Goal: Transaction & Acquisition: Purchase product/service

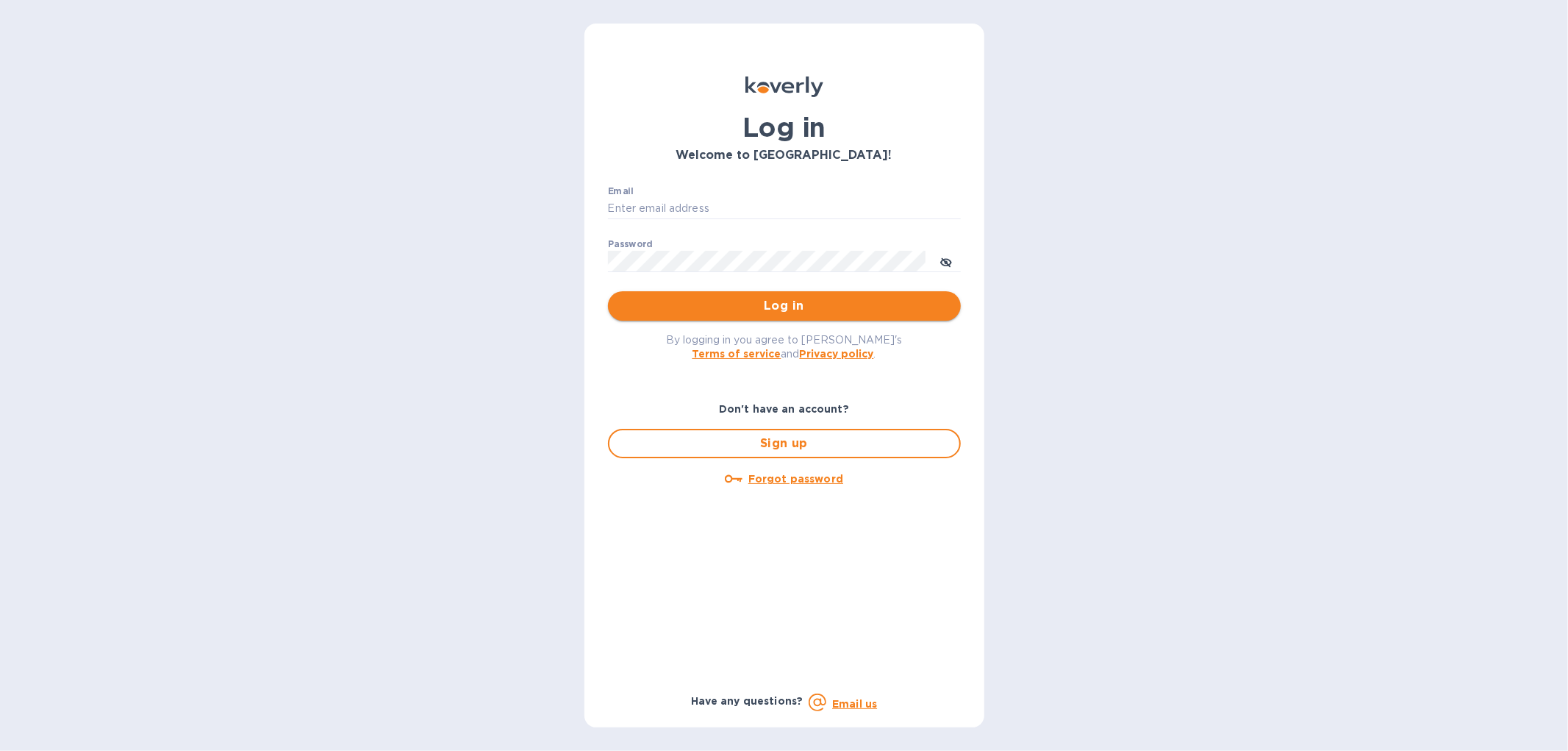
type input "[EMAIL_ADDRESS][DOMAIN_NAME]"
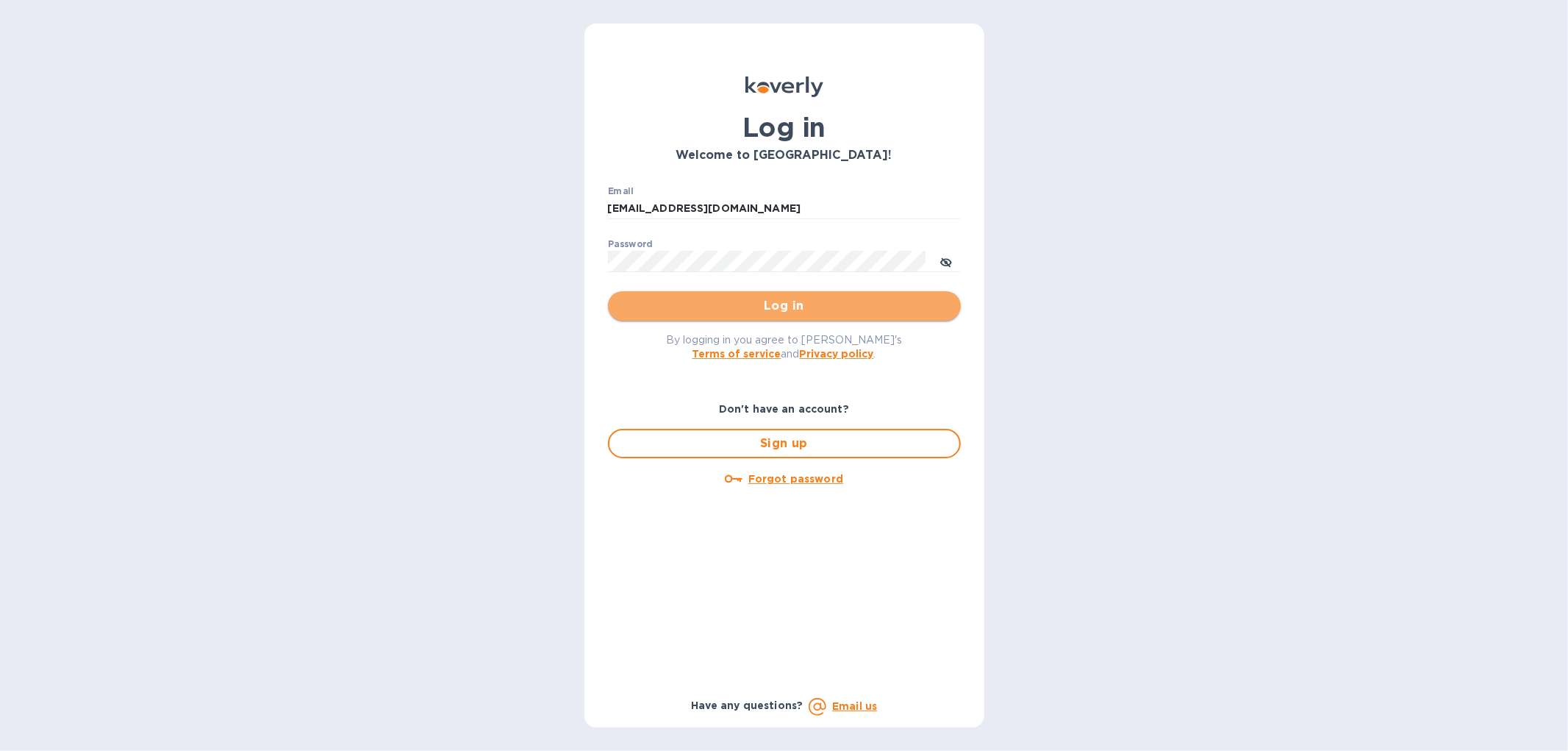
click at [783, 308] on span "Log in" at bounding box center [784, 305] width 329 height 17
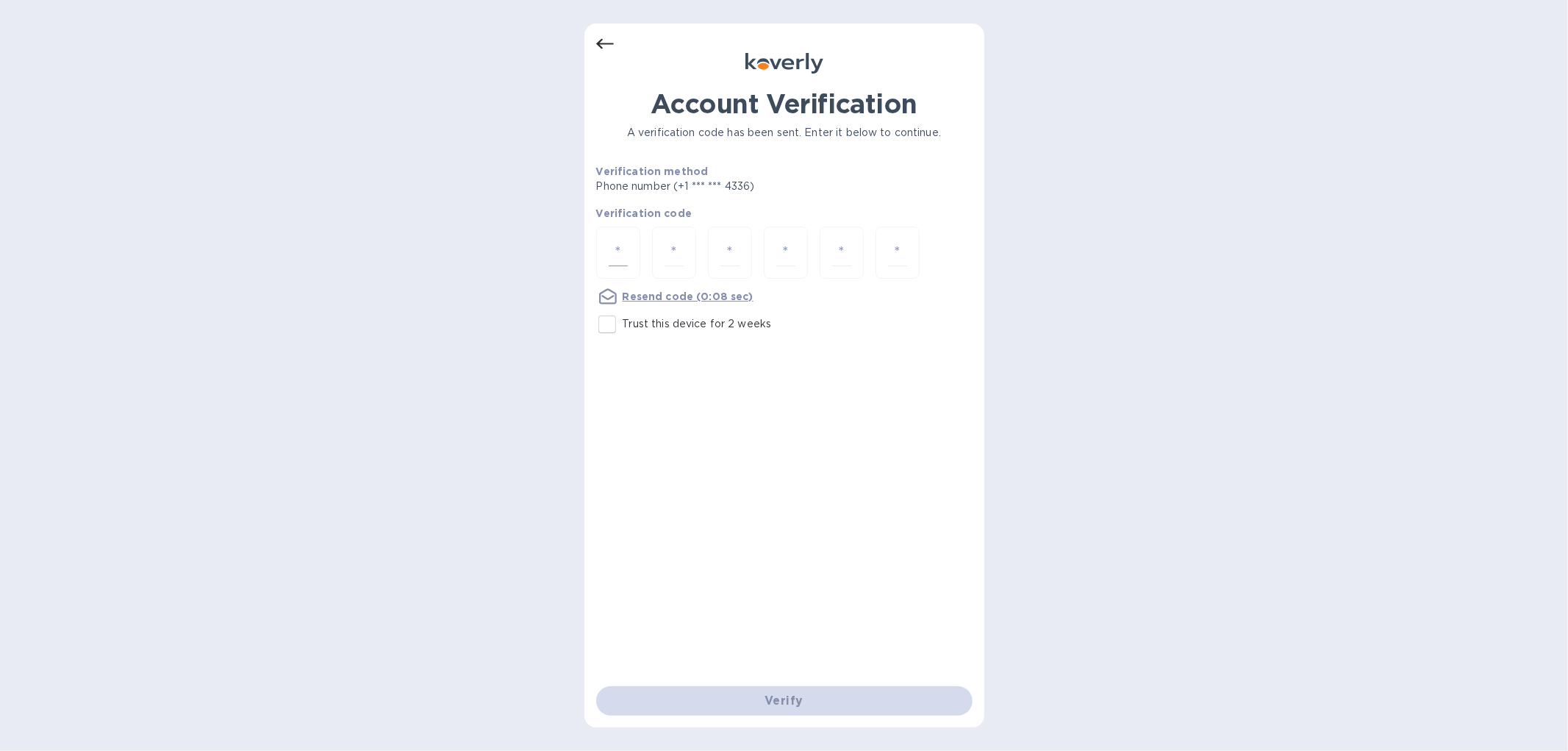
click at [615, 231] on div at bounding box center [618, 252] width 44 height 52
type input "2"
type input "7"
type input "0"
type input "3"
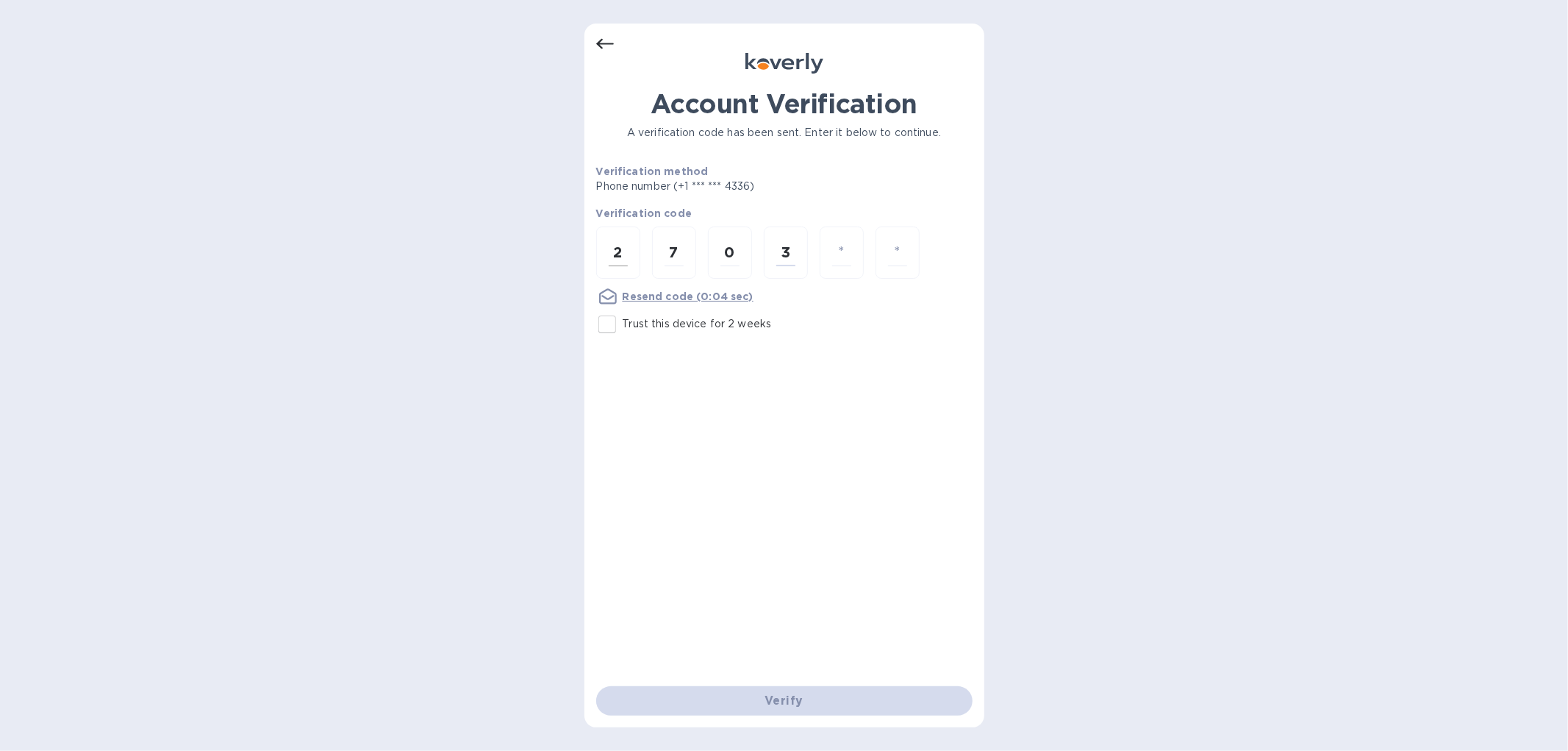
type input "3"
type input "4"
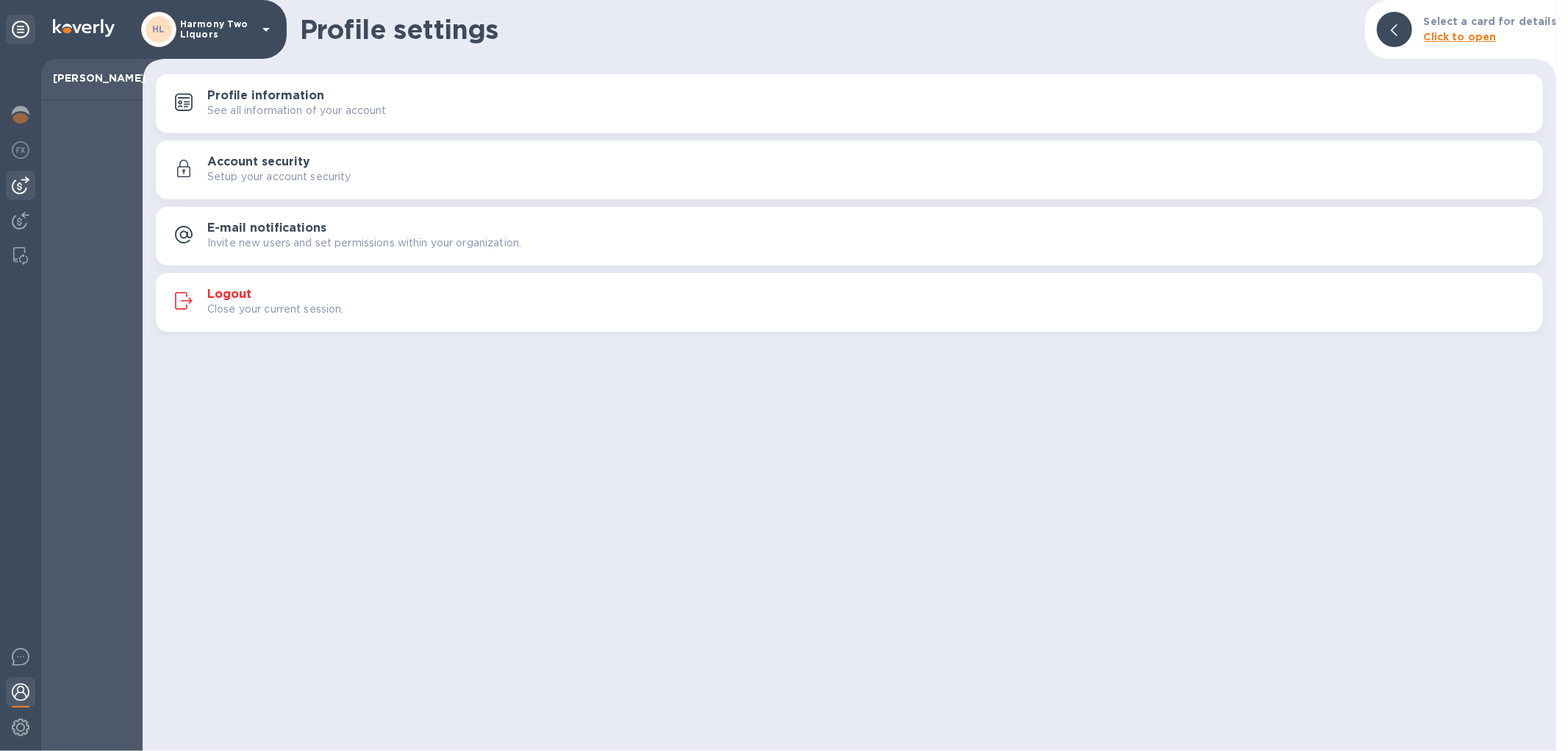
click at [26, 186] on img at bounding box center [20, 185] width 17 height 17
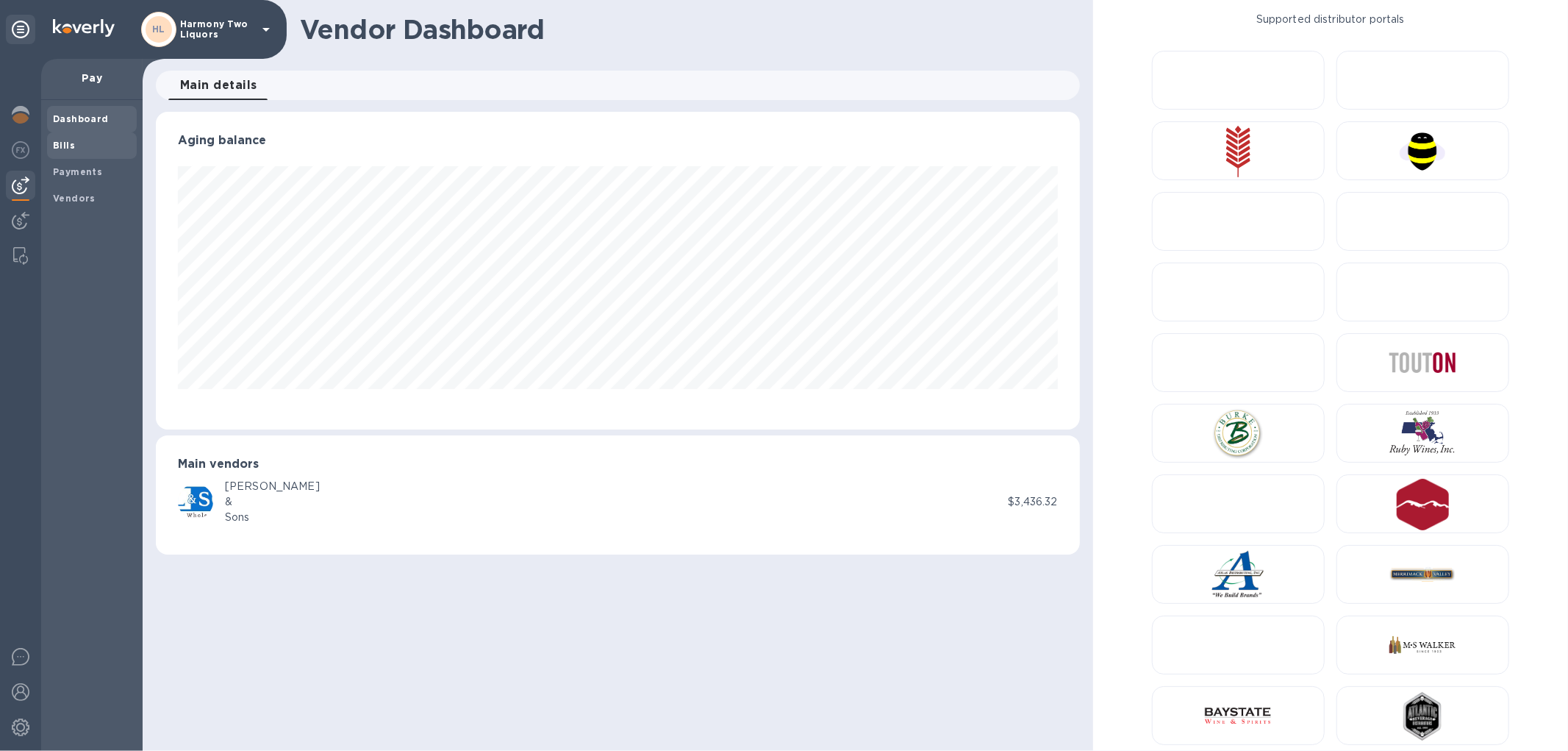
scroll to position [317, 923]
click at [75, 144] on span "Bills" at bounding box center [92, 146] width 78 height 15
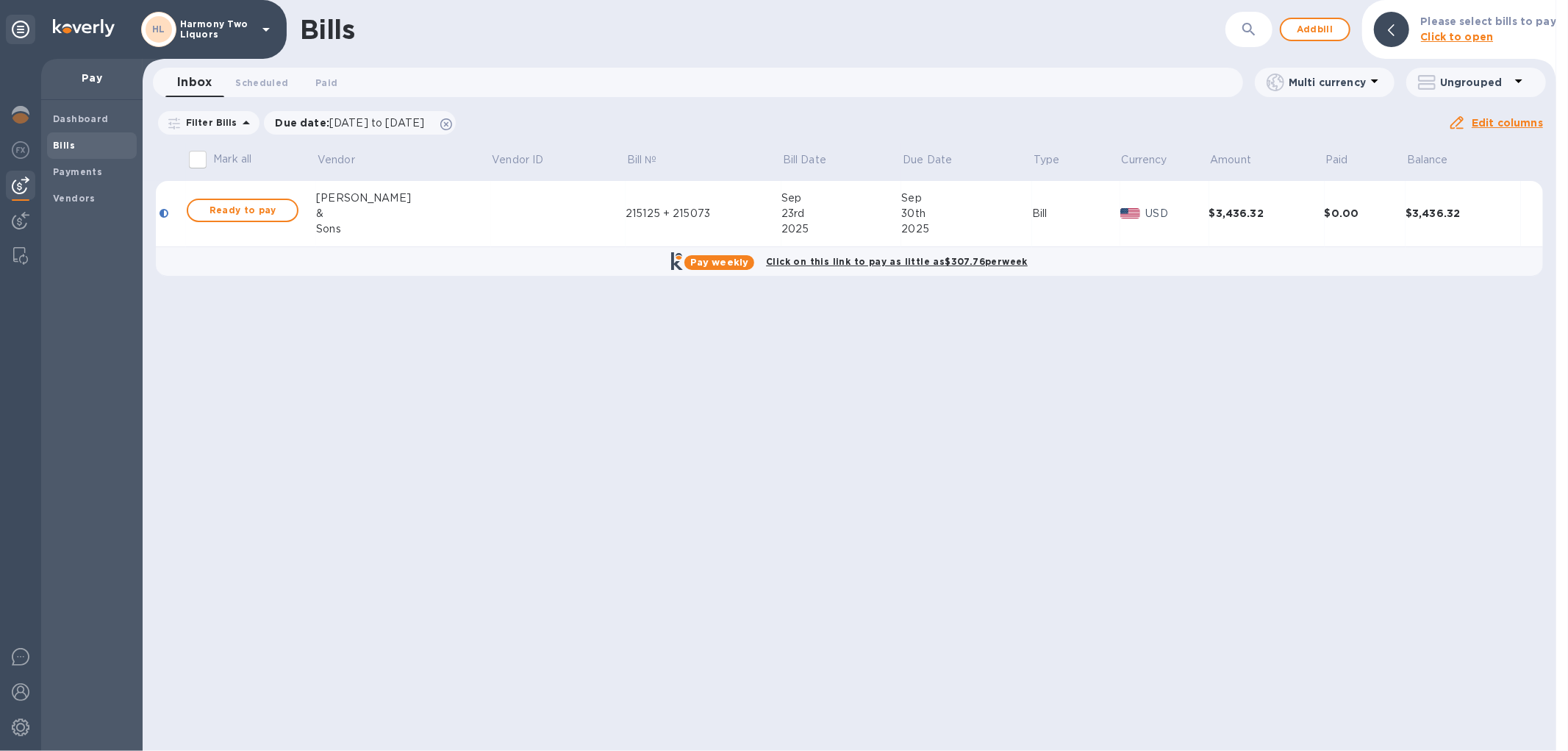
click at [312, 203] on td "Ready to pay" at bounding box center [251, 214] width 131 height 66
click at [409, 232] on div "Sons" at bounding box center [403, 229] width 174 height 16
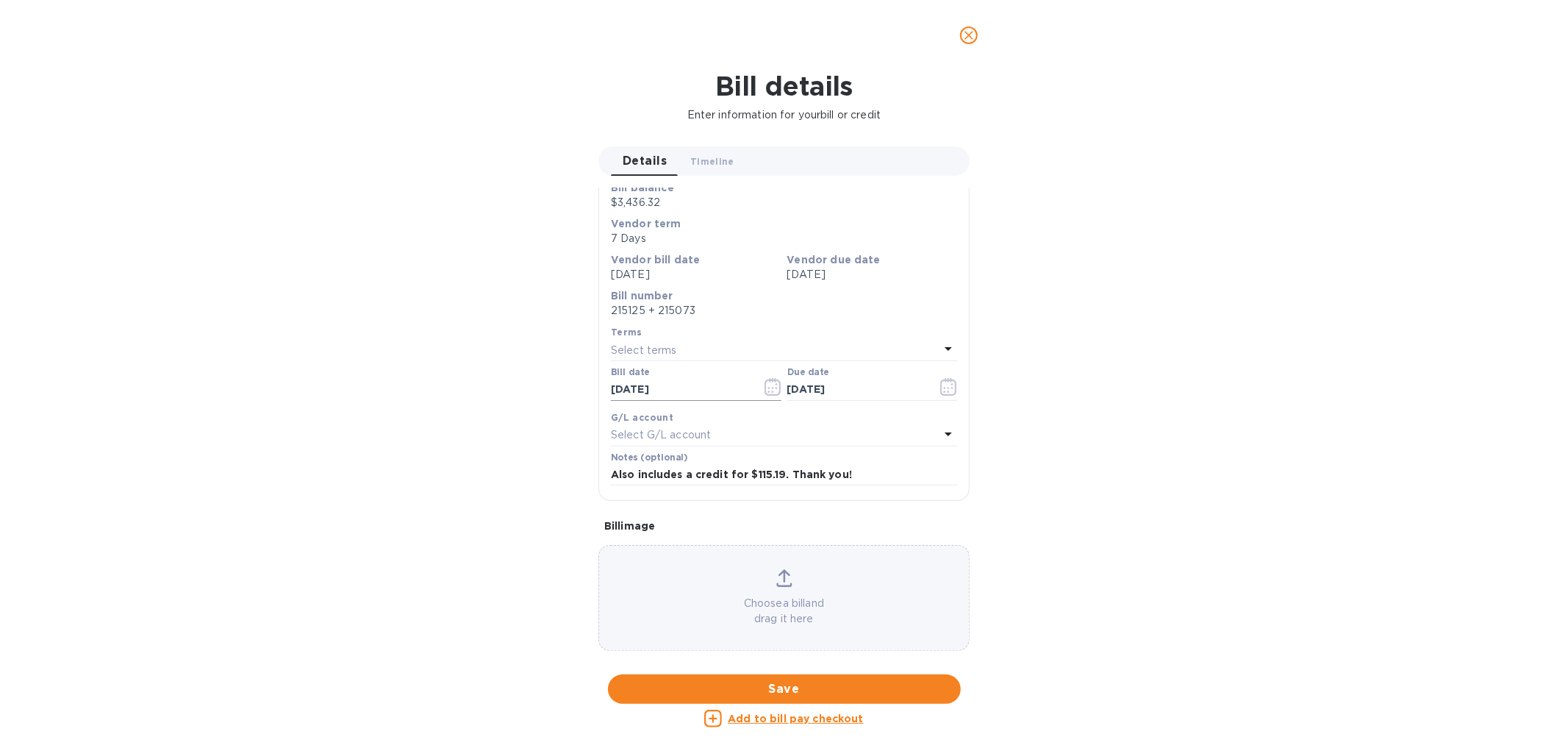
scroll to position [109, 0]
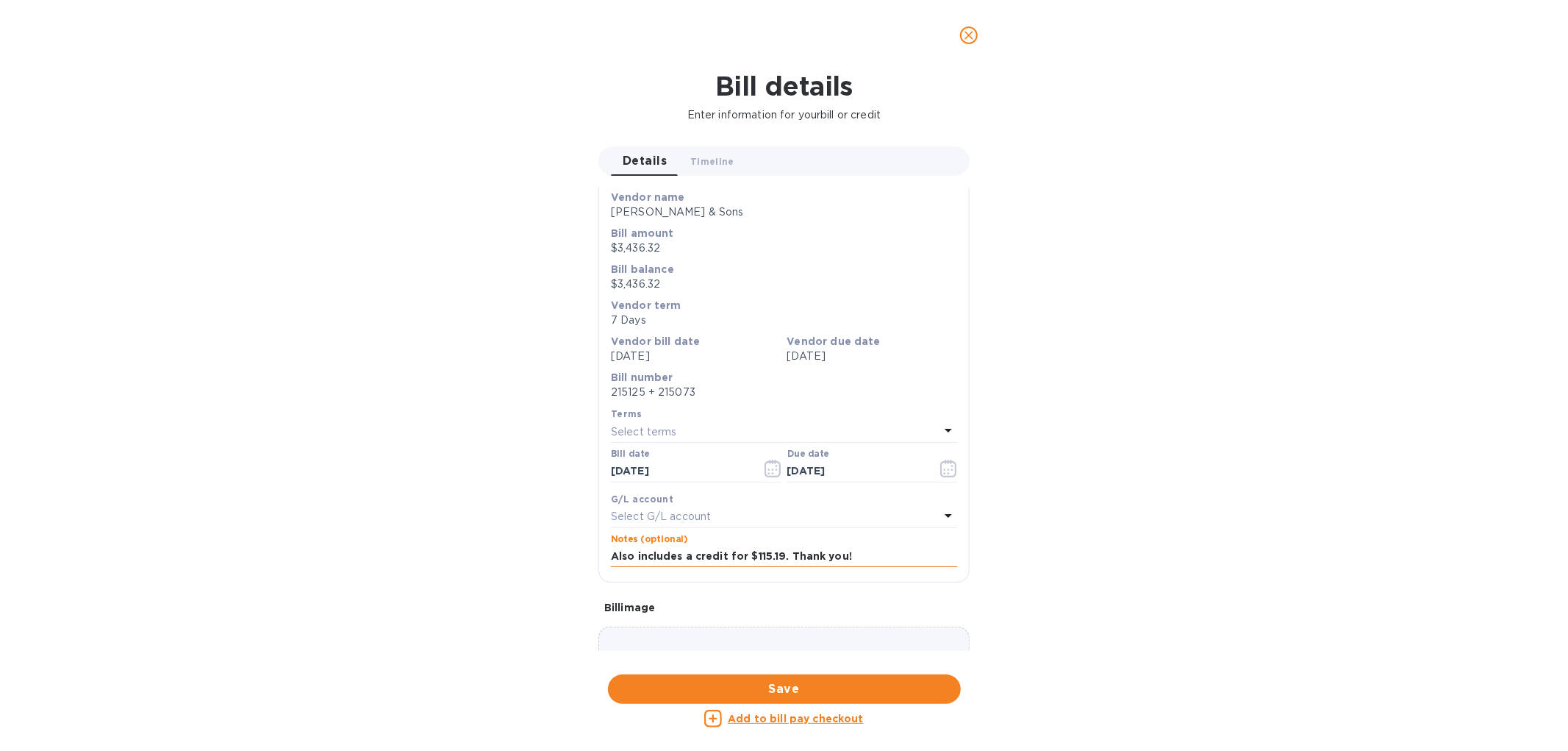
click at [871, 548] on input "Also includes a credit for $115.19. Thank you!" at bounding box center [784, 556] width 346 height 22
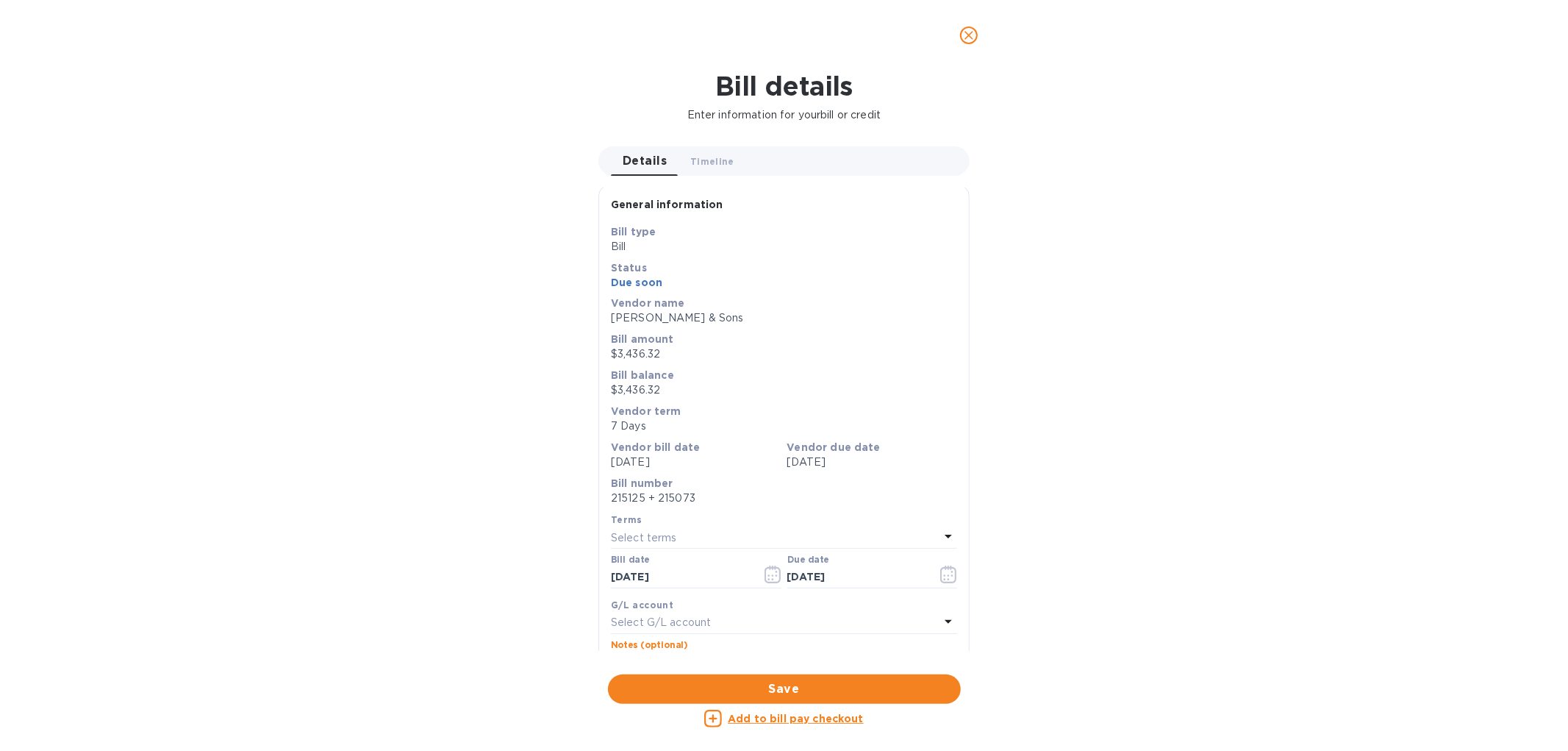
scroll to position [0, 0]
click at [975, 27] on span "close" at bounding box center [969, 35] width 17 height 17
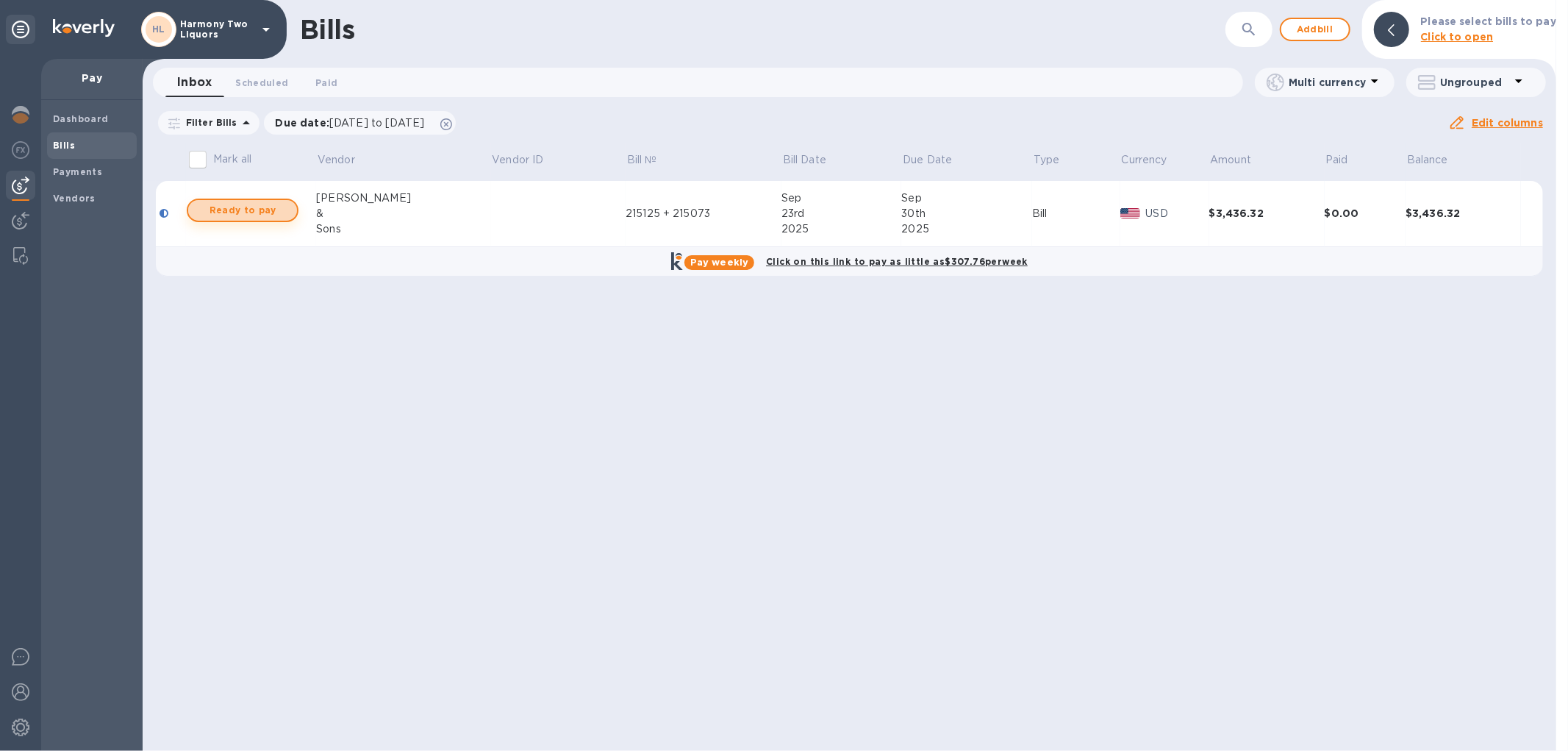
click at [295, 205] on button "Ready to pay" at bounding box center [242, 211] width 112 height 23
checkbox input "true"
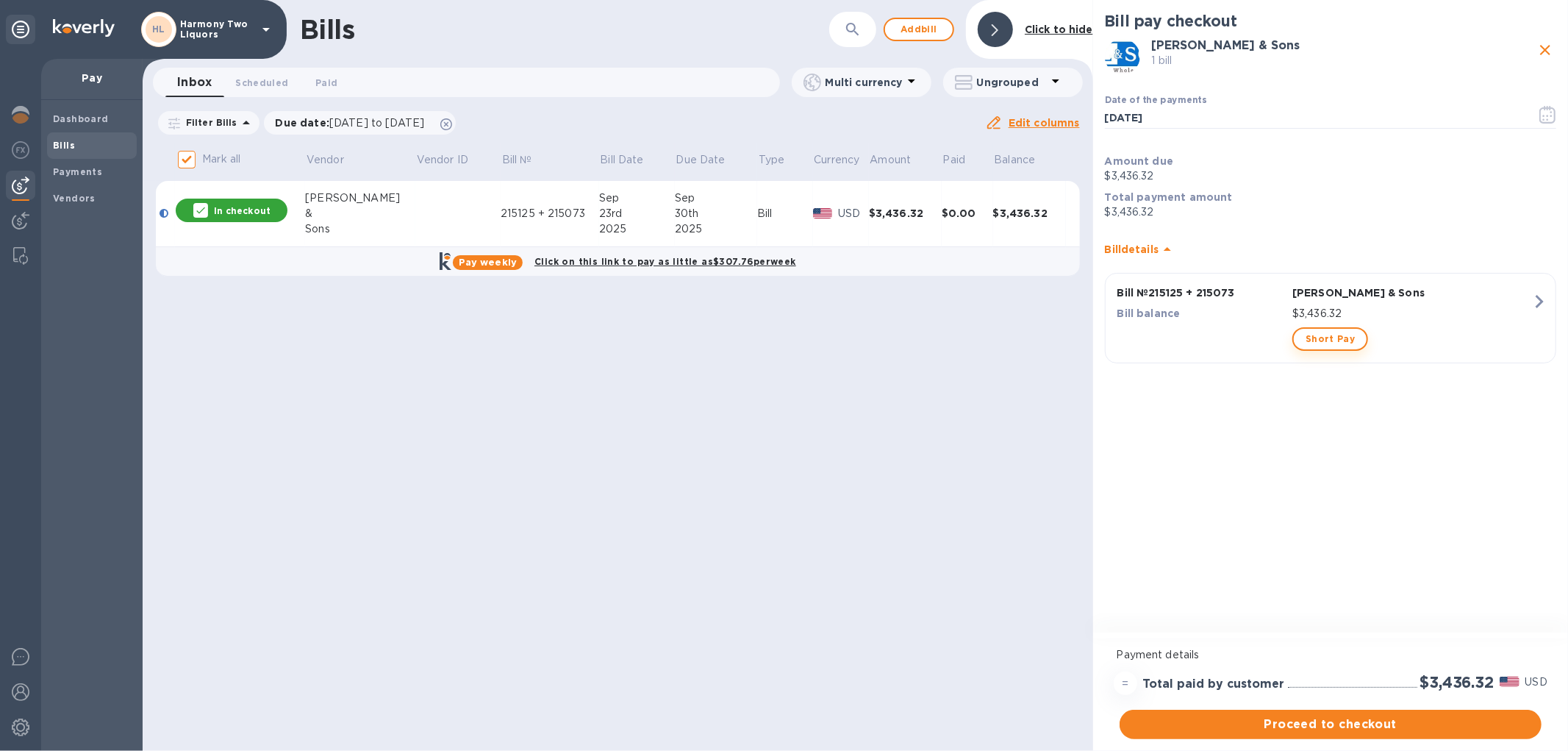
click at [1321, 336] on span "Short Pay" at bounding box center [1330, 338] width 49 height 17
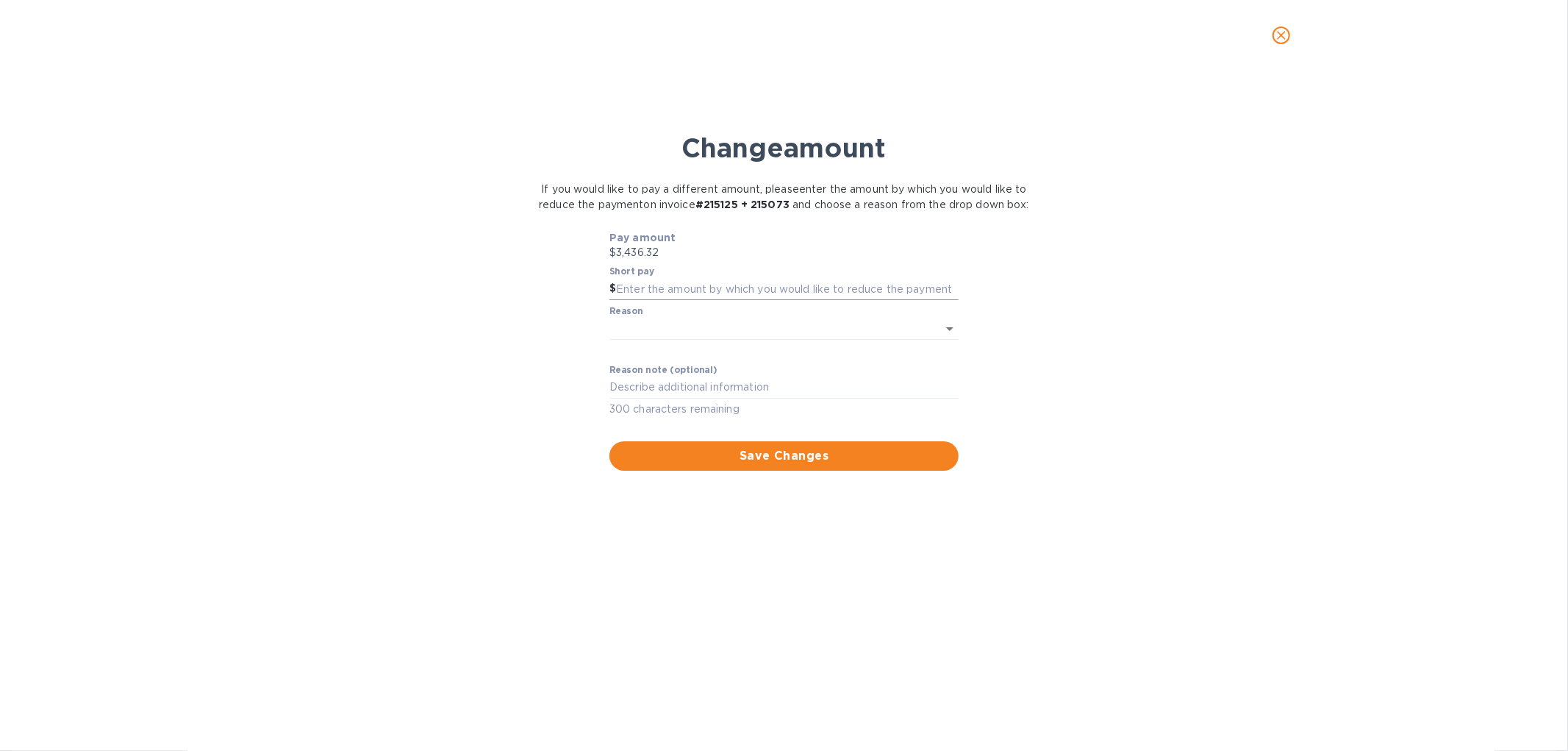
click at [753, 300] on input "text" at bounding box center [786, 288] width 342 height 22
type input "401.03"
click at [633, 348] on body "HL Harmony Two Liquors Pay Dashboard Bills Payments Vendors Bills ​ Add [PERSON…" at bounding box center [784, 376] width 1568 height 751
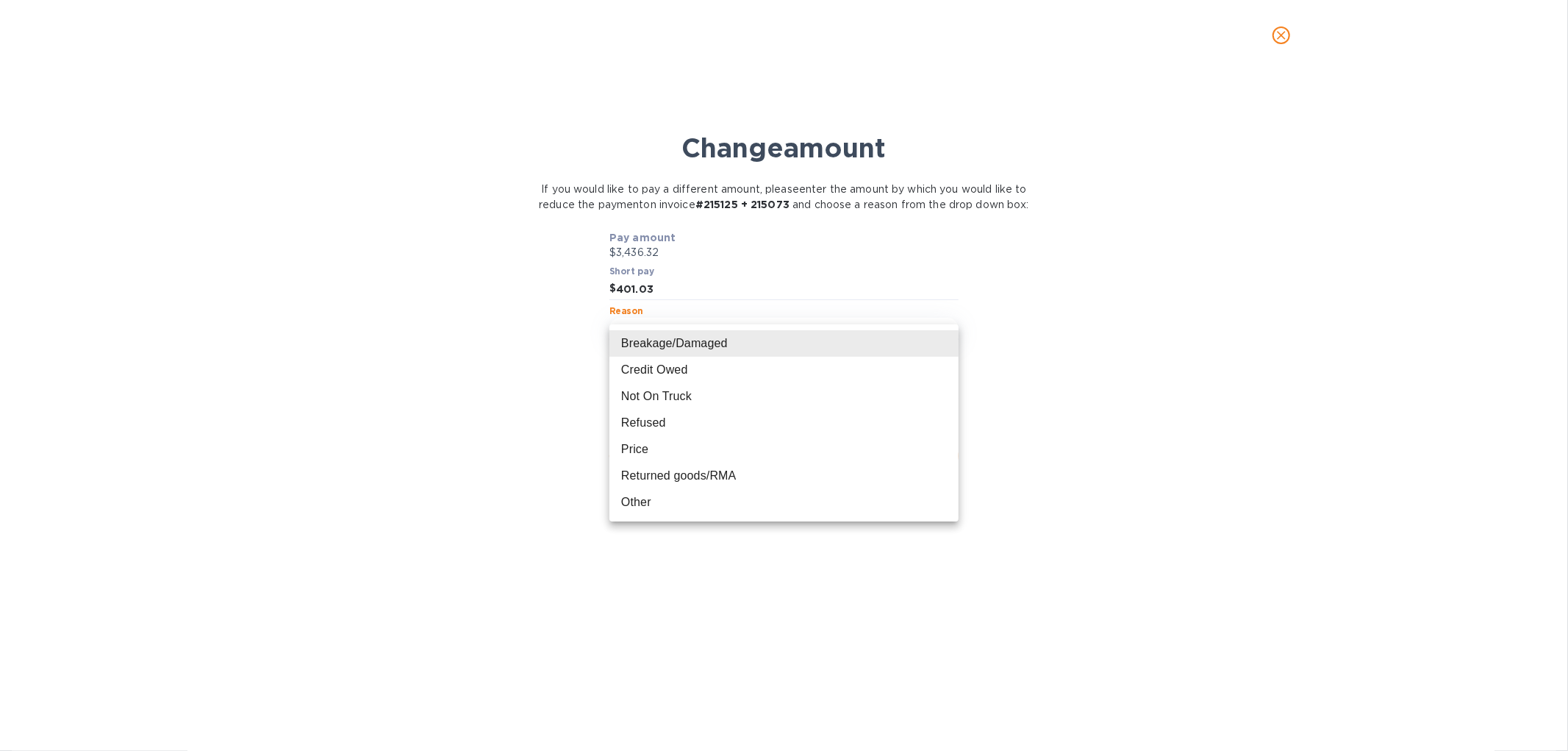
click at [824, 375] on li "Credit Owed" at bounding box center [783, 370] width 349 height 27
type input "CreditOwed"
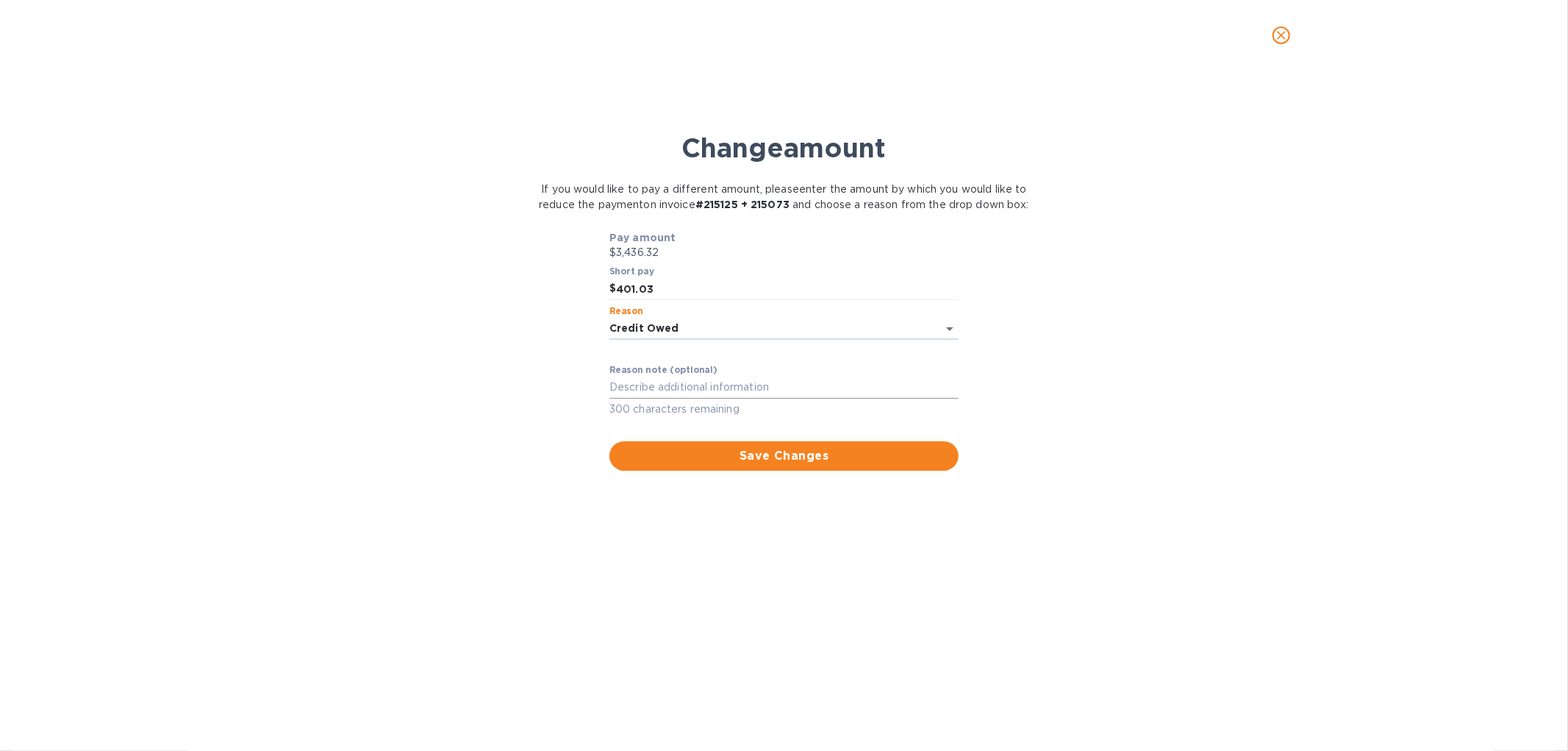
click at [655, 394] on textarea at bounding box center [783, 387] width 349 height 12
type textarea "Credit# 215013 for 401.03"
drag, startPoint x: 699, startPoint y: 311, endPoint x: 525, endPoint y: 303, distance: 174.2
click at [534, 303] on div "Pay amount $3,436.32 Short pay $ 401.03 Reason Credit Owed CreditOwed ​ Reason …" at bounding box center [785, 350] width 511 height 258
type input "3,150.48"
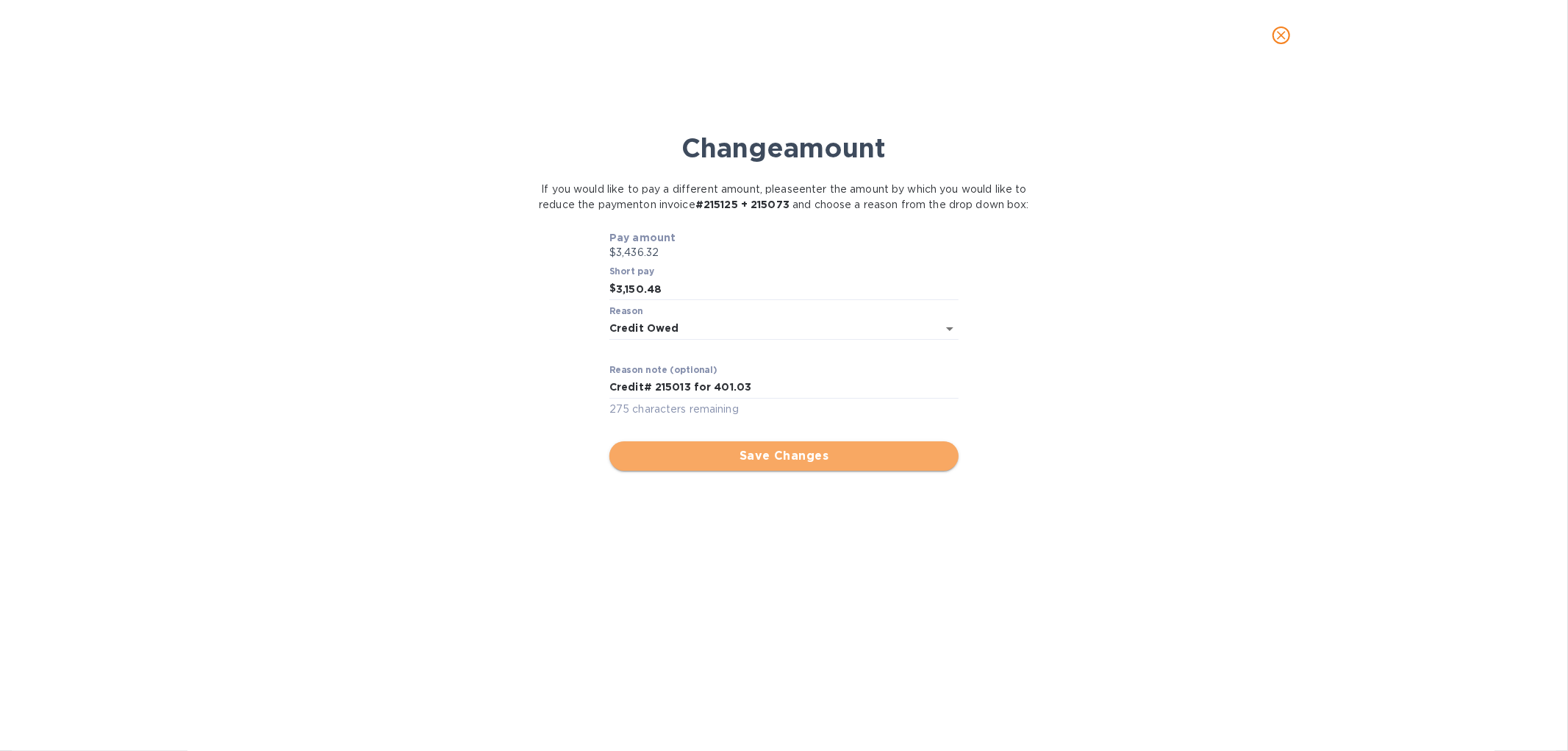
click at [747, 465] on span "Save Changes" at bounding box center [784, 455] width 326 height 17
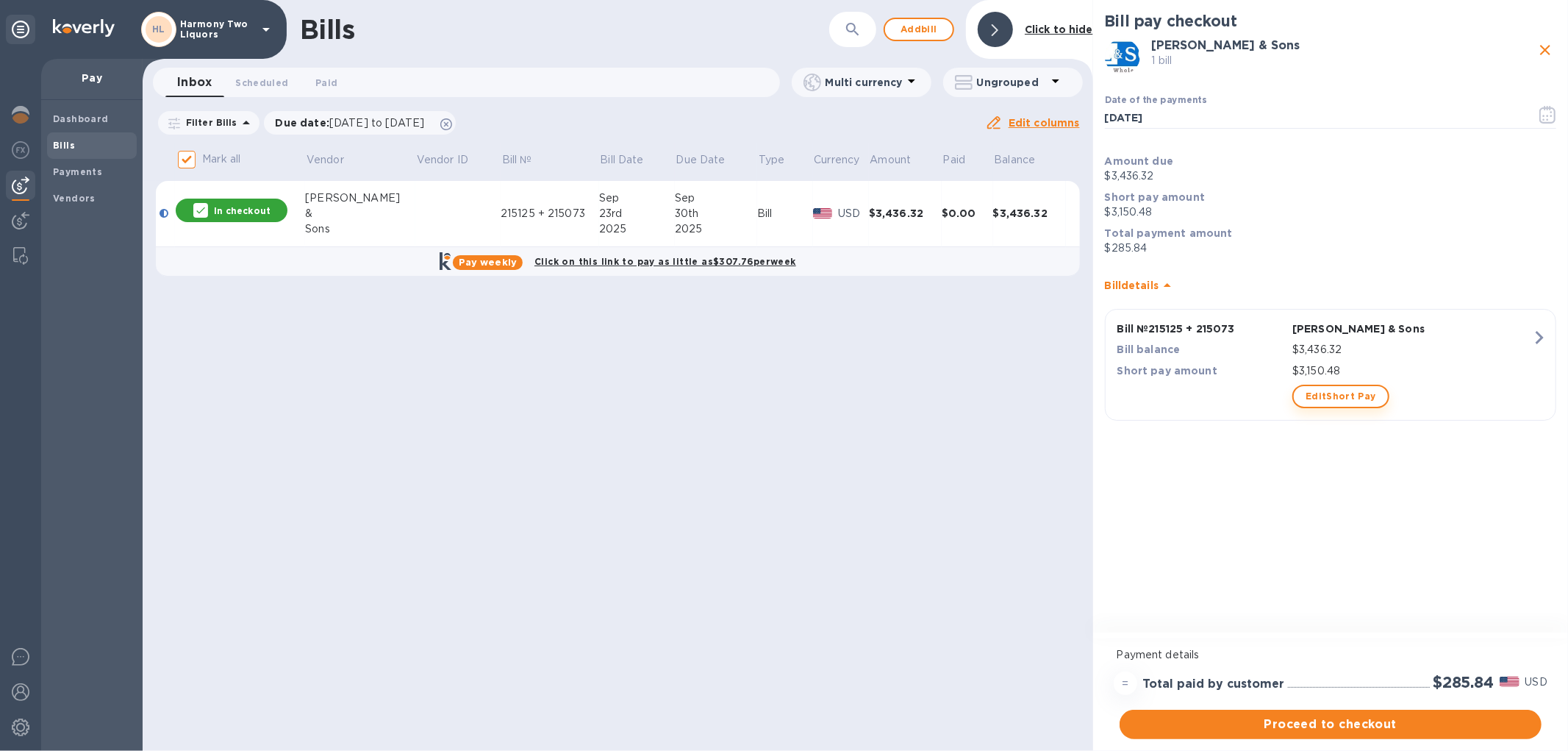
click at [1352, 395] on span "Edit Short Pay" at bounding box center [1341, 396] width 70 height 17
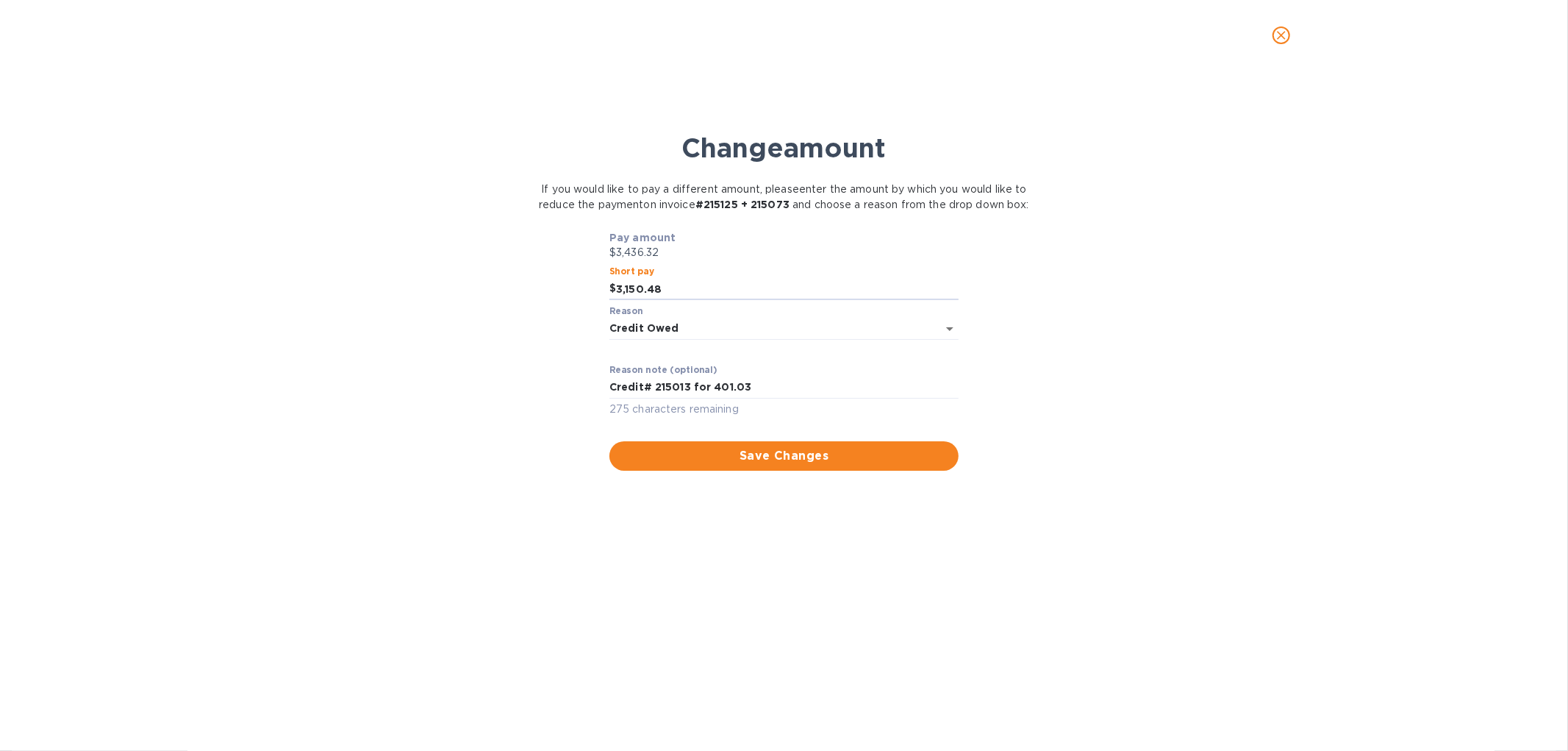
drag, startPoint x: 720, startPoint y: 303, endPoint x: 589, endPoint y: 303, distance: 131.0
click at [589, 303] on div "Pay amount $3,436.32 Short pay $ 3,150.48 Reason Credit Owed CreditOwed ​ Reaso…" at bounding box center [784, 351] width 492 height 240
type input "401.03"
click at [792, 465] on span "Save Changes" at bounding box center [784, 455] width 326 height 17
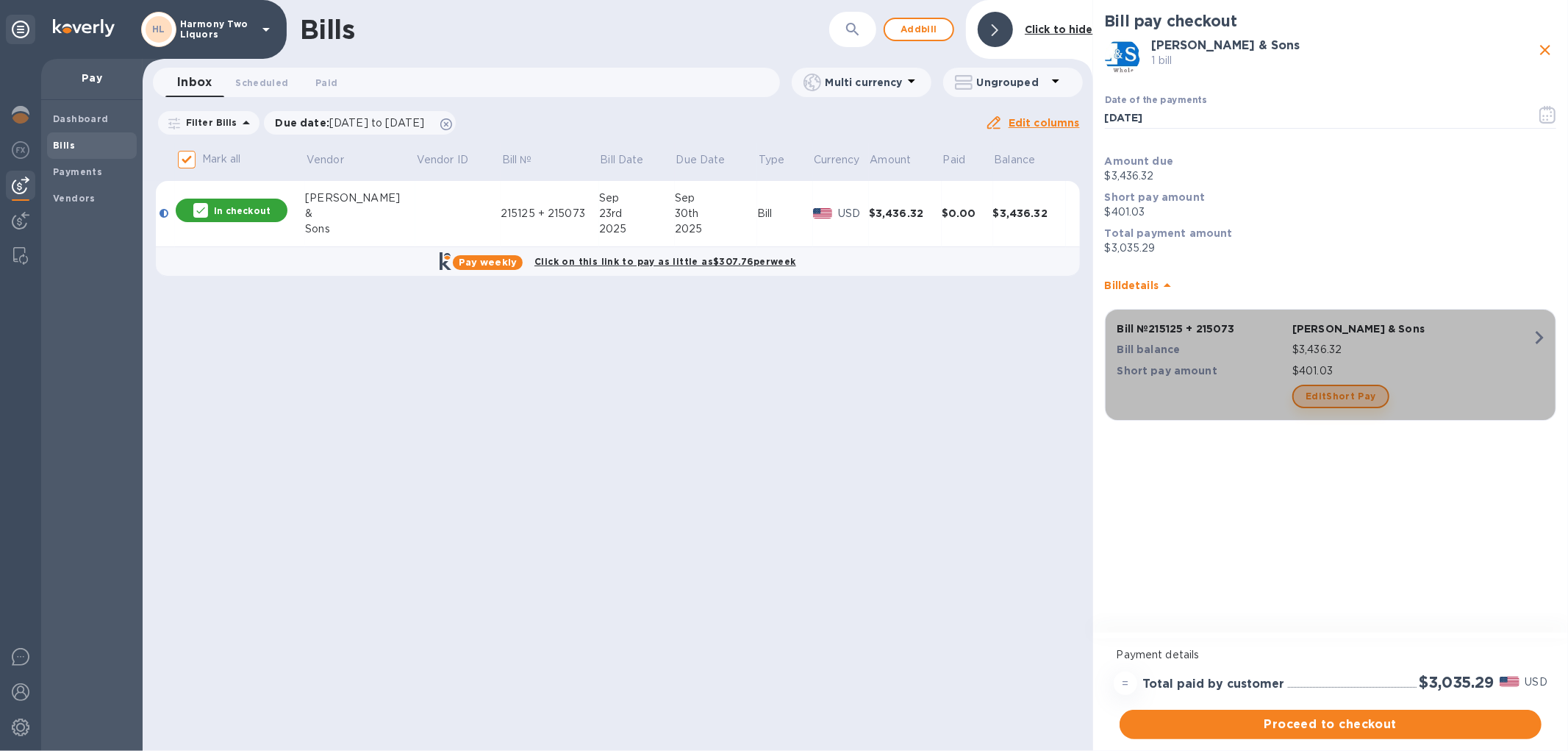
click at [1320, 388] on span "Edit Short Pay" at bounding box center [1341, 396] width 70 height 17
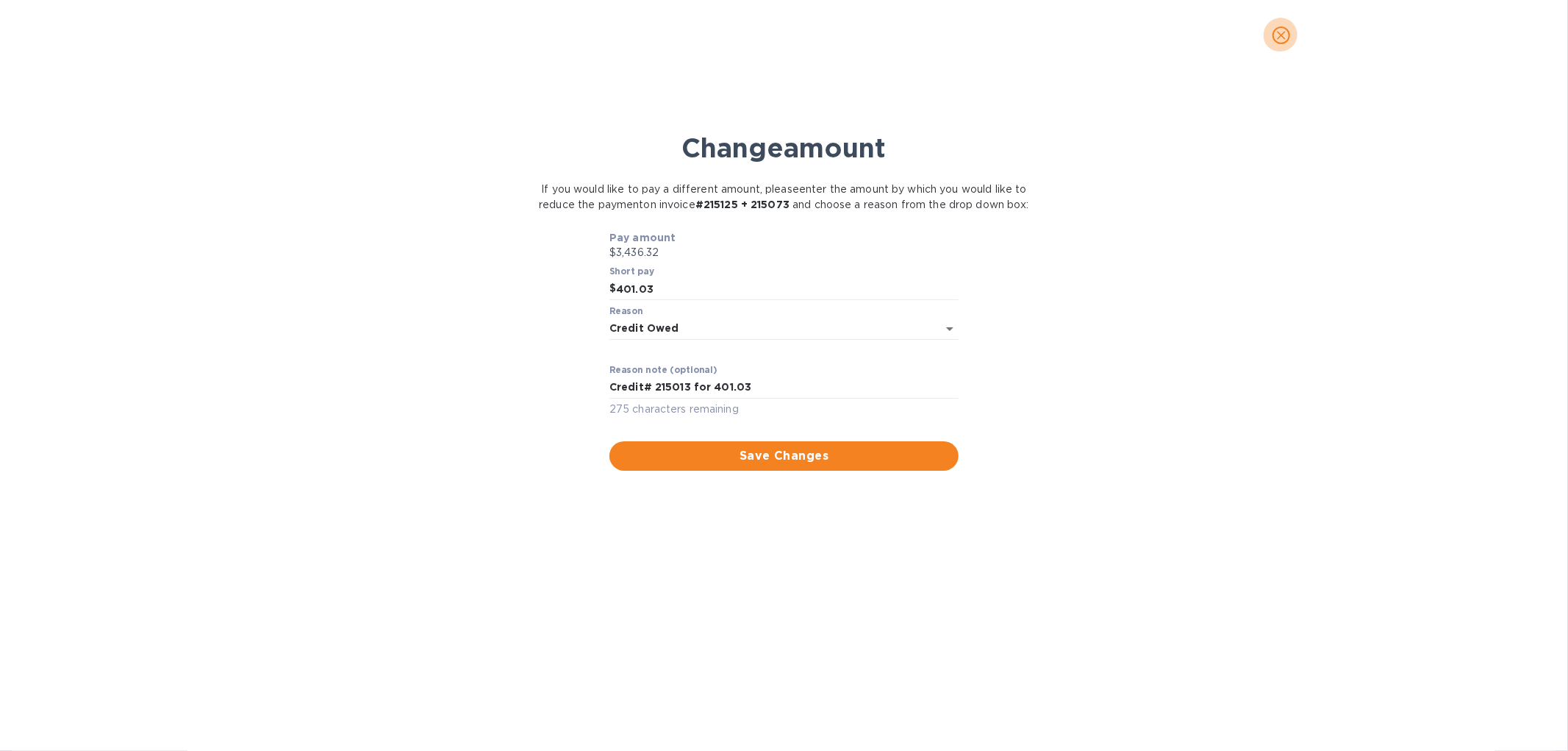
click at [1284, 38] on icon "close" at bounding box center [1281, 35] width 9 height 9
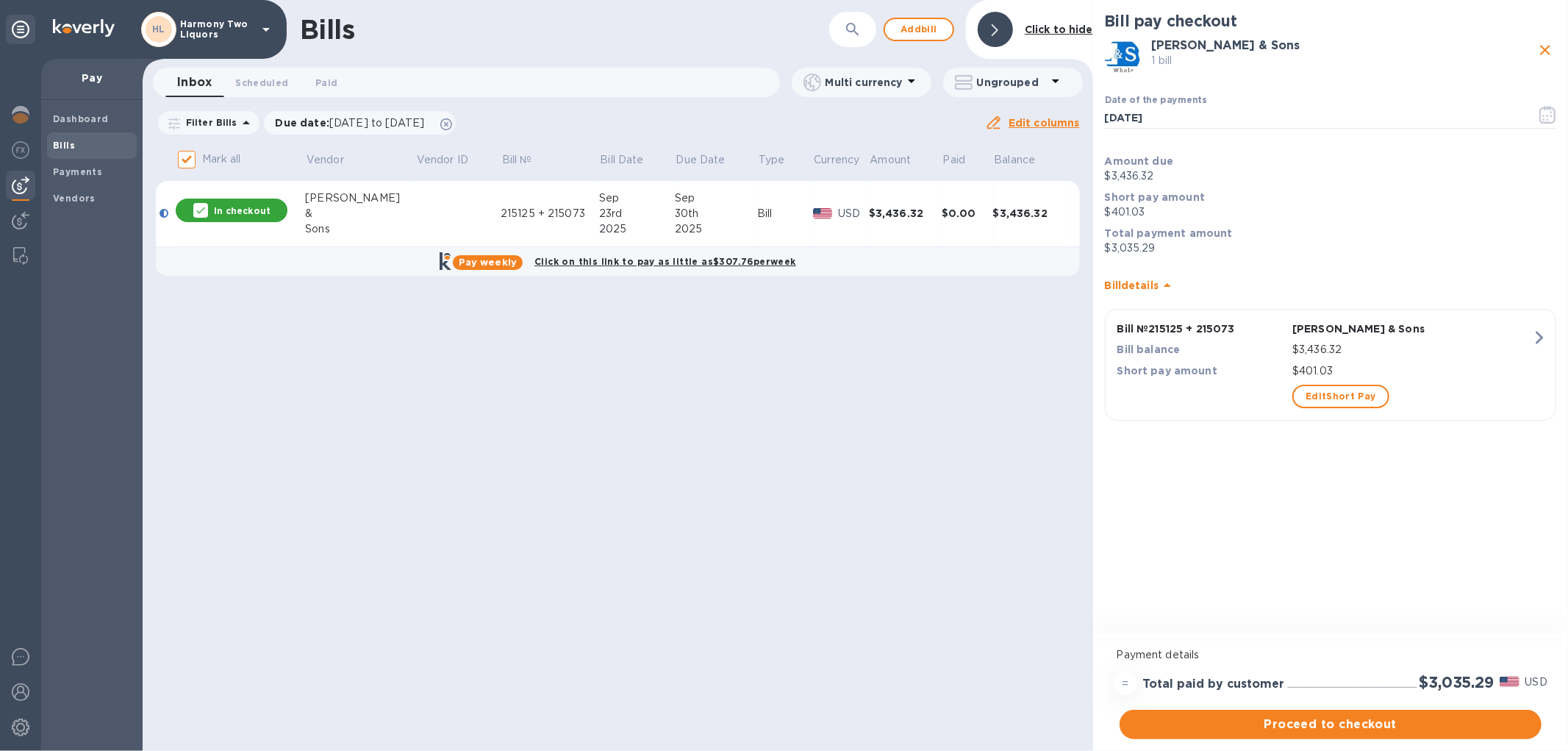
click at [1489, 331] on p "[PERSON_NAME] & Sons" at bounding box center [1412, 329] width 240 height 15
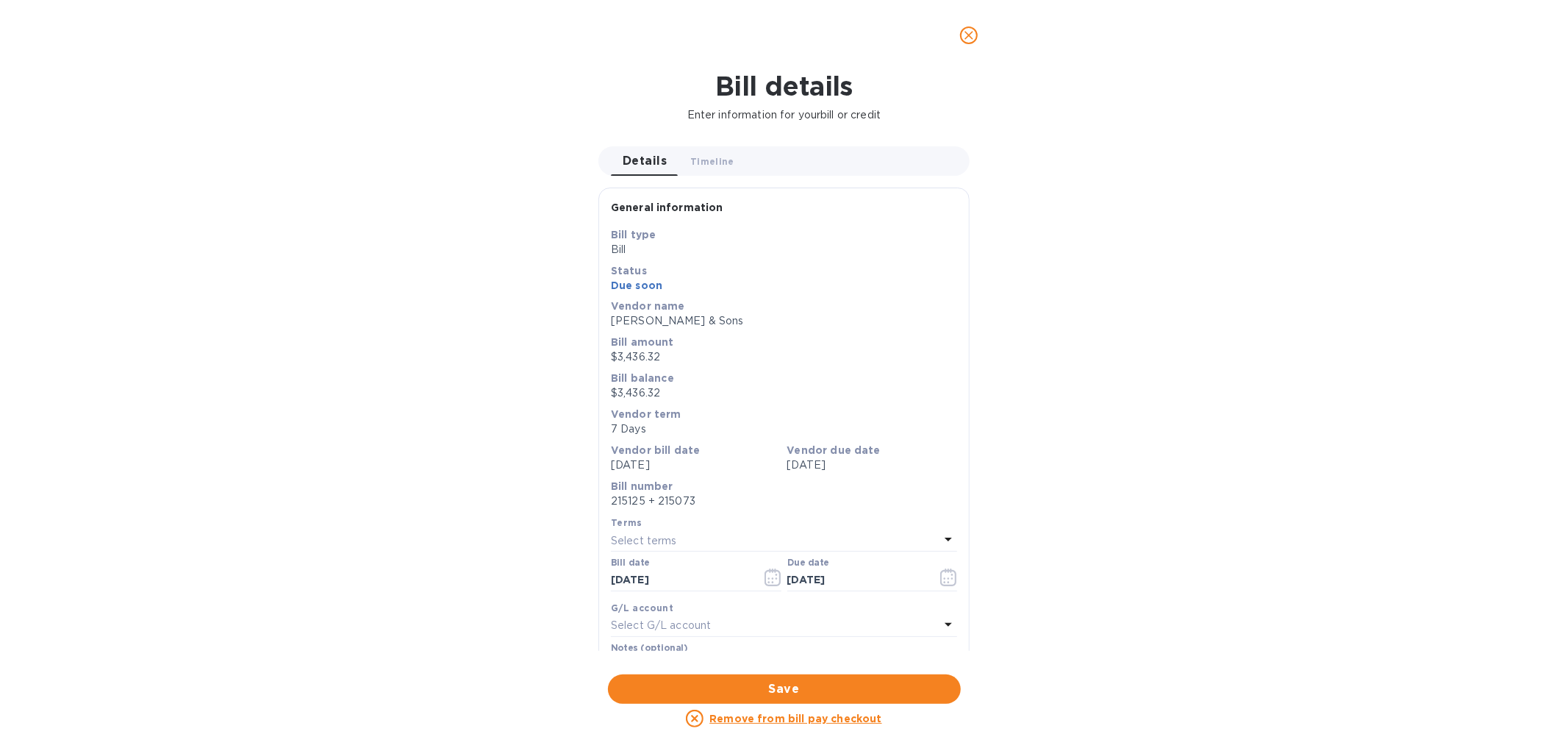
click at [967, 37] on icon "close" at bounding box center [969, 35] width 9 height 9
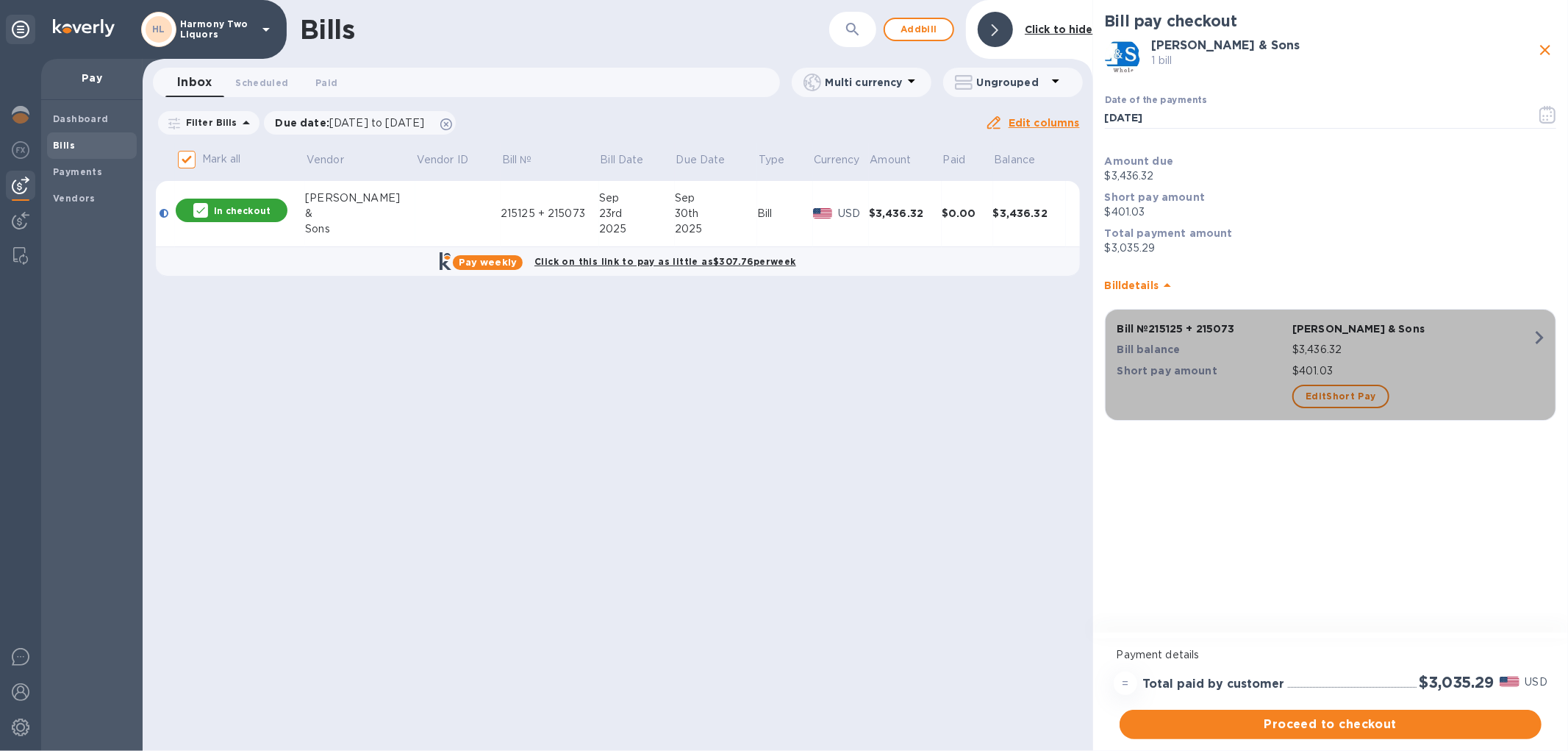
click at [1197, 370] on p "Short pay amount" at bounding box center [1203, 371] width 169 height 15
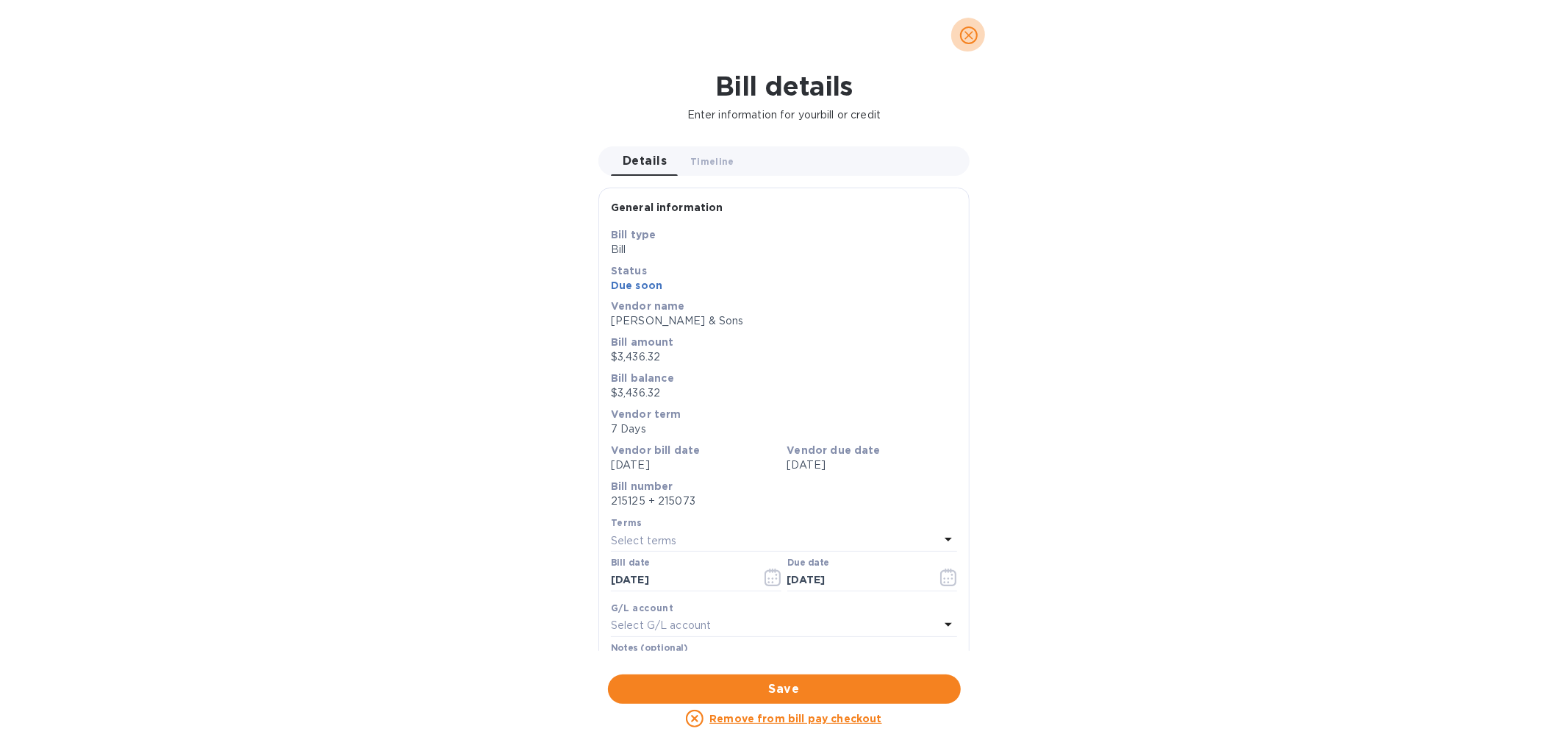
click at [968, 30] on icon "close" at bounding box center [969, 36] width 15 height 15
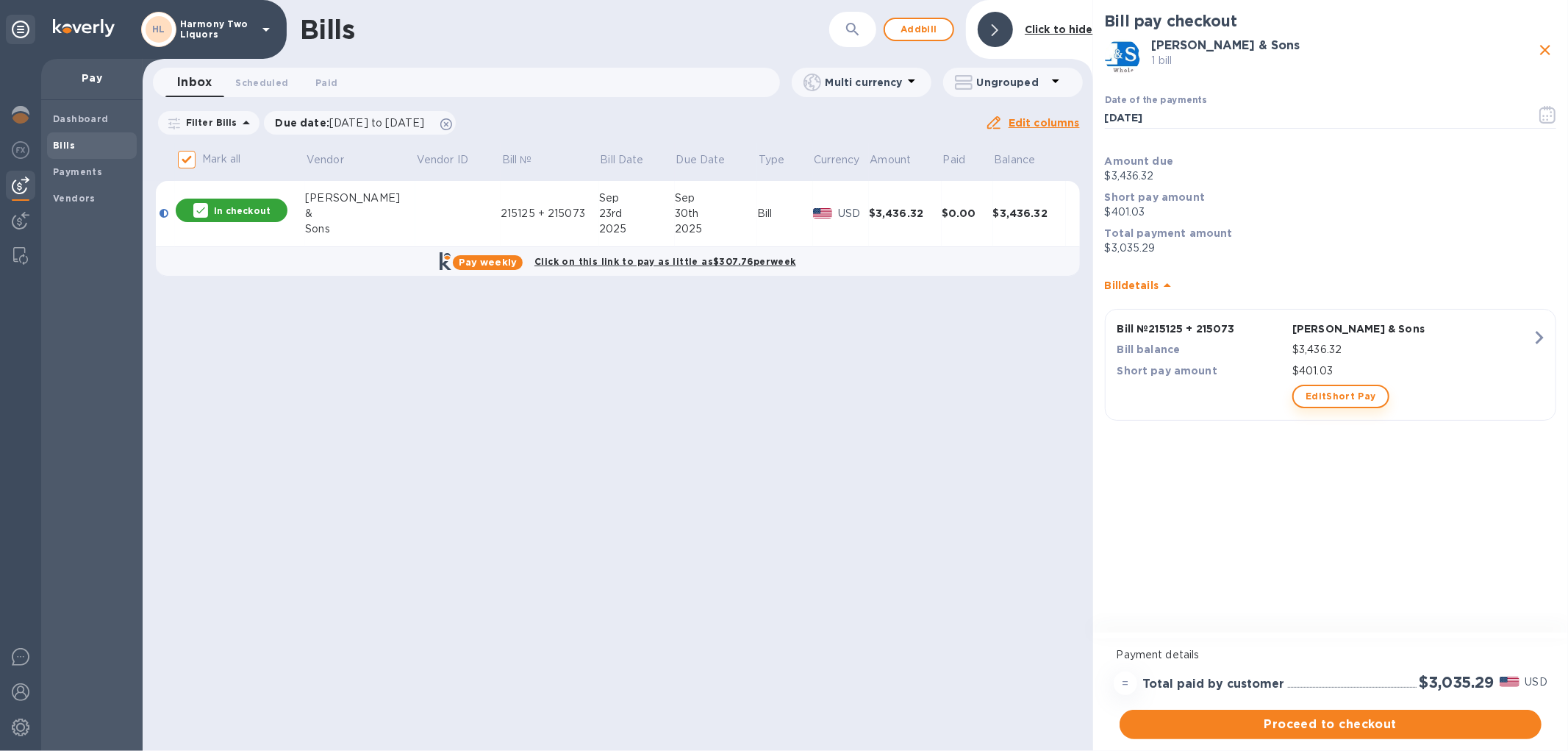
click at [1335, 395] on span "Edit Short Pay" at bounding box center [1341, 396] width 70 height 17
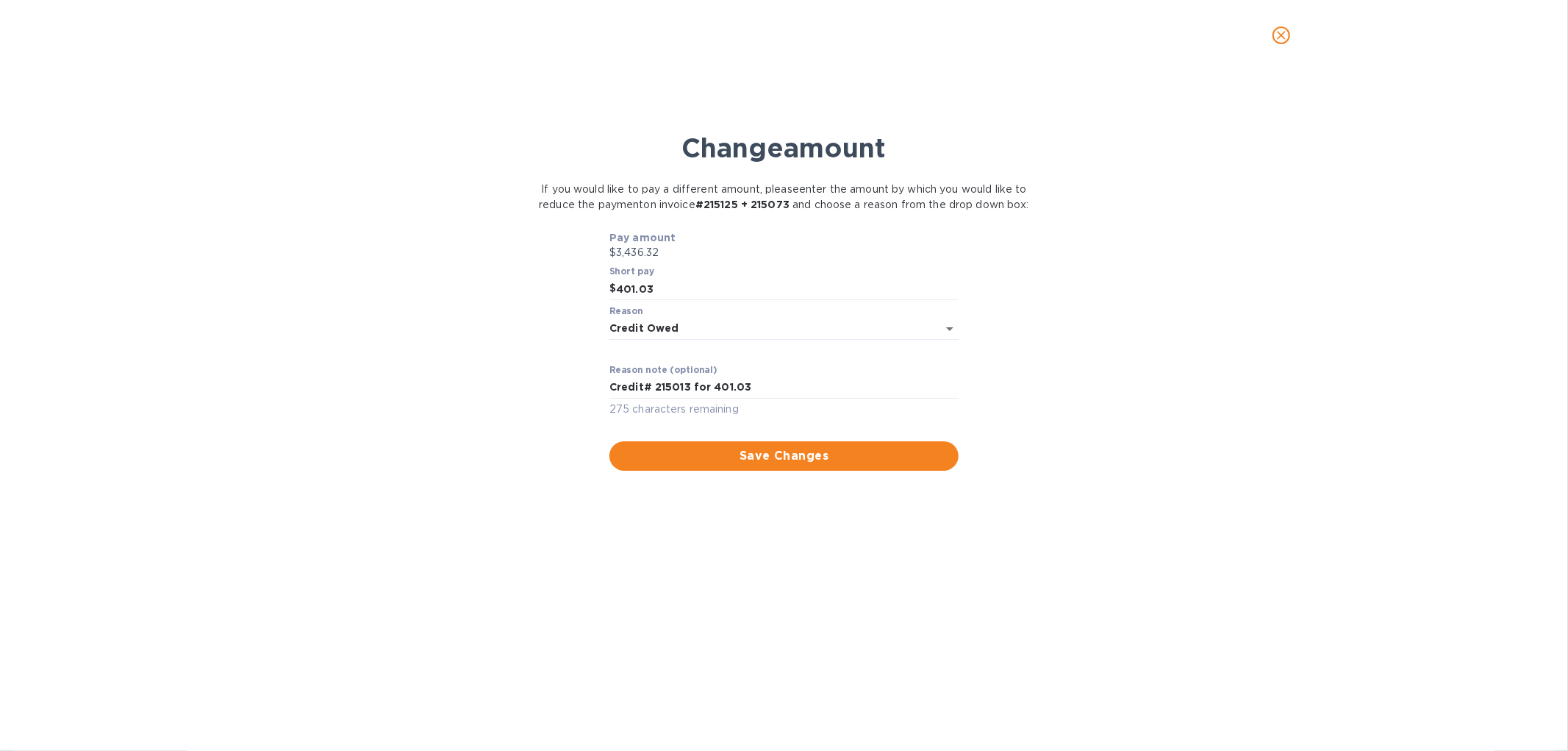
drag, startPoint x: 679, startPoint y: 305, endPoint x: 549, endPoint y: 285, distance: 131.5
click at [554, 287] on div "Pay amount $3,436.32 Short pay $ 401.03 Reason Credit Owed CreditOwed ​ Reason …" at bounding box center [784, 351] width 492 height 240
type input "0.00"
click at [549, 285] on div "Pay amount $3,436.32 Short pay $ 0.00 Reason Credit Owed CreditOwed ​ Reason no…" at bounding box center [784, 351] width 492 height 240
click at [834, 465] on span "Save Changes" at bounding box center [784, 455] width 326 height 17
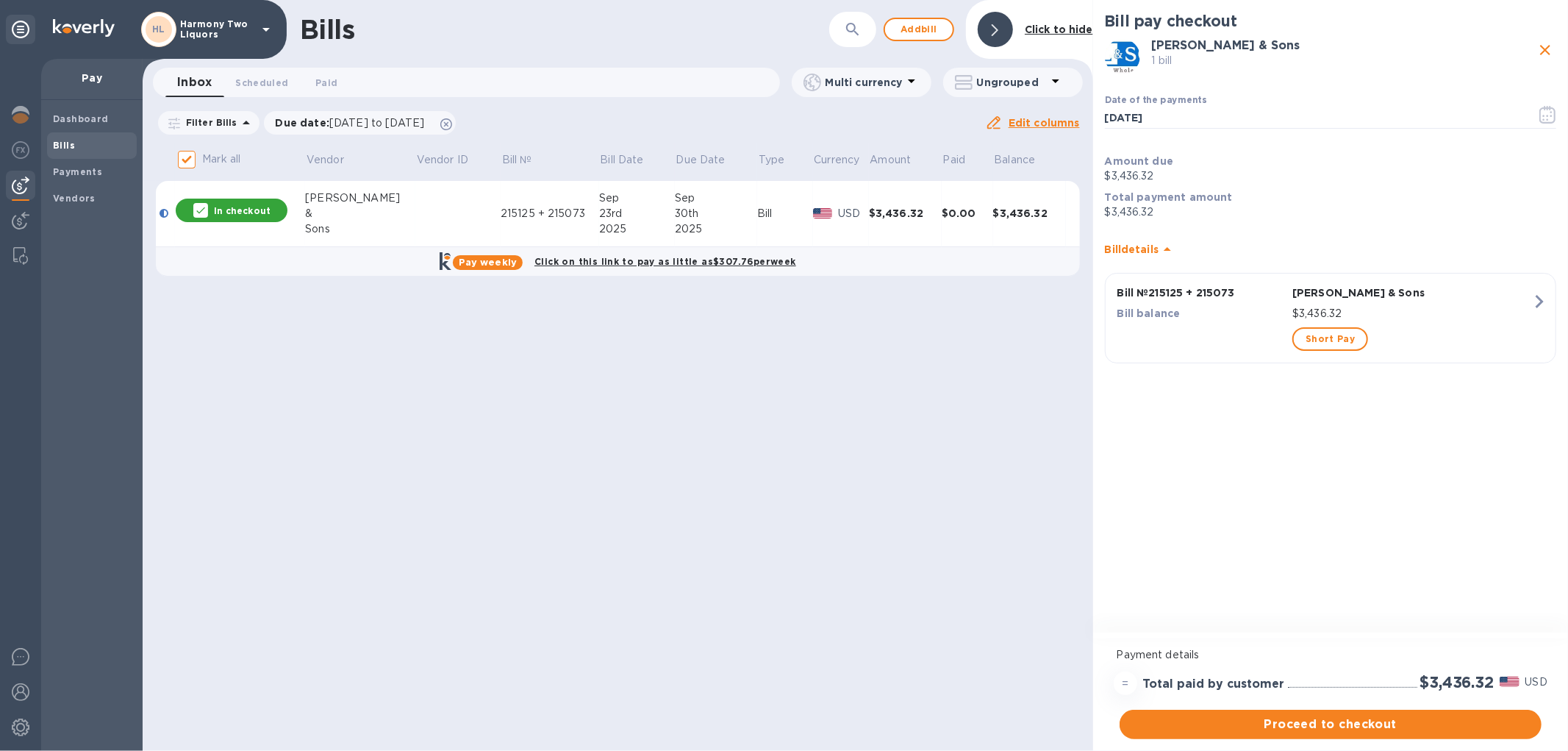
click at [1213, 171] on p "$3,436.32" at bounding box center [1330, 176] width 452 height 16
click at [1555, 114] on icon "button" at bounding box center [1548, 114] width 17 height 17
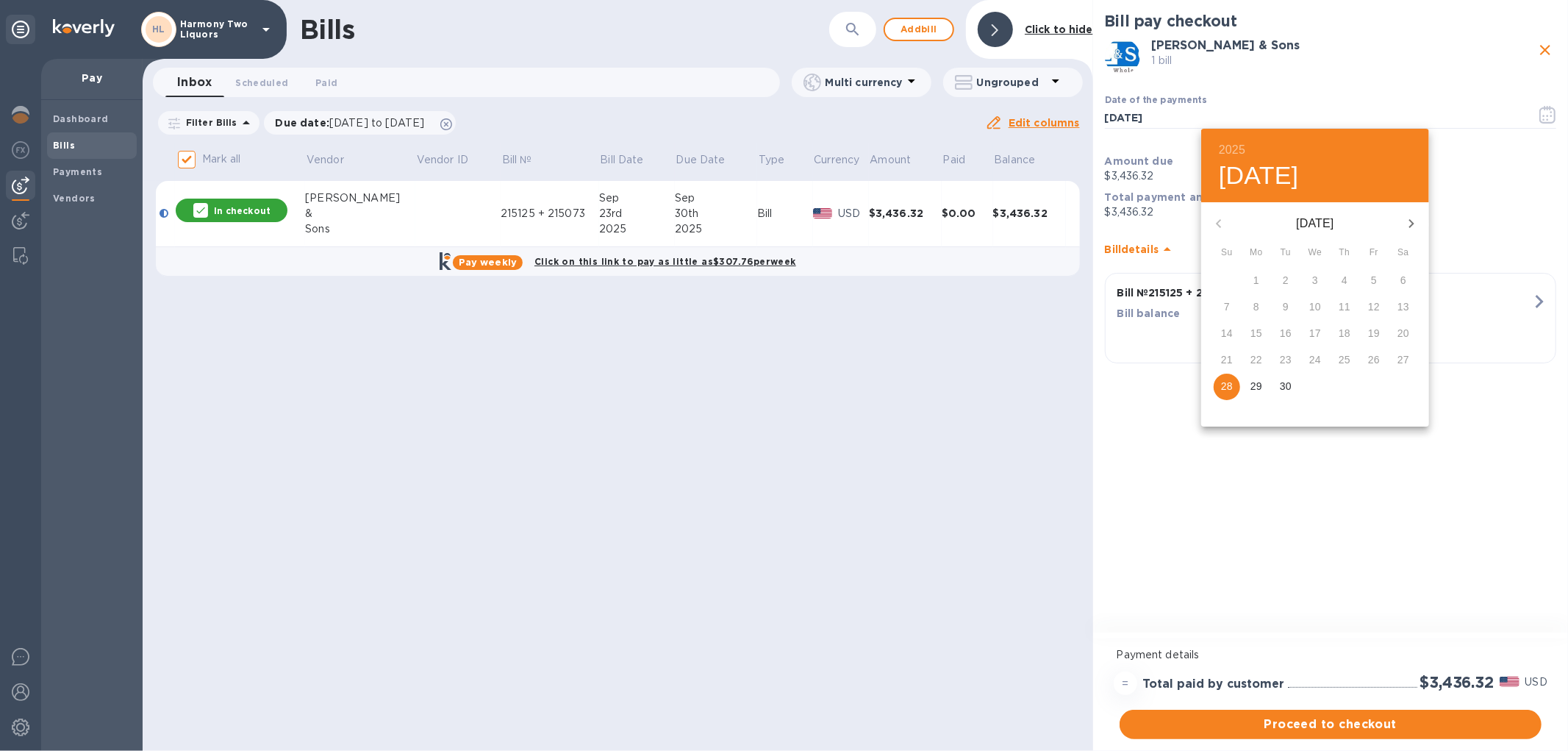
click at [1300, 384] on div "1" at bounding box center [1314, 387] width 29 height 27
click at [1291, 384] on p "30" at bounding box center [1286, 386] width 12 height 15
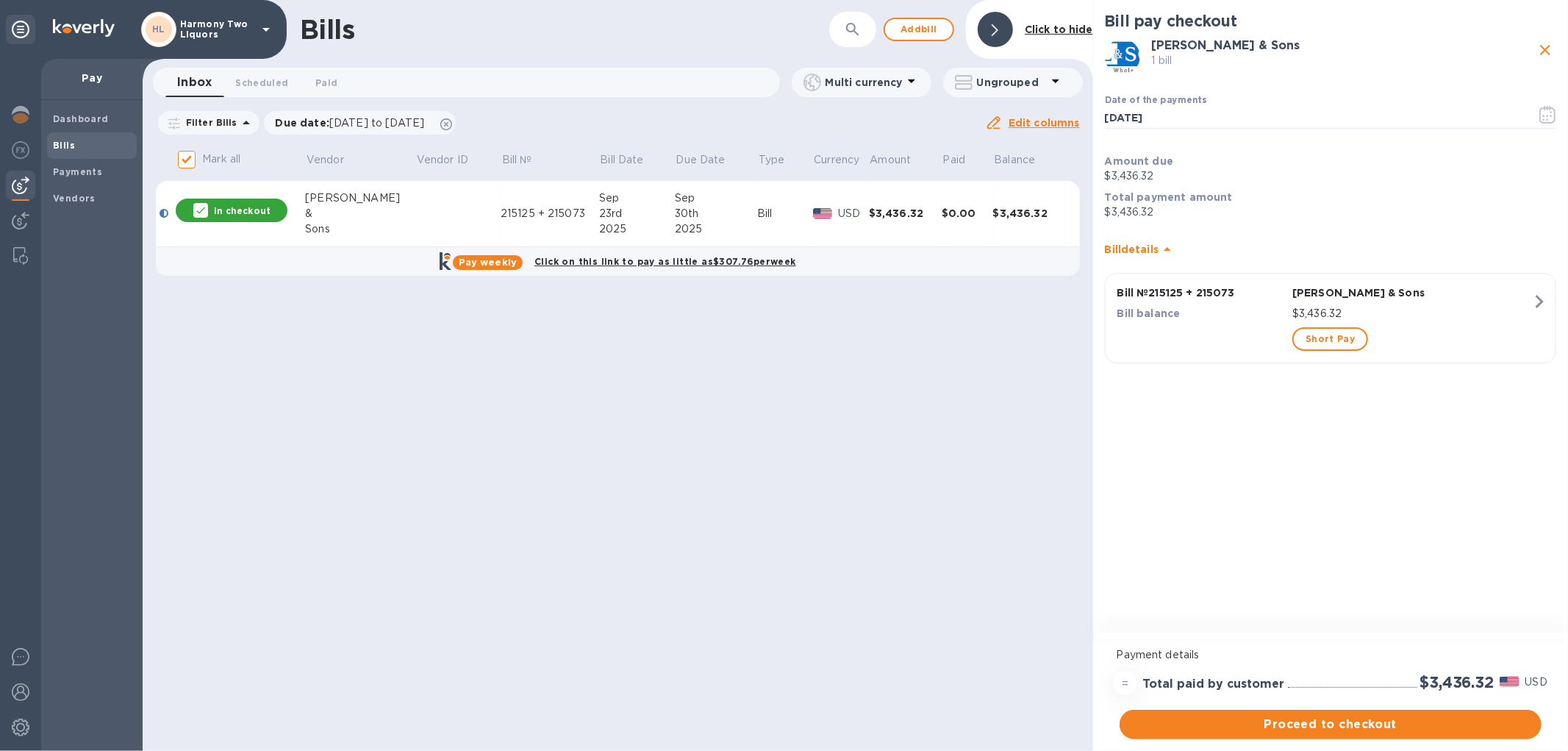
click at [1164, 172] on p "$3,436.32" at bounding box center [1330, 176] width 452 height 16
click at [1535, 108] on button "button" at bounding box center [1548, 114] width 35 height 36
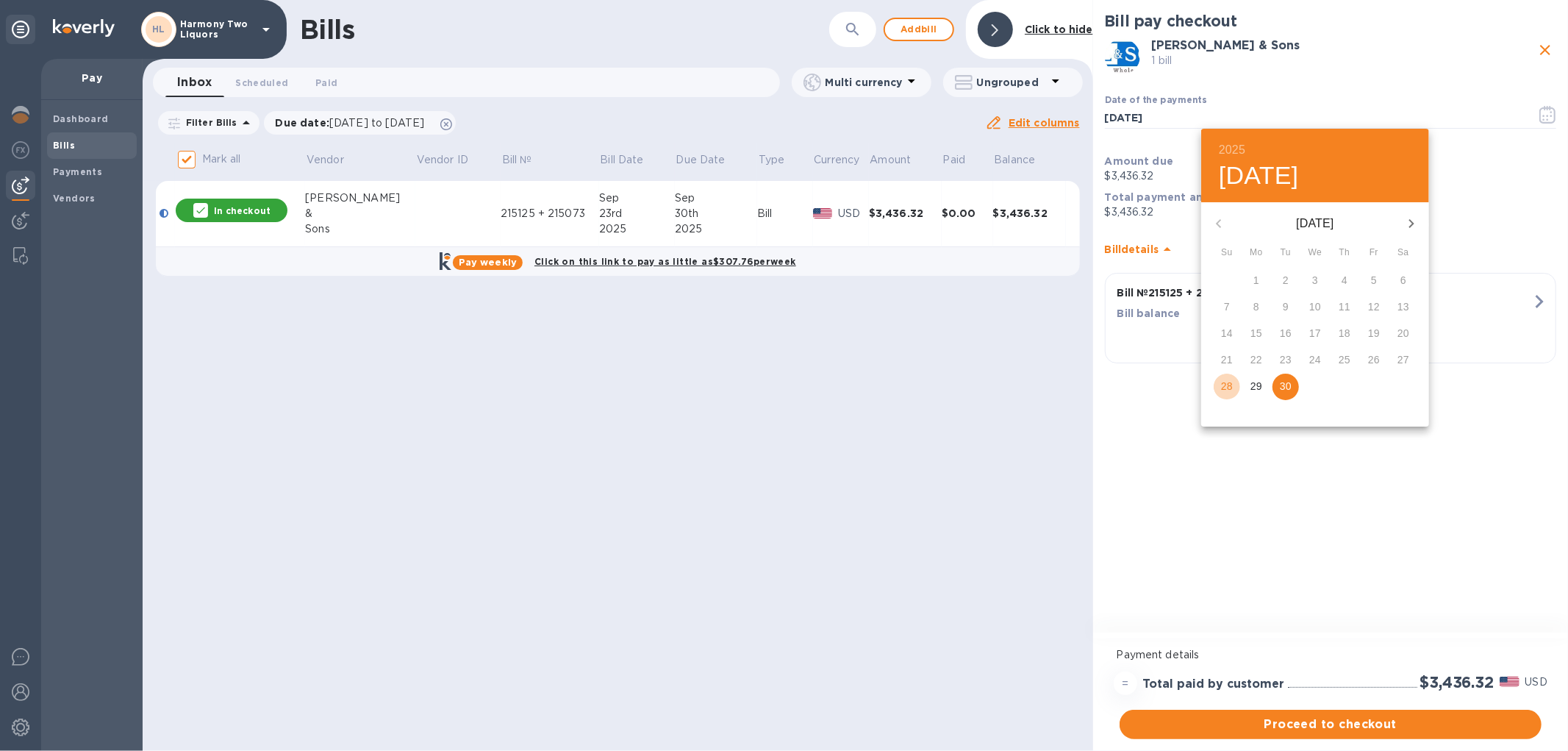
click at [1229, 392] on p "28" at bounding box center [1227, 386] width 12 height 15
type input "[DATE]"
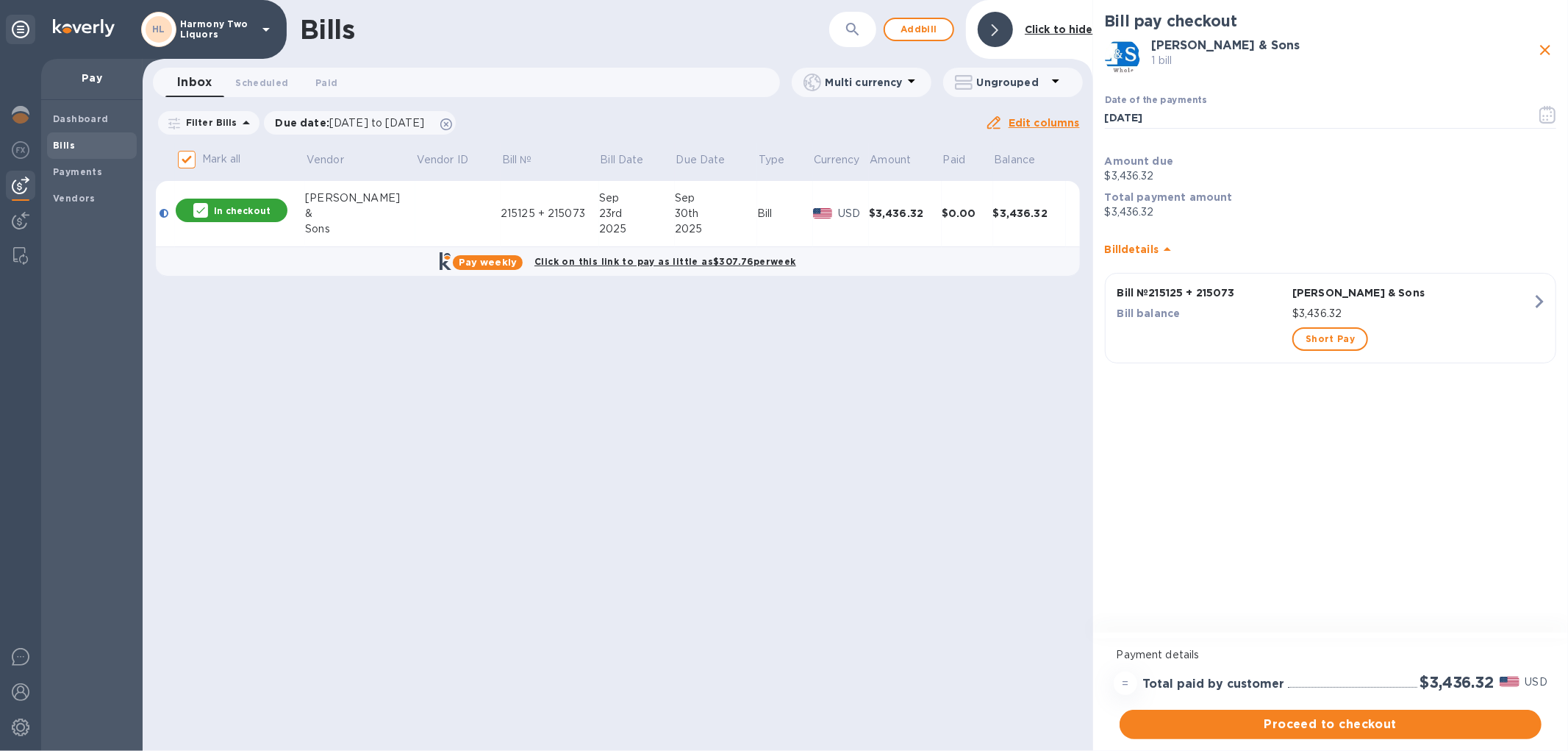
click at [1164, 240] on icon at bounding box center [1167, 249] width 17 height 17
click at [1164, 240] on icon at bounding box center [1167, 243] width 17 height 17
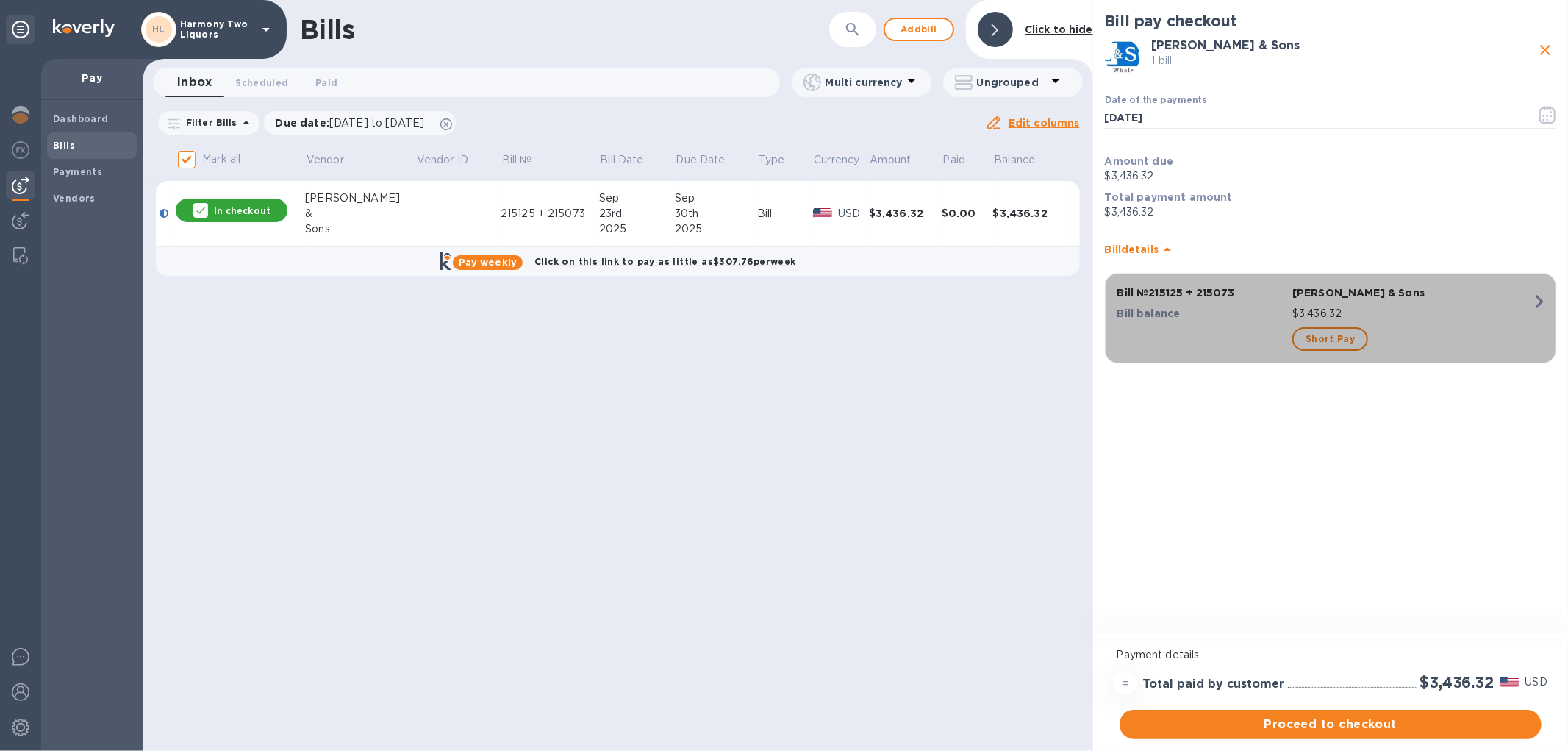
click at [1246, 322] on div "Bill balance" at bounding box center [1202, 314] width 175 height 22
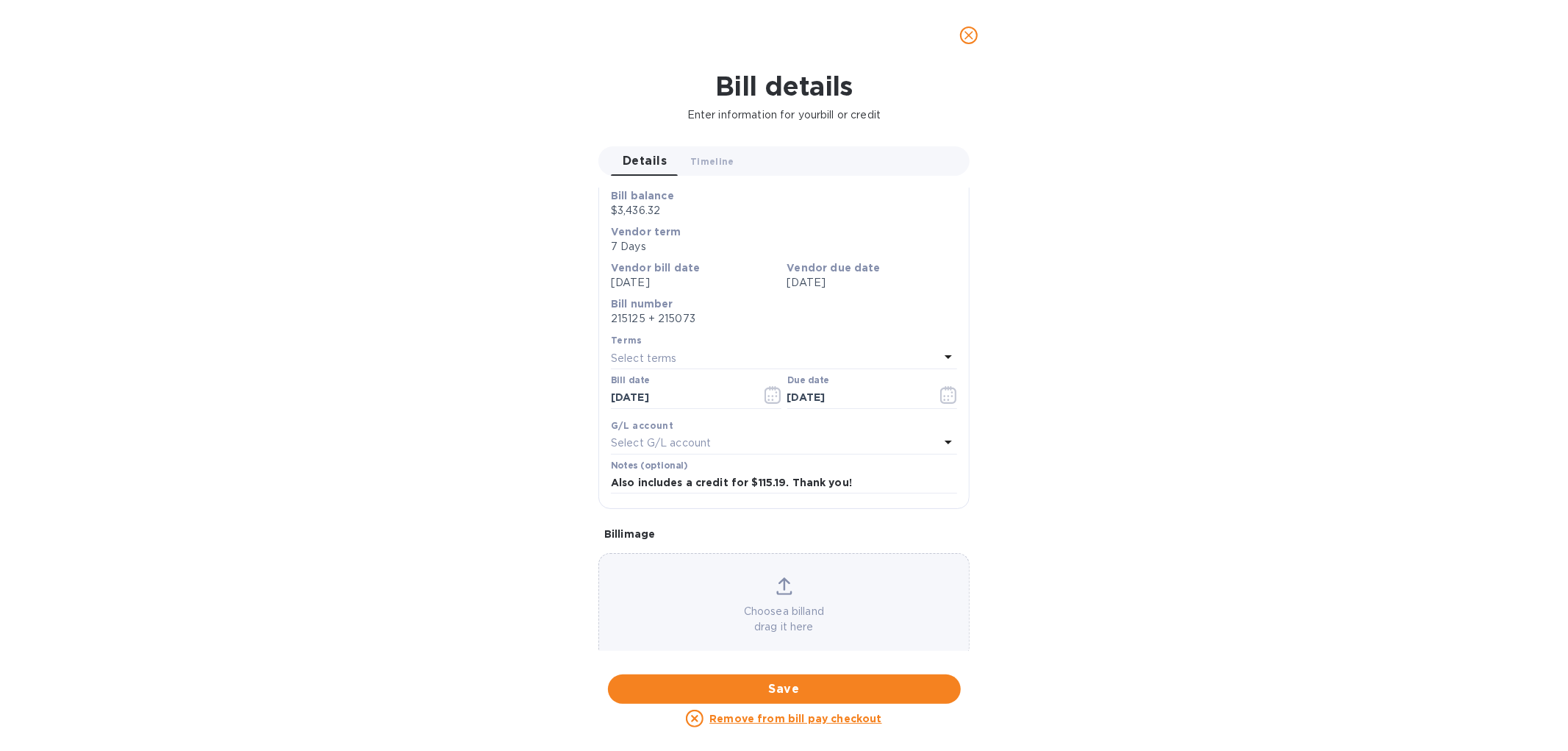
scroll to position [191, 0]
click at [700, 346] on div "Select terms" at bounding box center [775, 350] width 329 height 21
click at [762, 313] on p "215125 + 215073" at bounding box center [784, 311] width 346 height 16
click at [863, 476] on input "Also includes a credit for $115.19. Thank you!" at bounding box center [784, 475] width 346 height 22
drag, startPoint x: 863, startPoint y: 476, endPoint x: 563, endPoint y: 464, distance: 300.2
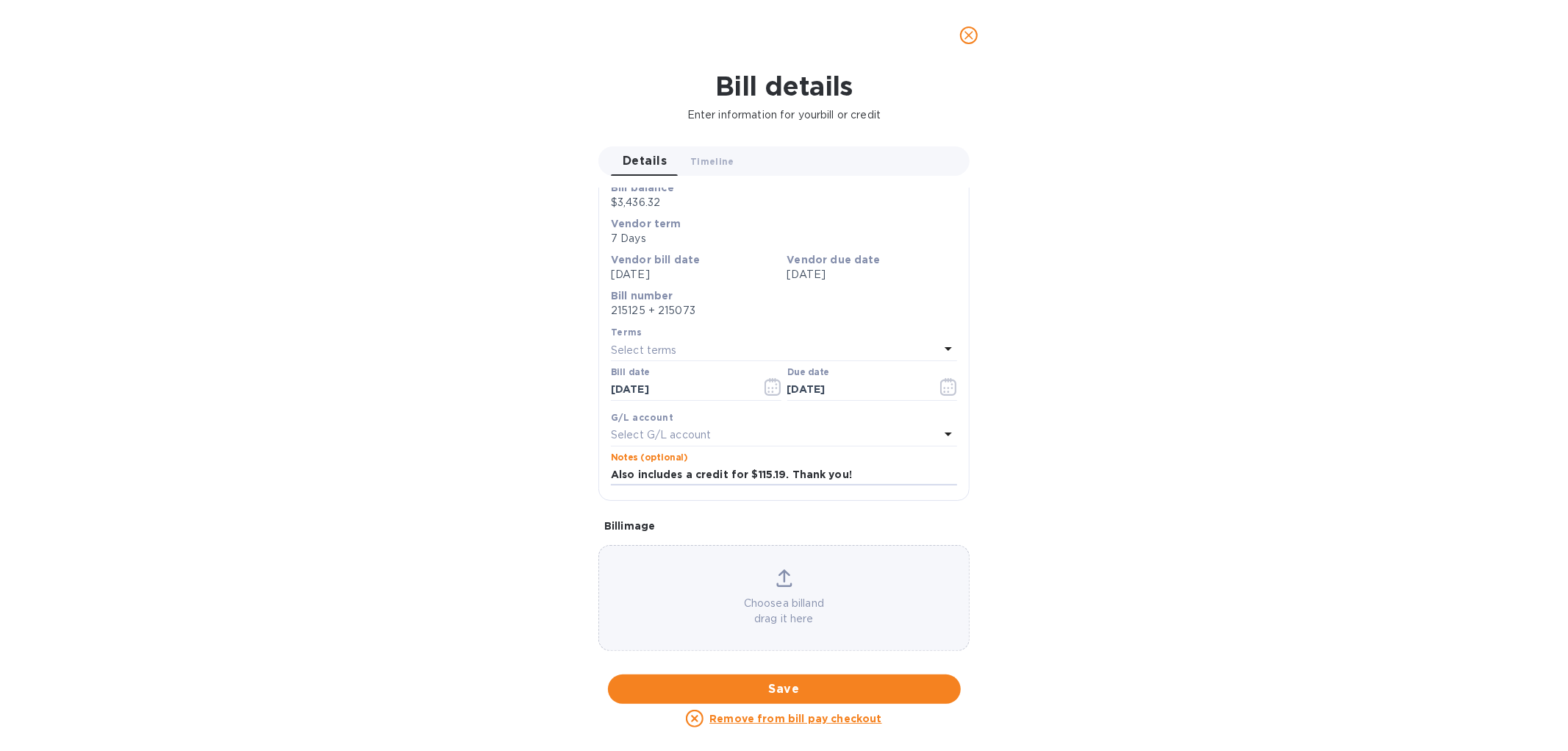
click at [568, 464] on div "Bill details Enter information for your bill or credit Details 0 Timeline 0 Gen…" at bounding box center [784, 410] width 1568 height 681
click at [828, 440] on div "Select G/L account" at bounding box center [775, 435] width 329 height 21
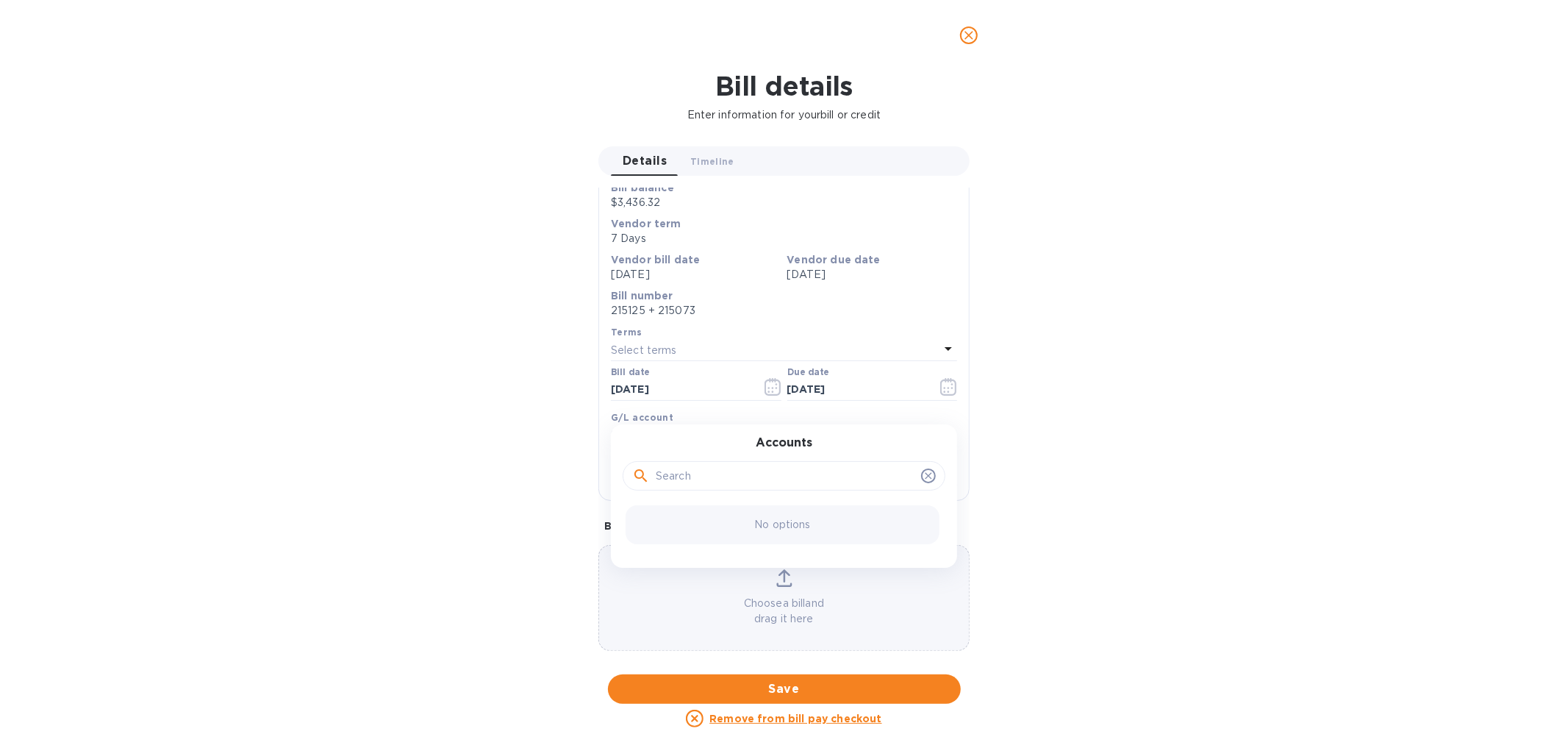
click at [987, 399] on div "Bill details Enter information for your bill or credit Details 0 Timeline 0 Gen…" at bounding box center [784, 410] width 1568 height 681
click at [965, 42] on span "close" at bounding box center [969, 35] width 17 height 17
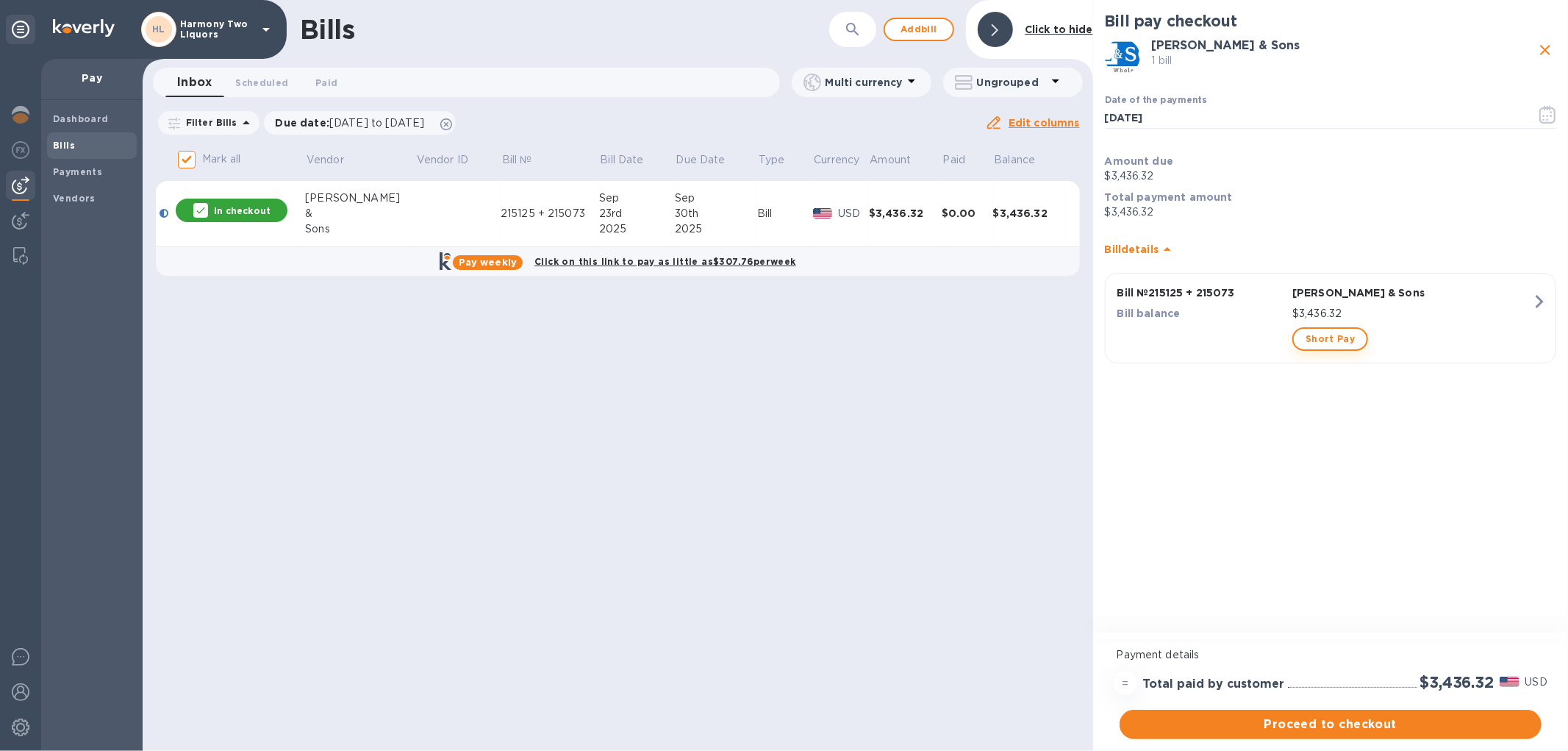
click at [1329, 330] on span "Short Pay" at bounding box center [1330, 338] width 49 height 17
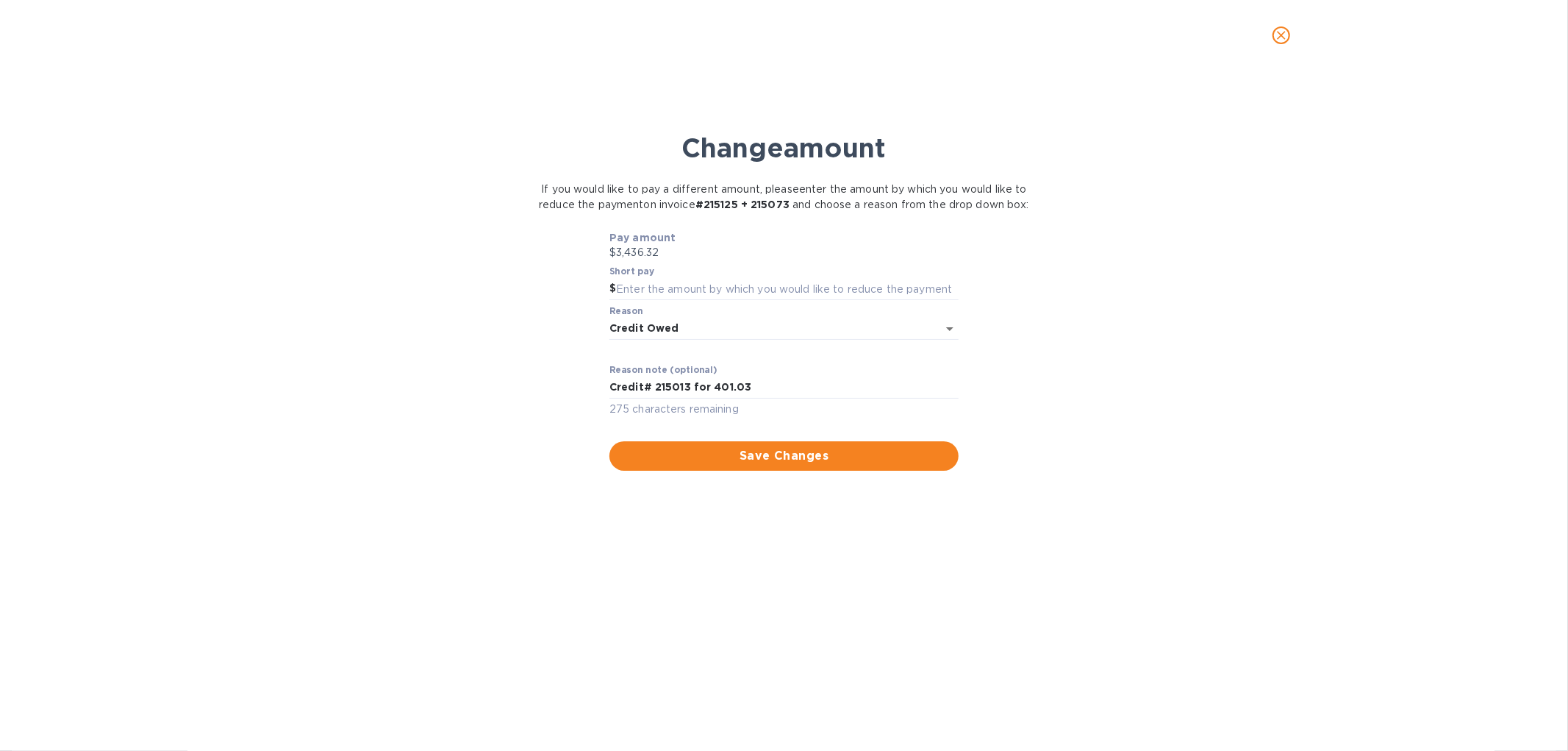
click at [685, 288] on div "Short pay $" at bounding box center [783, 283] width 349 height 34
click at [677, 260] on p "$3,436.32" at bounding box center [783, 252] width 349 height 16
click at [695, 300] on input "text" at bounding box center [786, 288] width 342 height 22
click at [783, 260] on p "$3,436.32" at bounding box center [783, 252] width 349 height 16
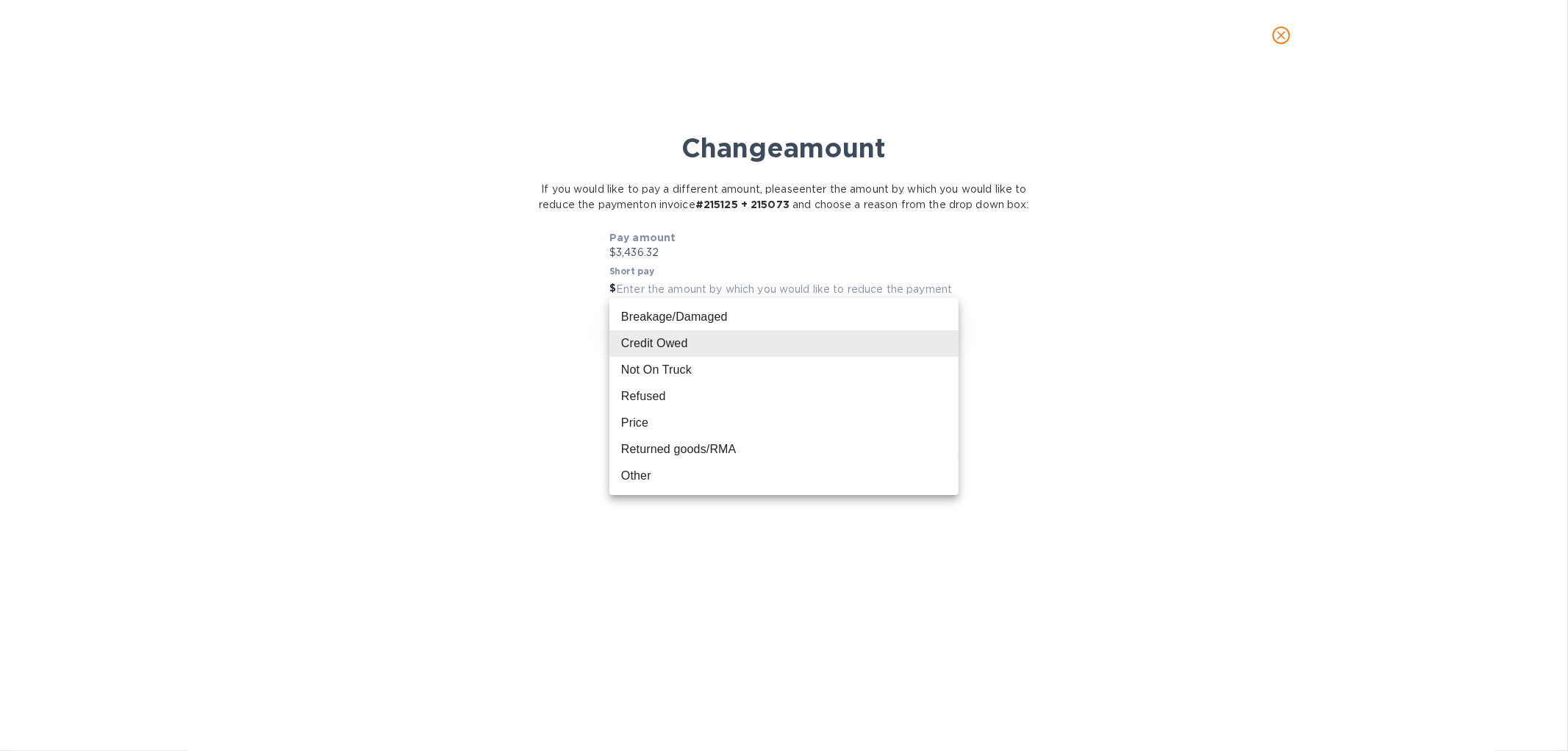
click at [681, 335] on body "HL Harmony Two Liquors Pay Dashboard Bills Payments Vendors Bills ​ Add [PERSON…" at bounding box center [784, 376] width 1568 height 751
click at [785, 254] on div at bounding box center [784, 376] width 1568 height 751
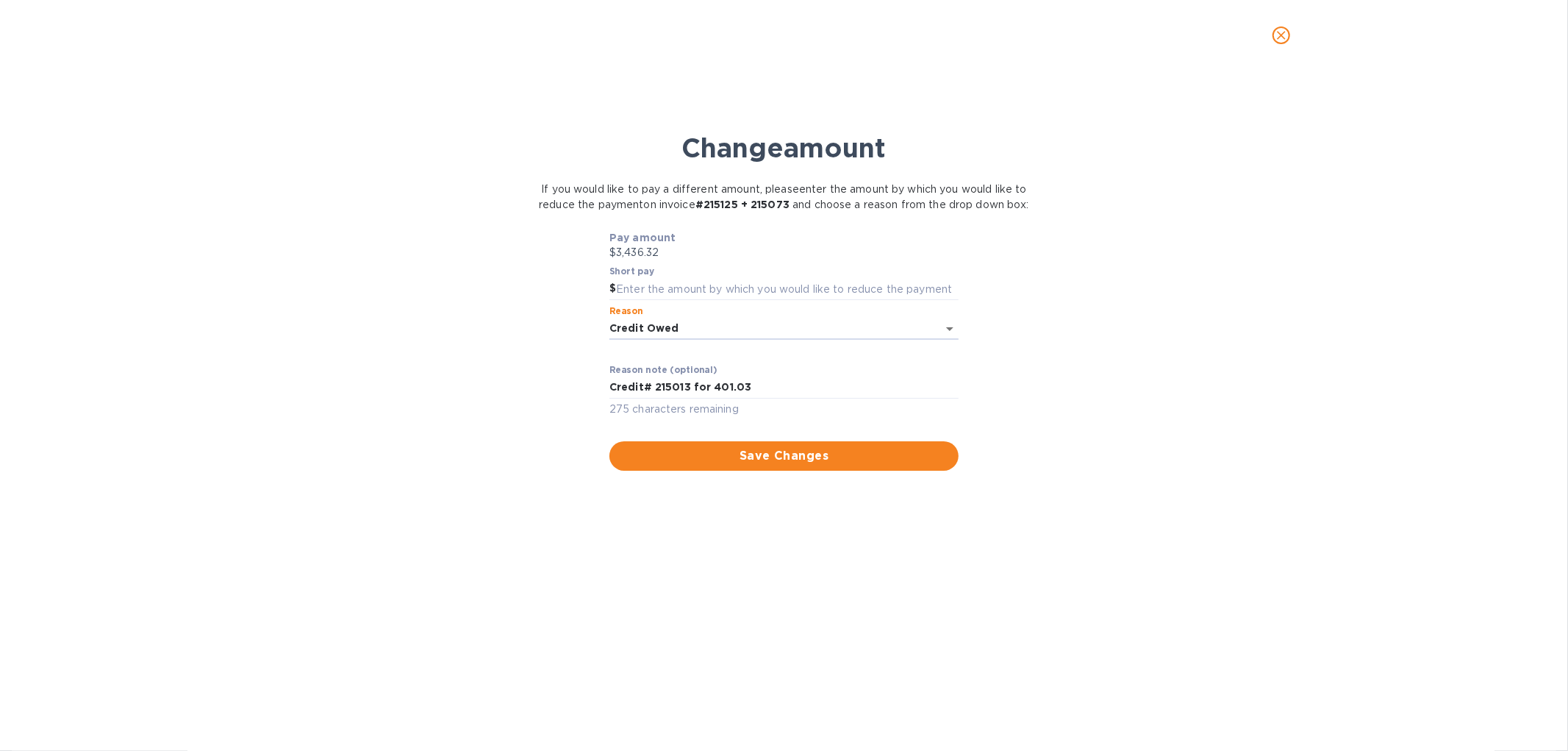
click at [1280, 25] on button "close" at bounding box center [1281, 35] width 36 height 36
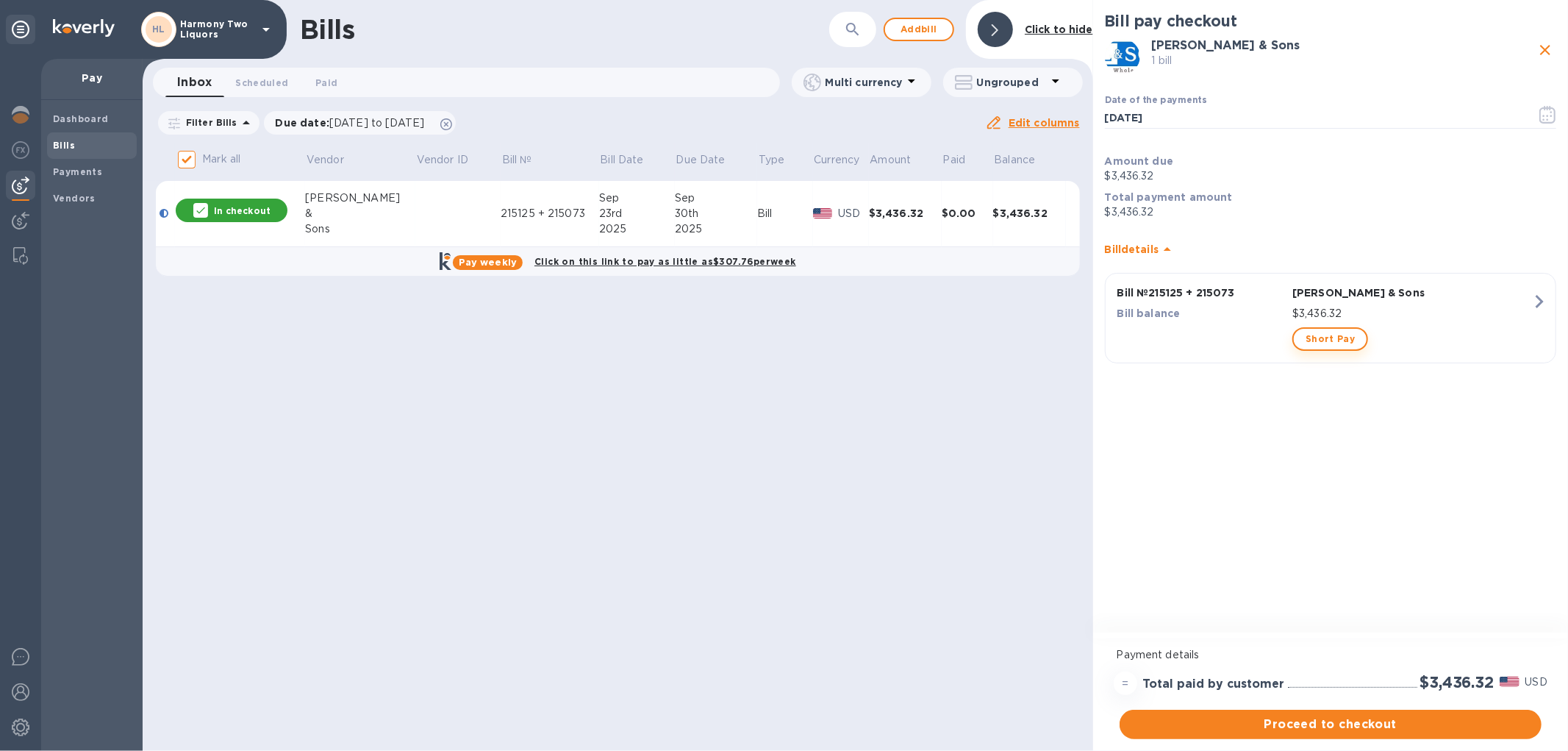
click at [1346, 342] on span "Short Pay" at bounding box center [1330, 338] width 49 height 17
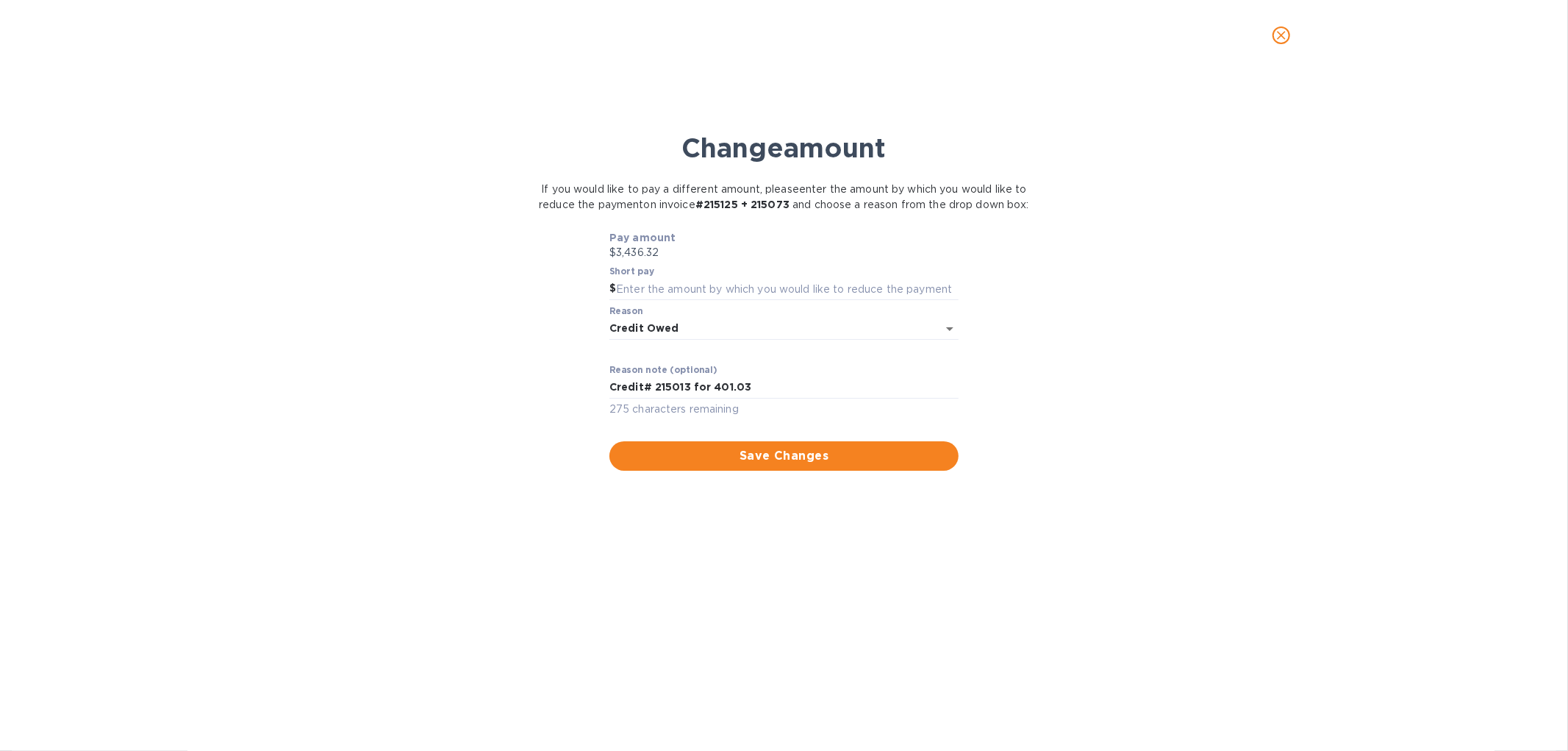
click at [1287, 30] on icon "close" at bounding box center [1281, 36] width 15 height 15
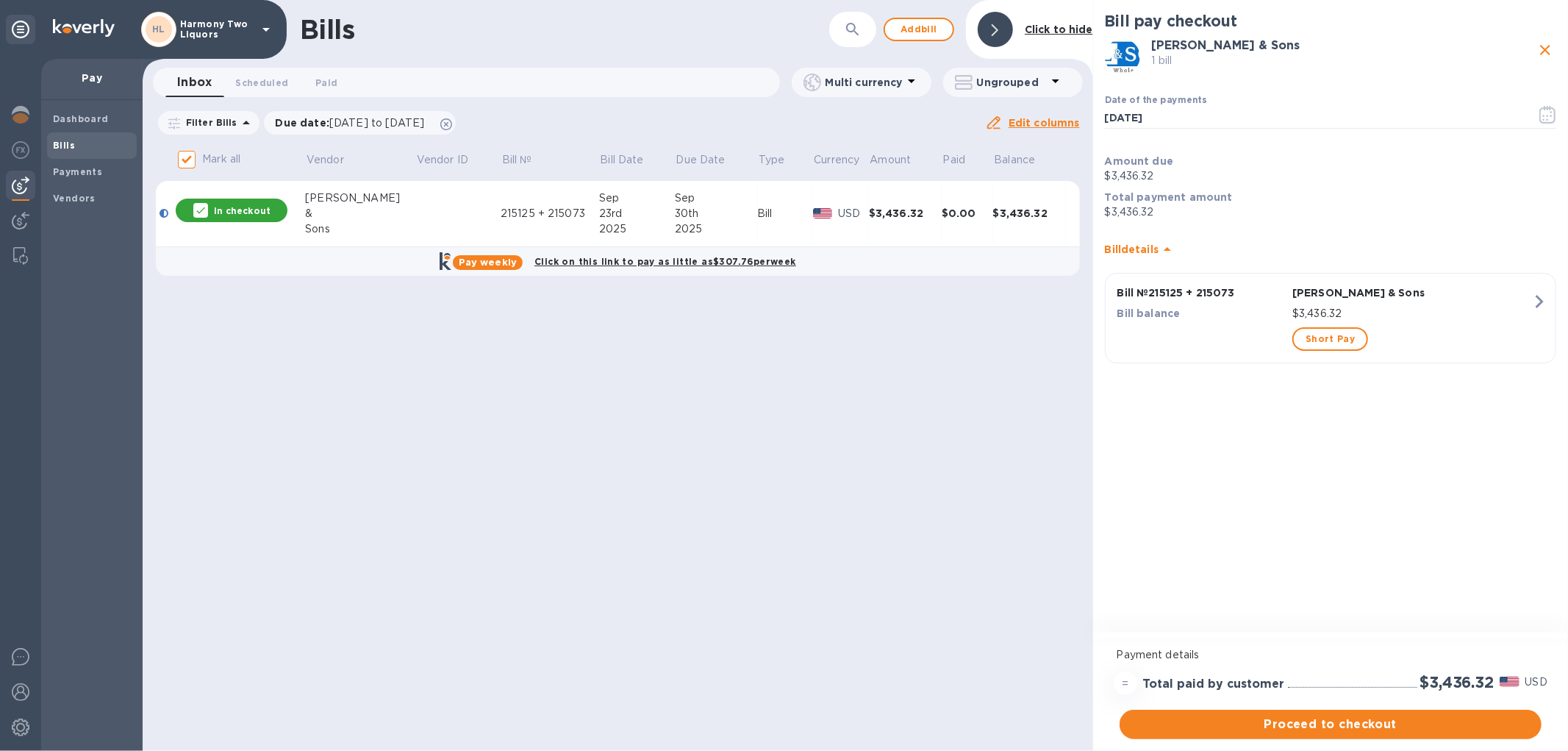
click at [599, 209] on div "23rd" at bounding box center [636, 213] width 75 height 16
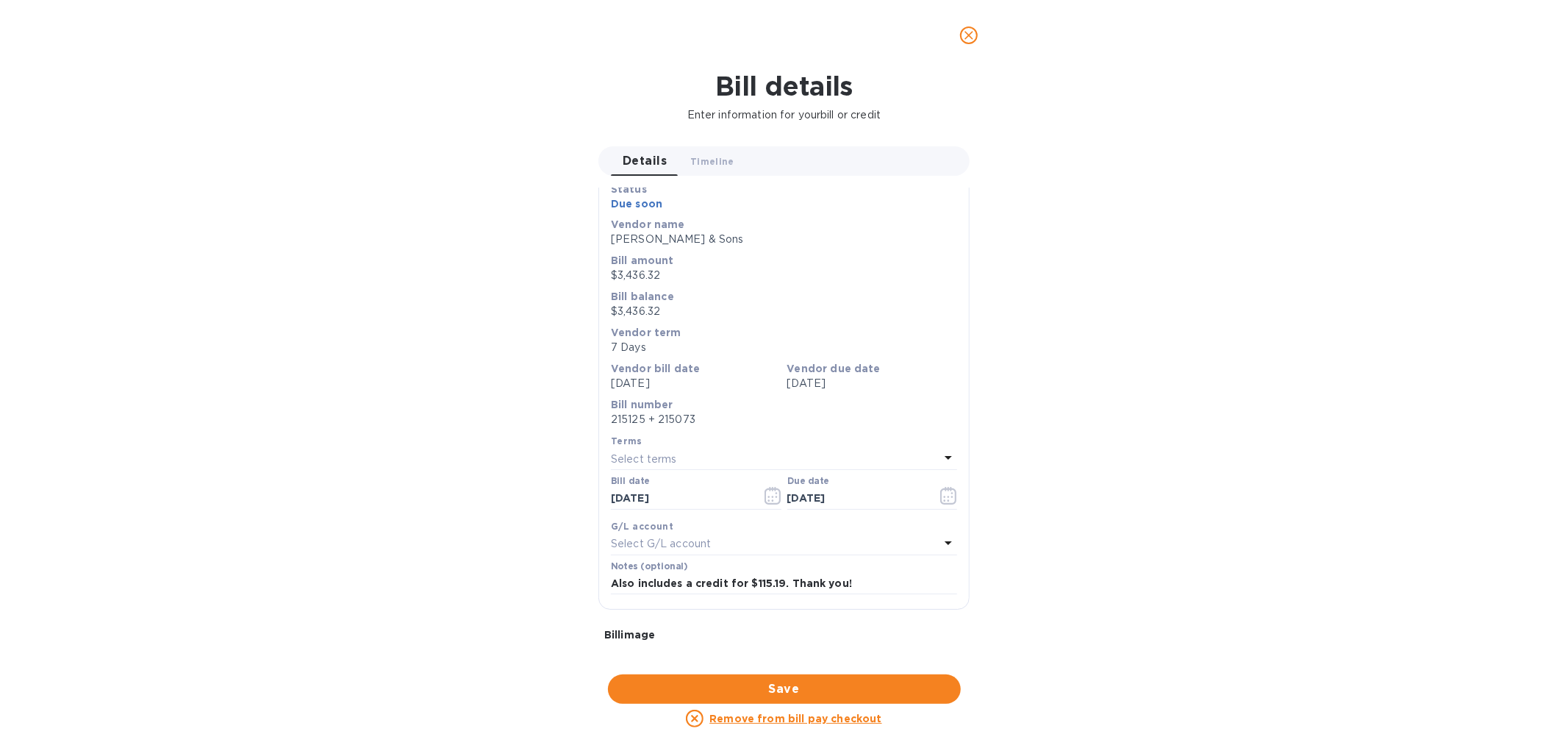
scroll to position [163, 0]
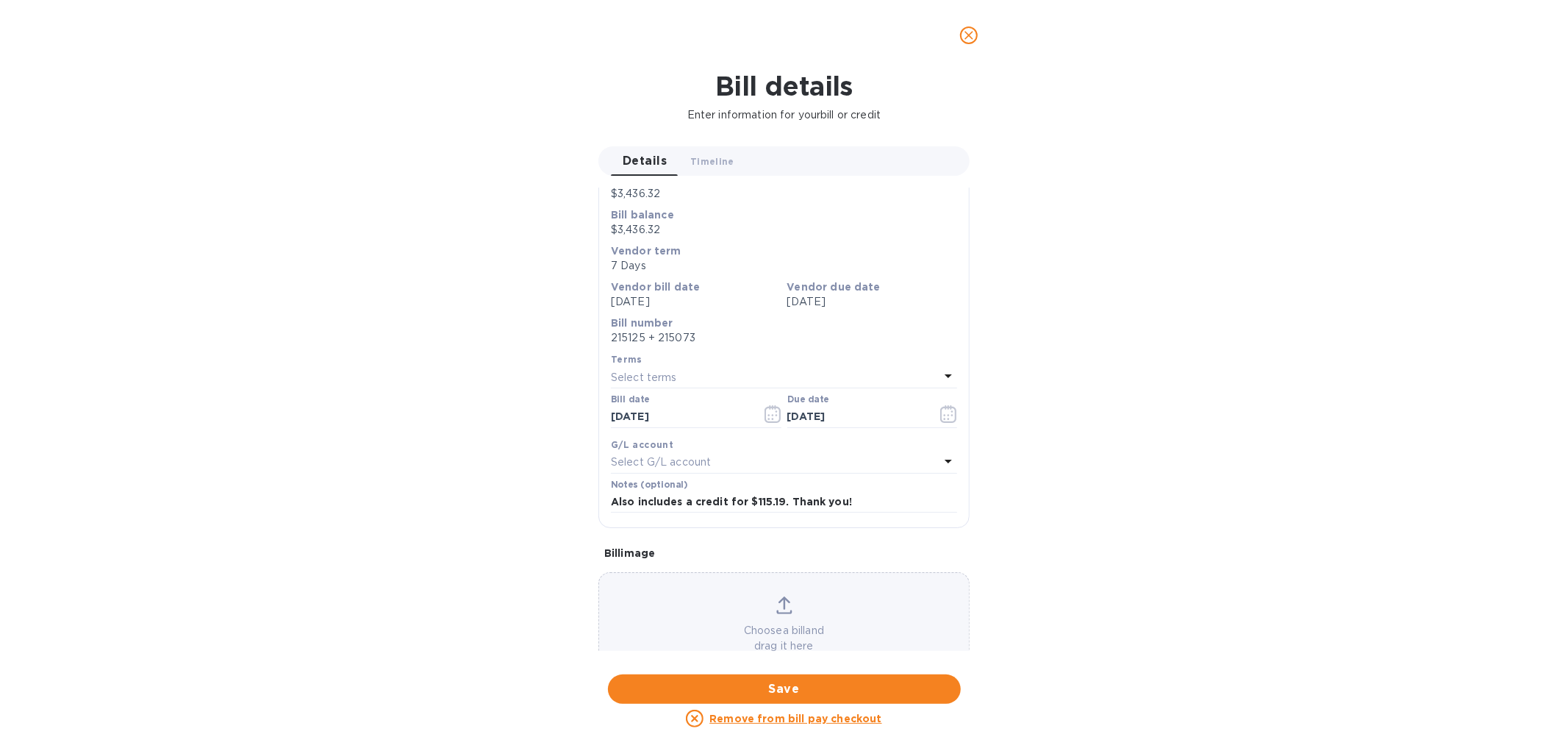
click at [671, 336] on p "215125 + 215073" at bounding box center [784, 337] width 346 height 16
click at [975, 30] on icon "close" at bounding box center [969, 36] width 15 height 15
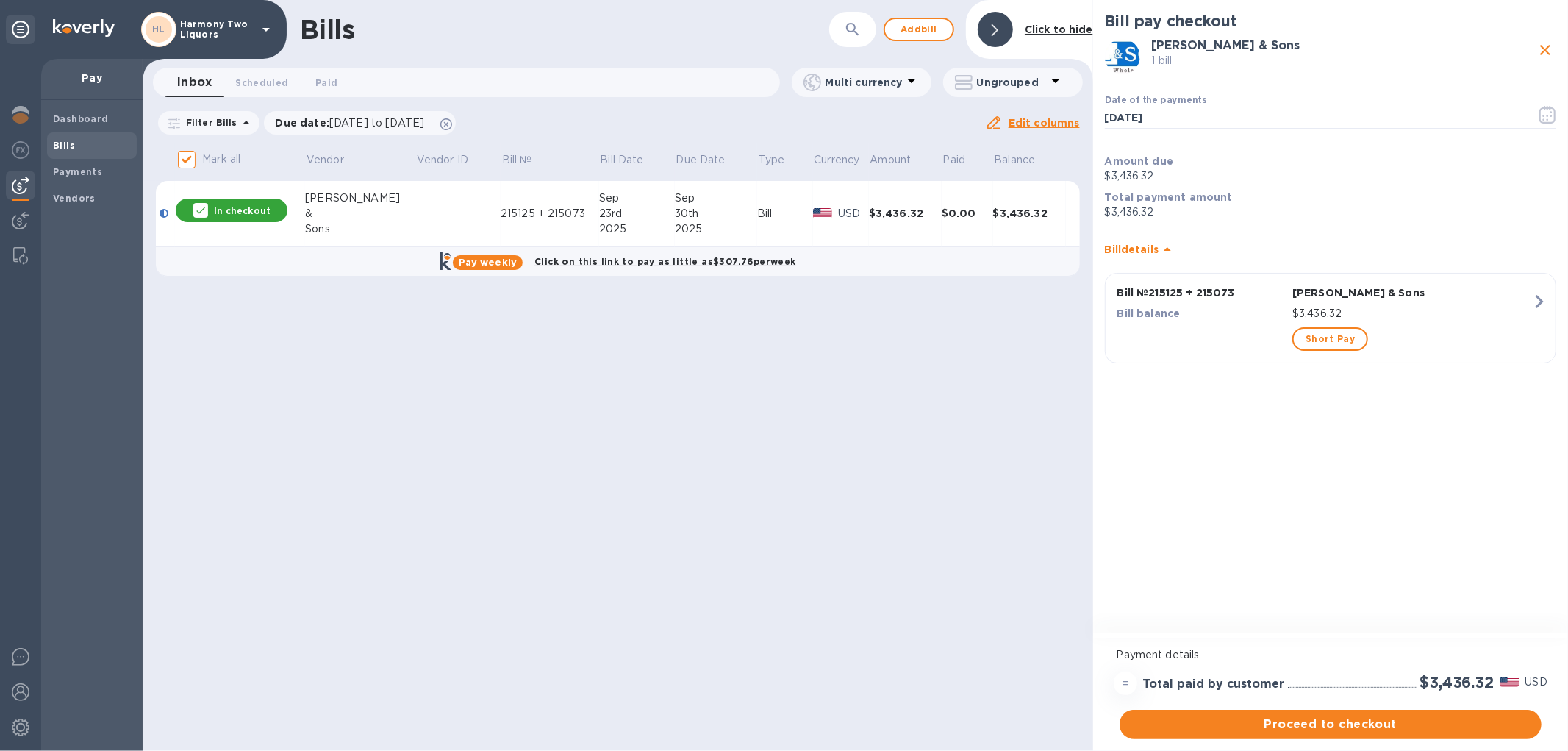
click at [94, 146] on span "Bills" at bounding box center [92, 146] width 78 height 15
click at [23, 251] on img at bounding box center [21, 255] width 15 height 17
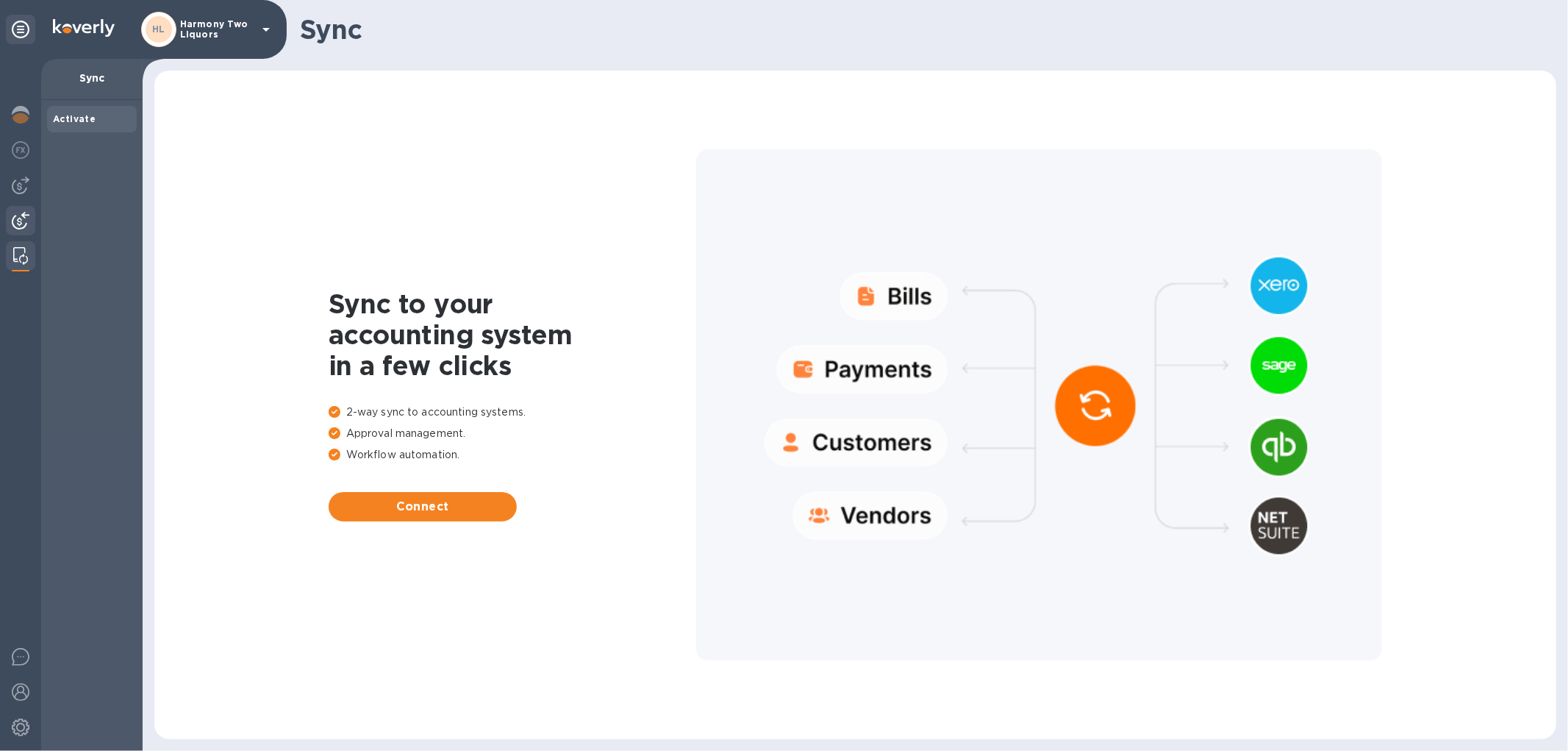
click at [19, 225] on img at bounding box center [20, 220] width 17 height 17
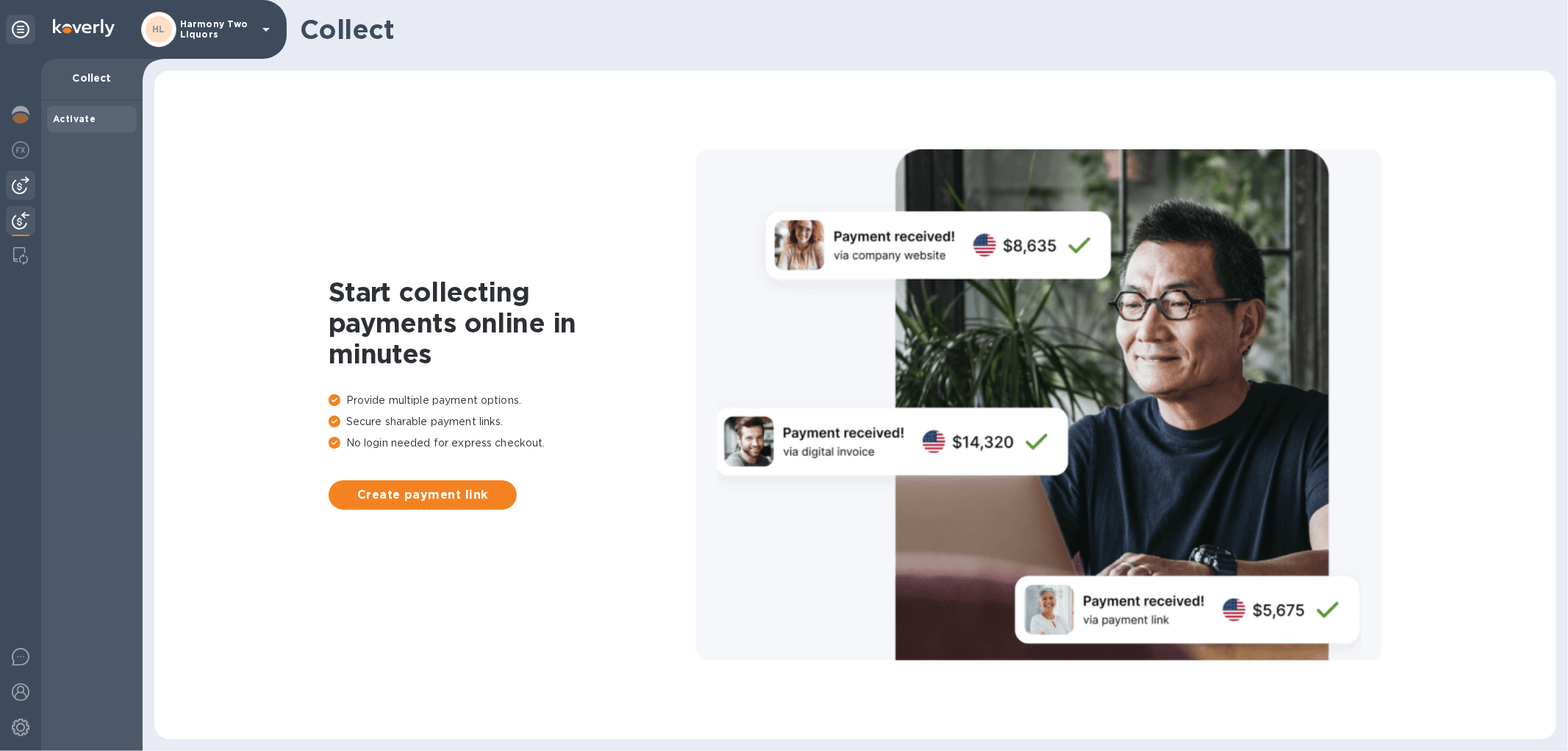
click at [20, 172] on div at bounding box center [20, 185] width 29 height 29
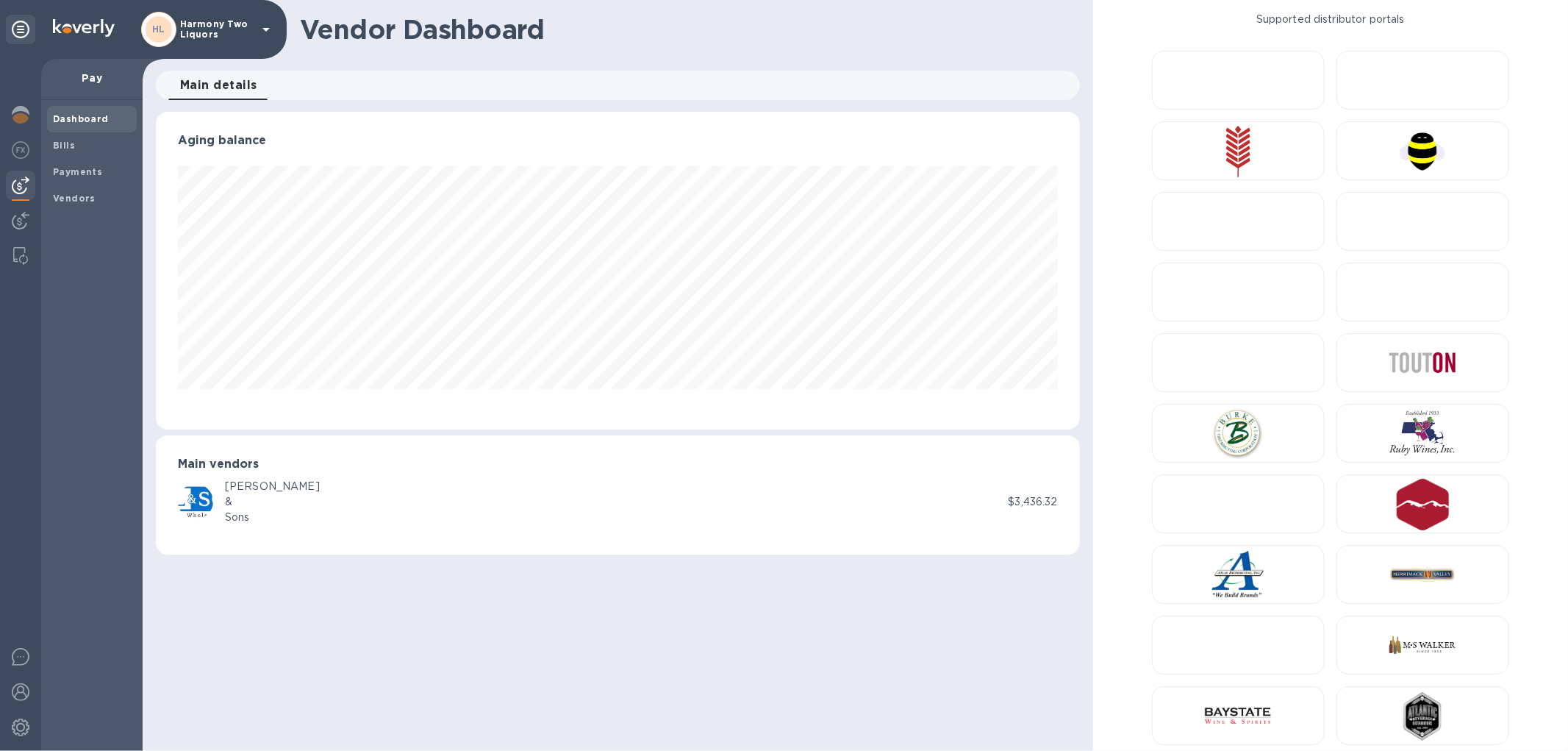
scroll to position [317, 923]
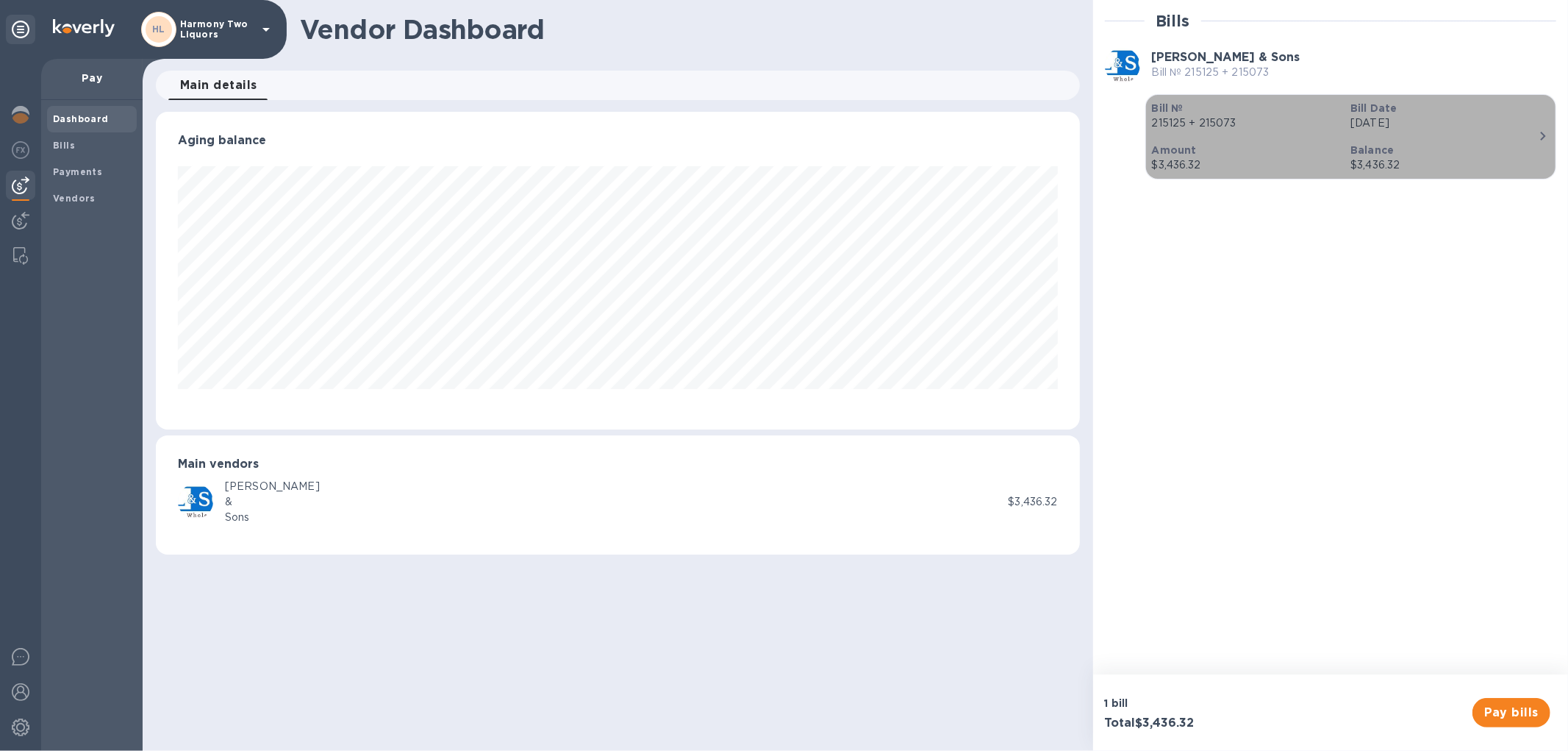
click at [1513, 143] on p "Balance" at bounding box center [1445, 150] width 187 height 15
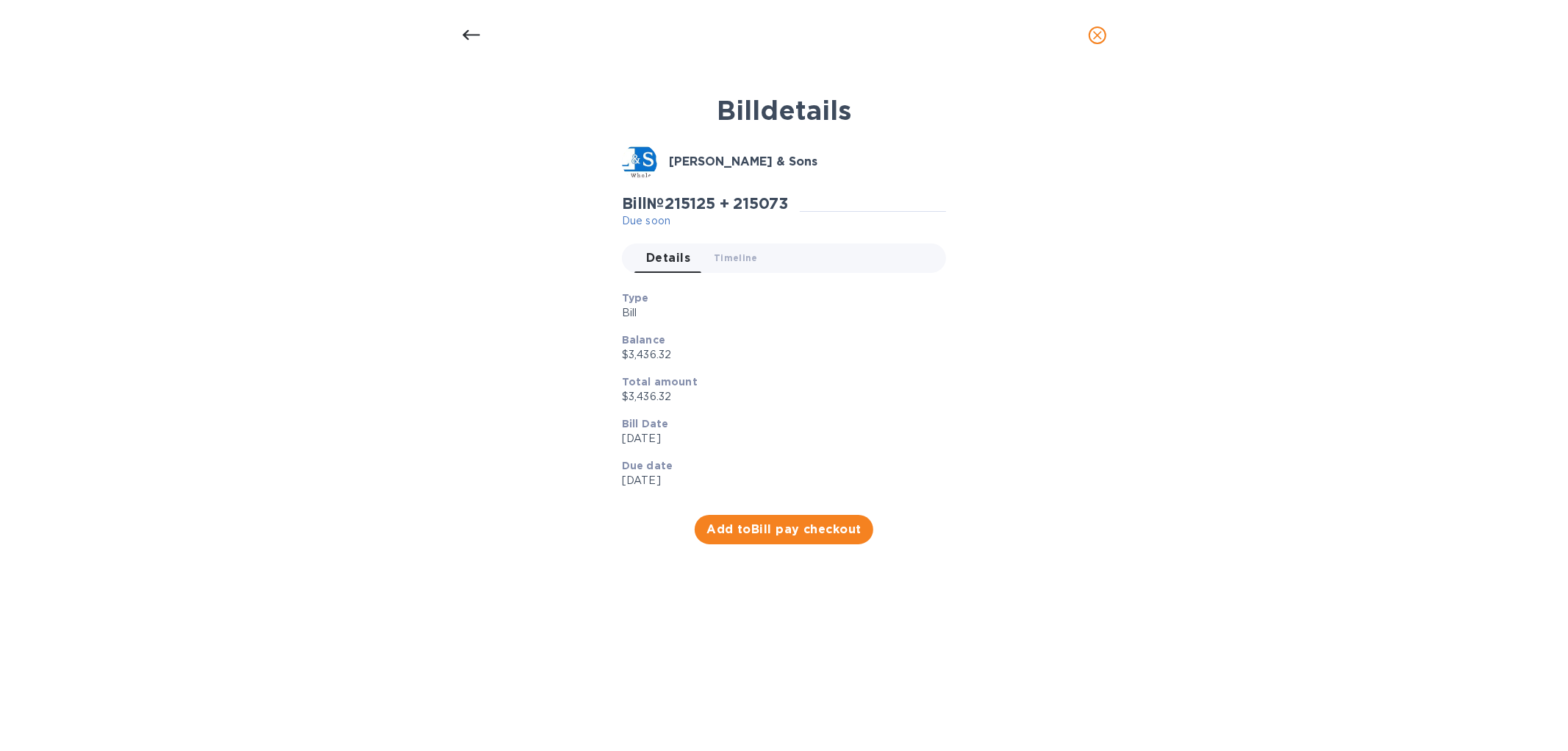
click at [1097, 28] on icon "close" at bounding box center [1098, 36] width 15 height 15
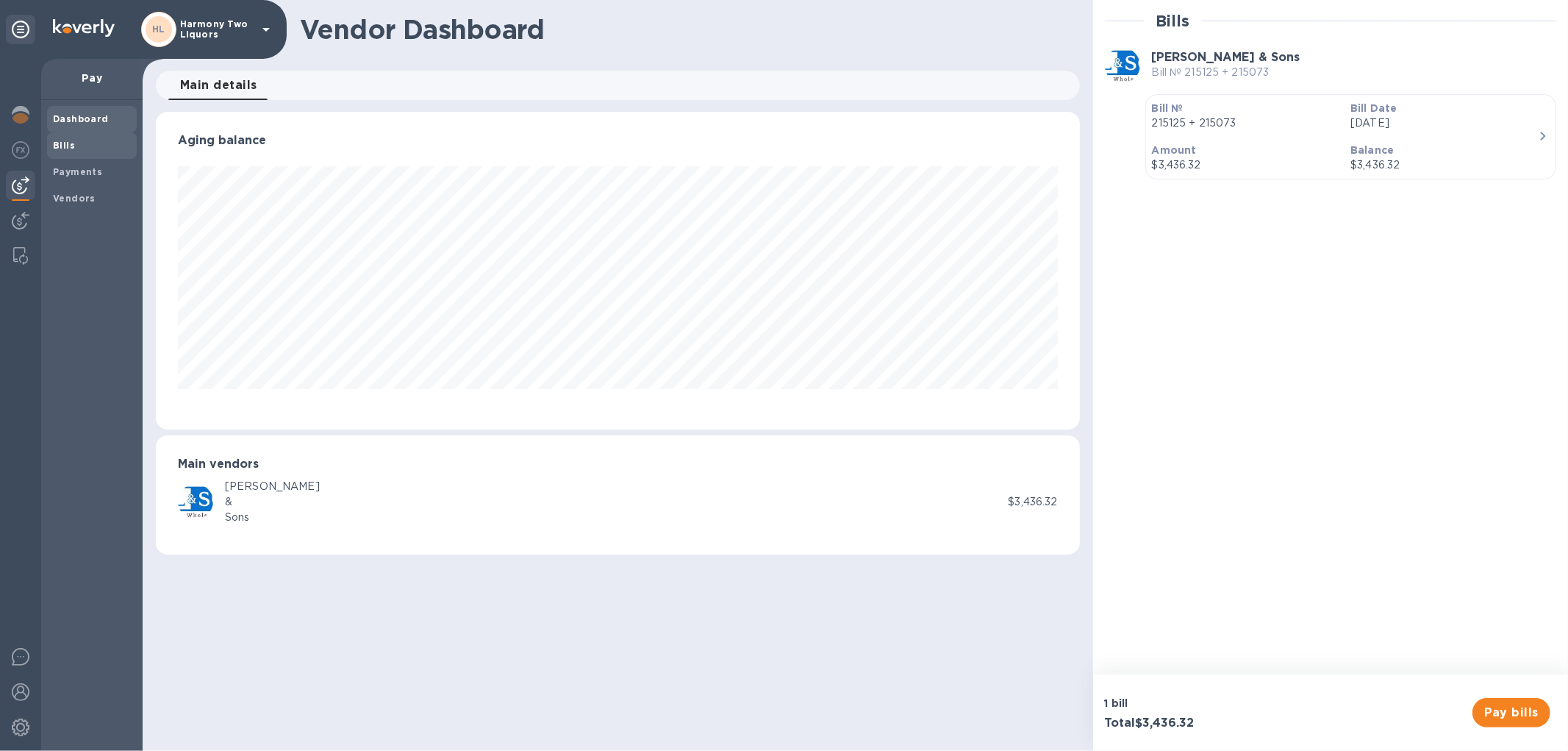
click at [64, 151] on span "Bills" at bounding box center [64, 146] width 22 height 15
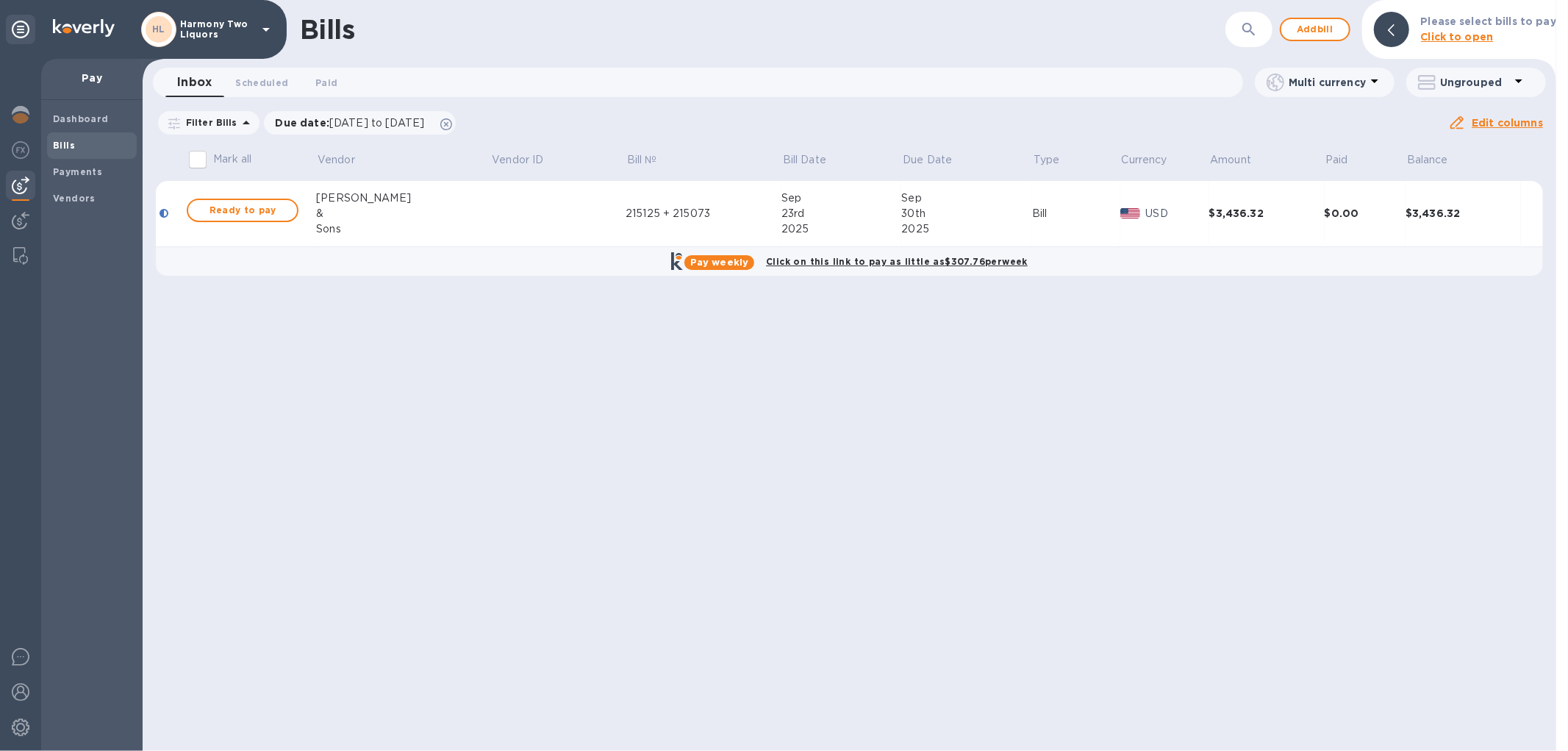
click at [1488, 123] on u "Edit columns" at bounding box center [1508, 123] width 71 height 12
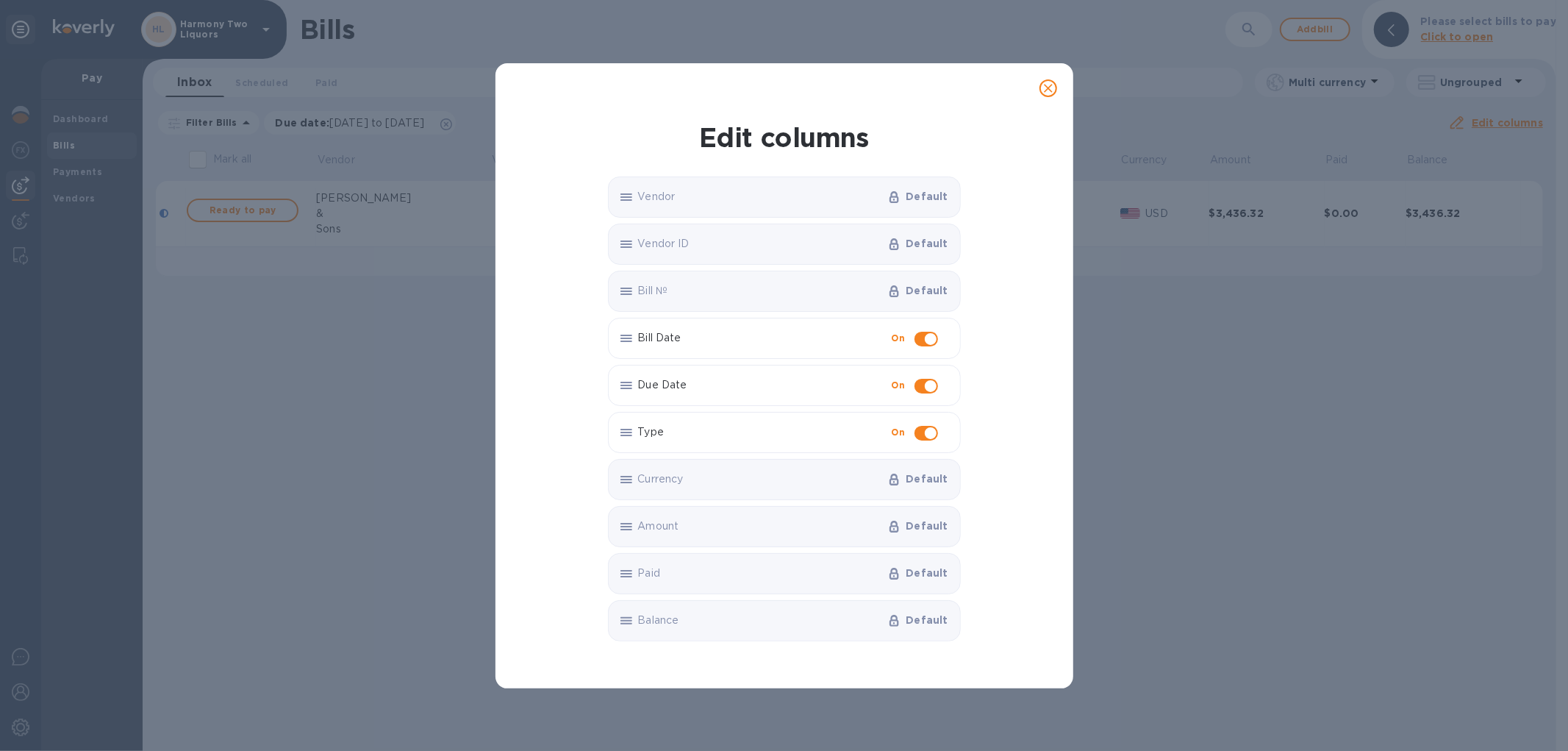
click at [1039, 92] on span "close" at bounding box center [1048, 88] width 17 height 17
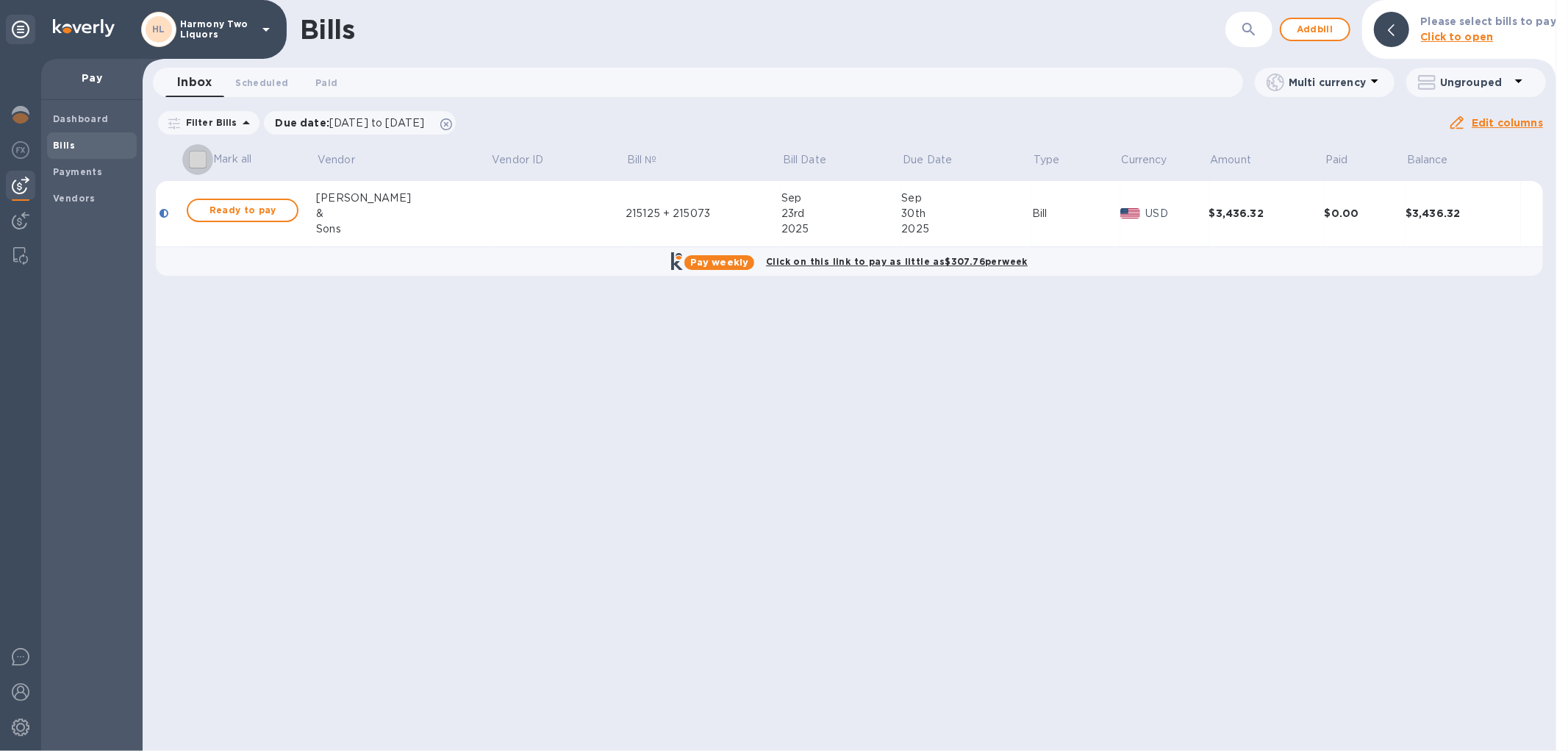
click at [203, 160] on input "Mark all" at bounding box center [197, 159] width 31 height 31
checkbox input "true"
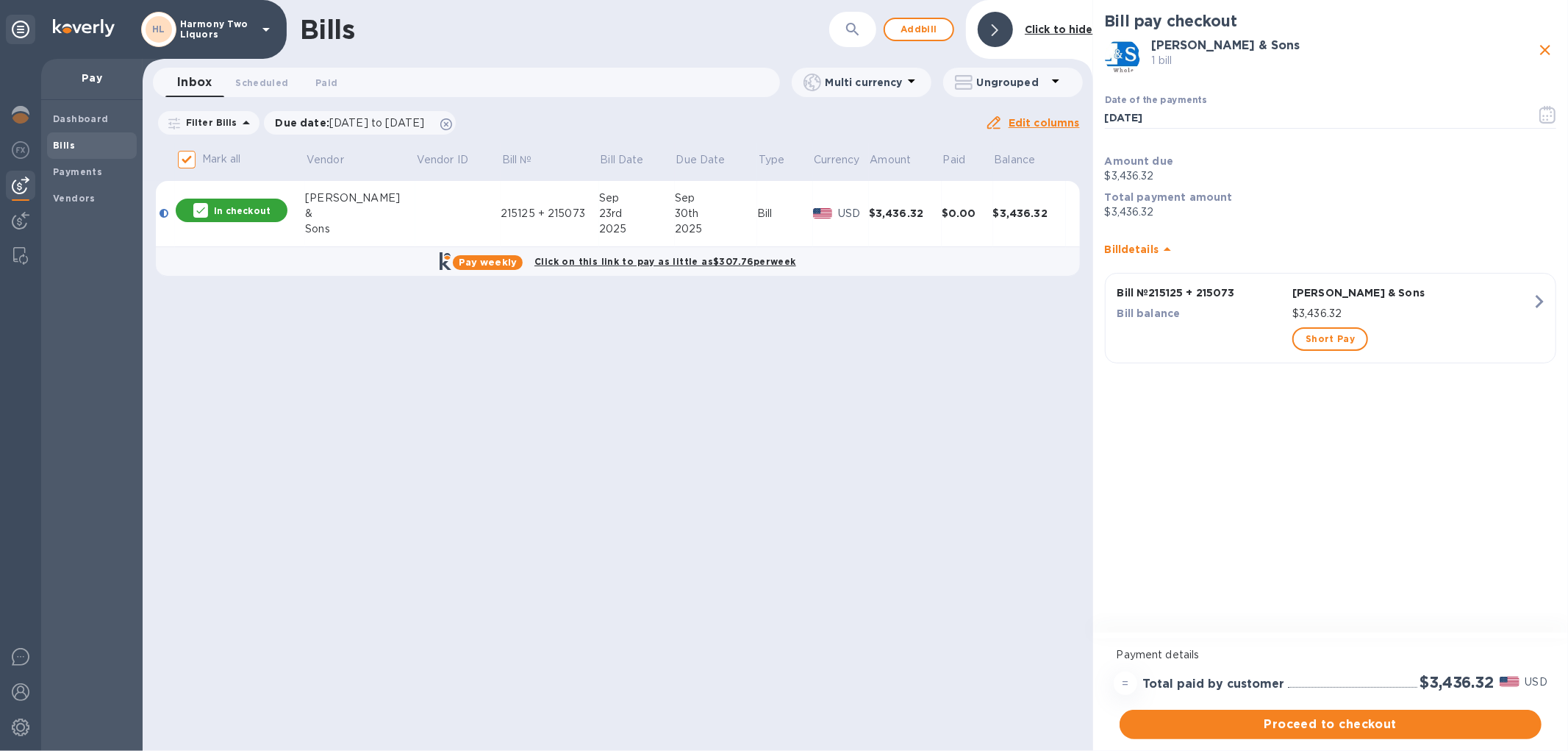
click at [1202, 192] on b "Total payment amount" at bounding box center [1169, 197] width 128 height 12
click at [1178, 224] on div "Bill details Bill № 215125 + 215073 [PERSON_NAME] & Sons Bill balance $3,436.32…" at bounding box center [1331, 298] width 457 height 151
click at [1155, 249] on b "Bill details" at bounding box center [1131, 250] width 54 height 12
click at [1152, 243] on b "Bill details" at bounding box center [1131, 244] width 54 height 12
click at [1194, 322] on div "Bill balance" at bounding box center [1202, 314] width 175 height 22
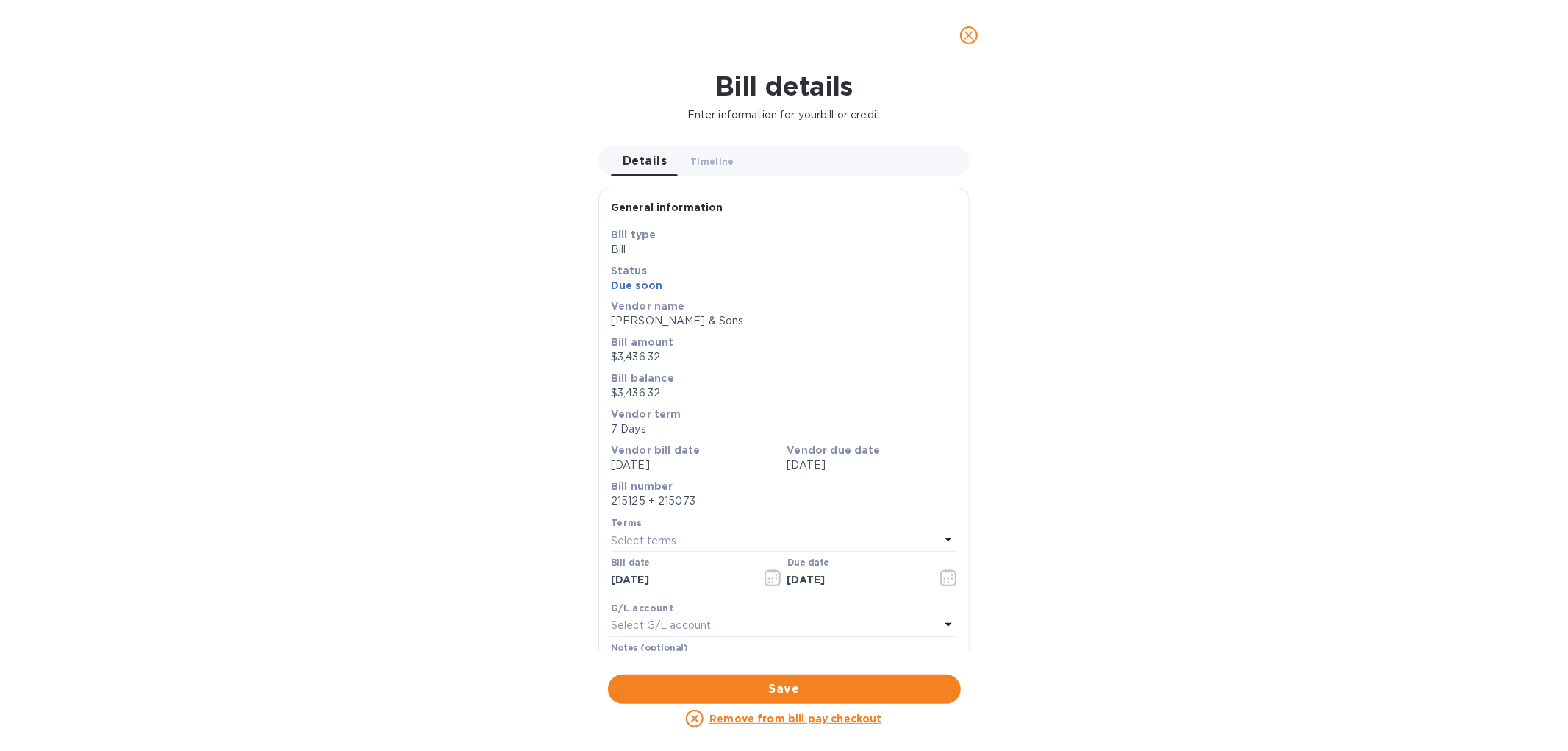
click at [659, 281] on p "Due soon" at bounding box center [784, 285] width 346 height 15
click at [695, 160] on span "Timeline 0" at bounding box center [712, 161] width 44 height 16
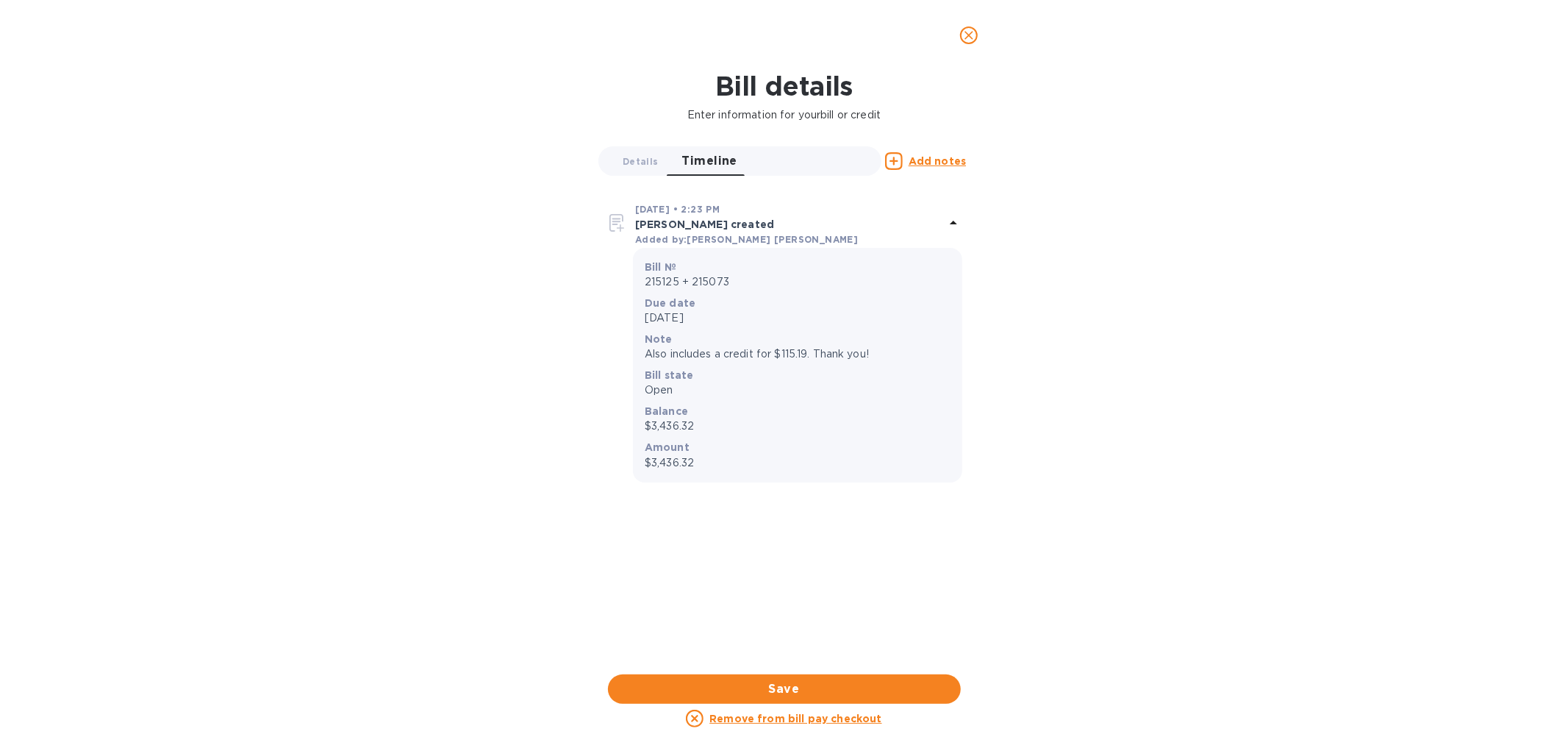
click at [961, 35] on icon "close" at bounding box center [969, 36] width 15 height 15
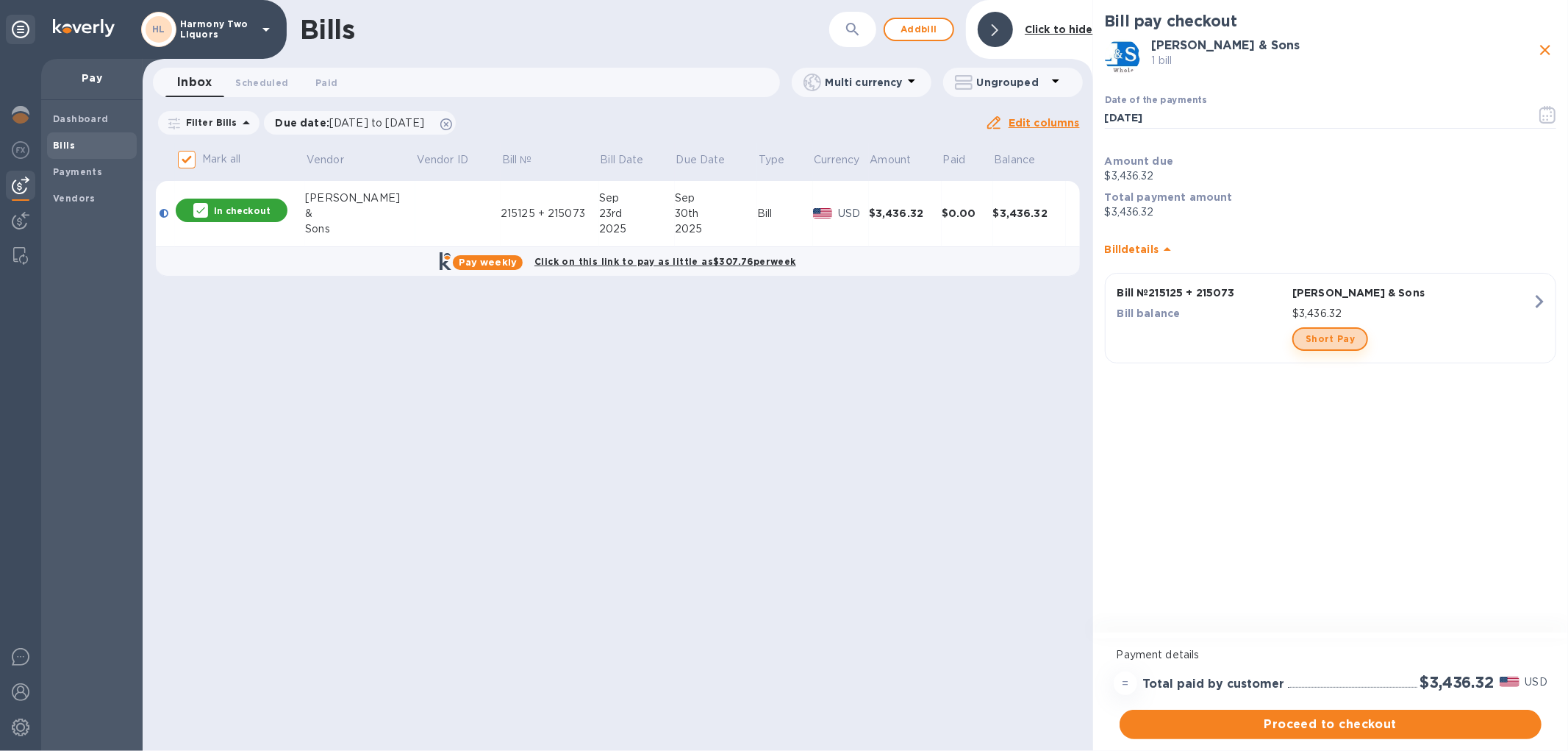
click at [1326, 347] on button "Short Pay" at bounding box center [1330, 339] width 75 height 23
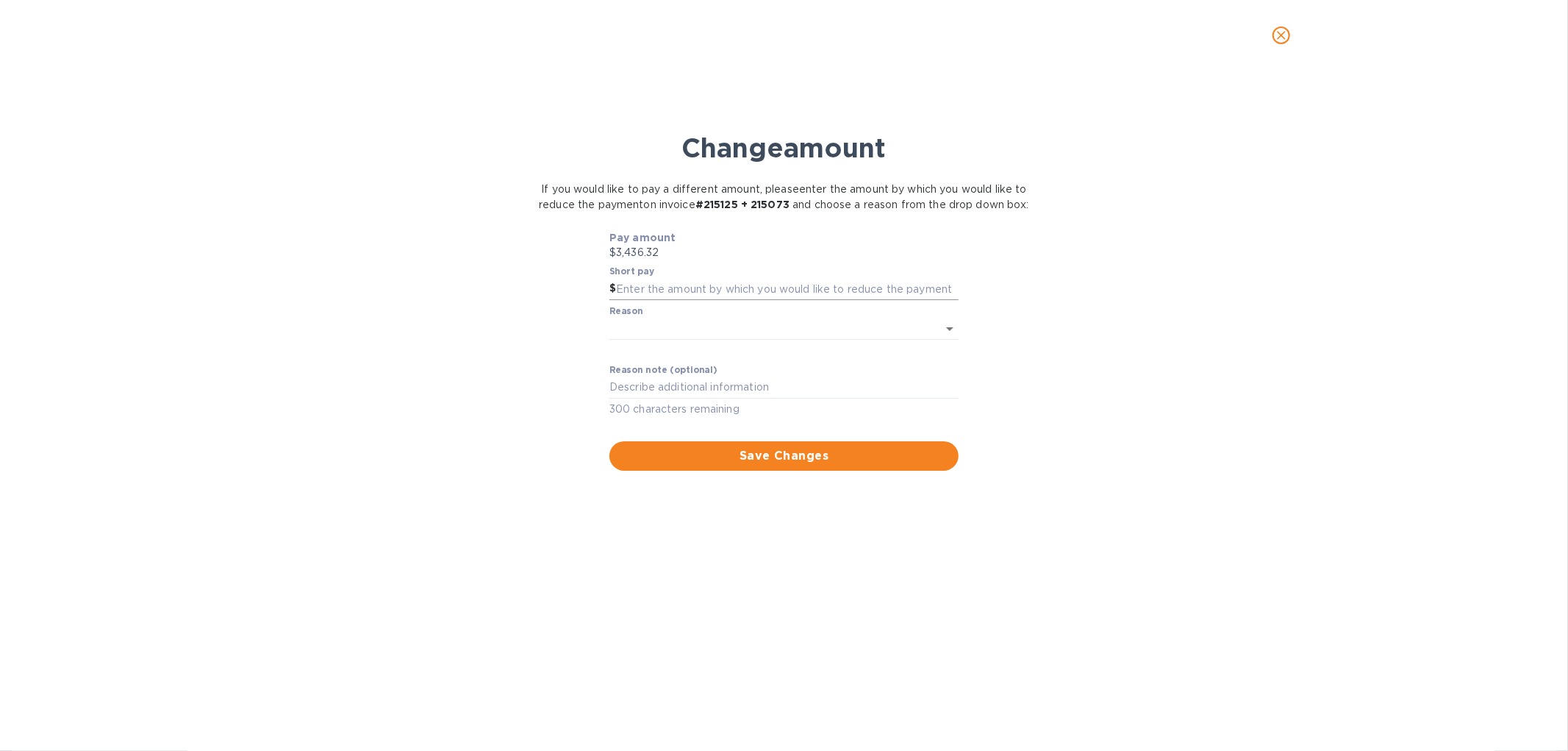
click at [704, 300] on input "text" at bounding box center [786, 288] width 342 height 22
type input "401.03"
click at [688, 344] on body "HL Harmony Two Liquors Pay Dashboard Bills Payments Vendors Bills ​ Add [PERSON…" at bounding box center [784, 376] width 1568 height 751
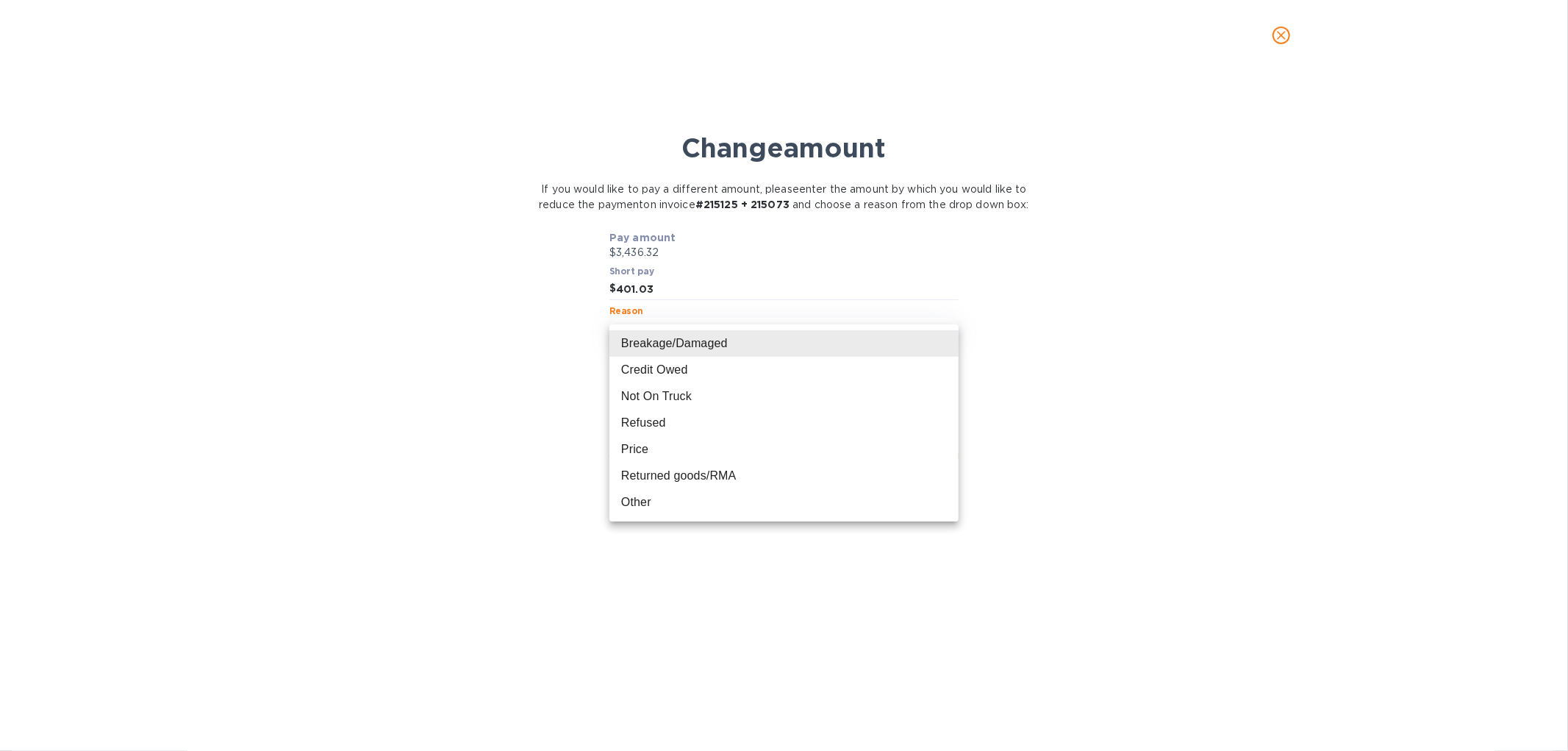
click at [688, 361] on li "Credit Owed" at bounding box center [783, 370] width 349 height 27
type input "CreditOwed"
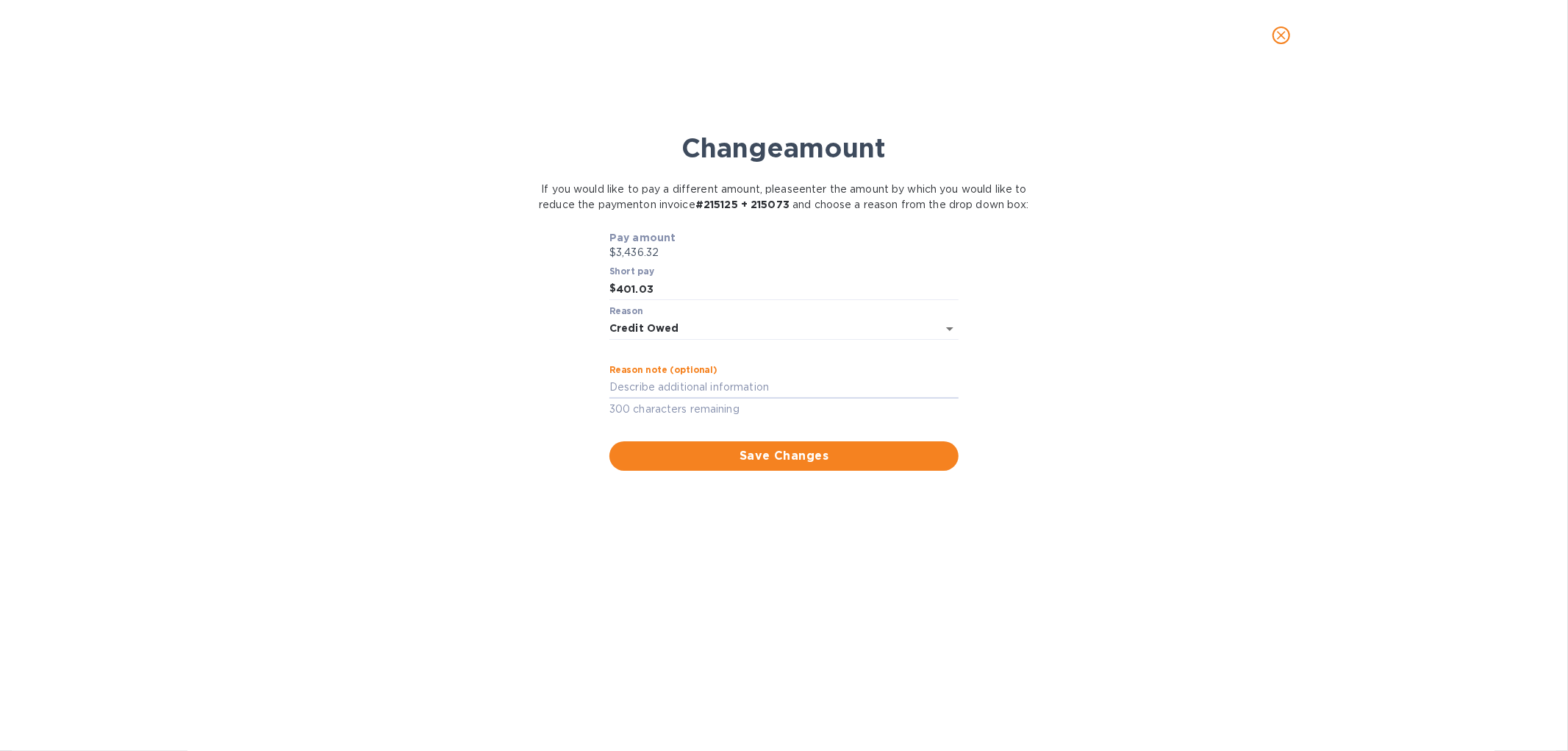
click at [656, 394] on textarea at bounding box center [783, 387] width 349 height 12
type textarea "401.03 credit #215013 - added on top of the credit of $115.19"
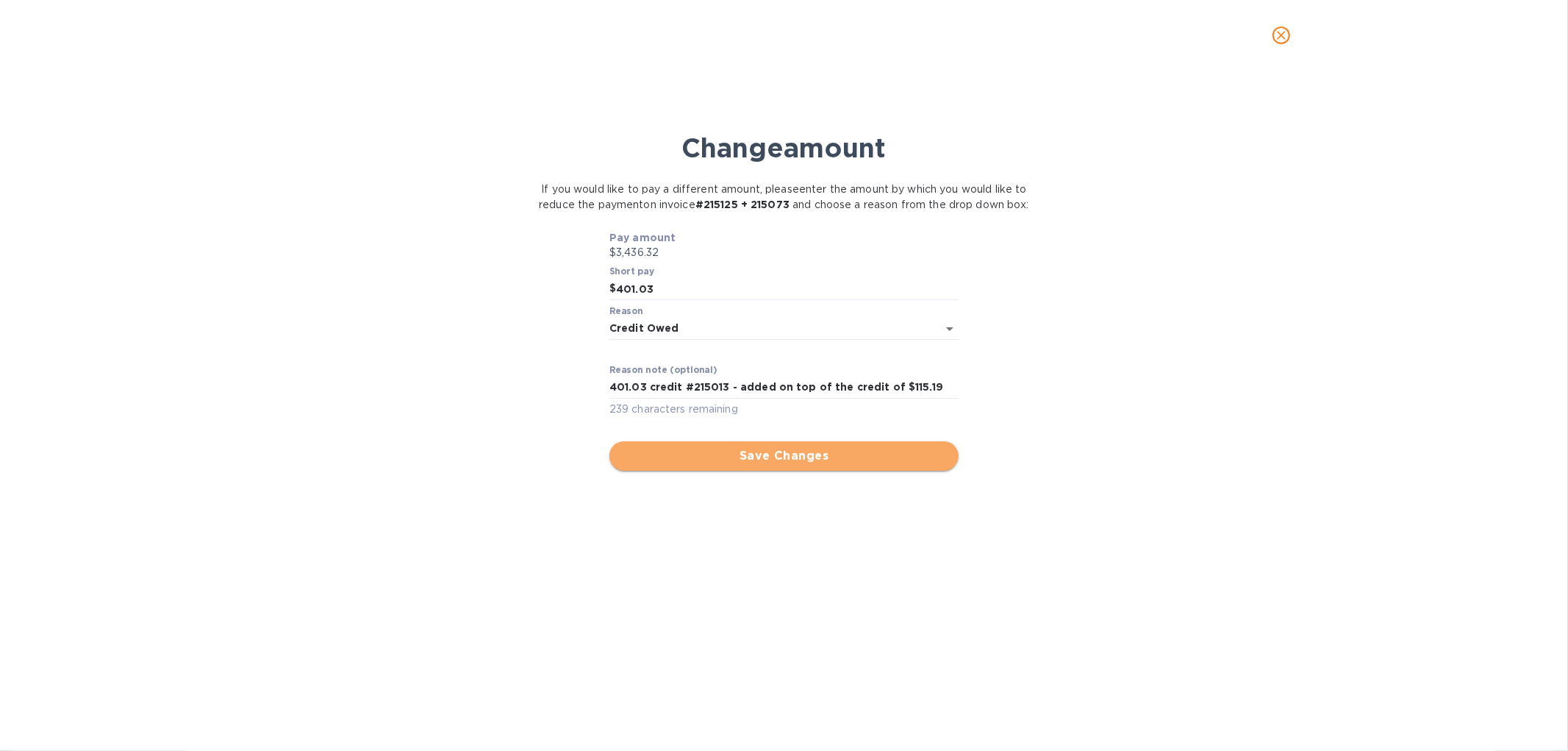
click at [791, 465] on span "Save Changes" at bounding box center [784, 455] width 326 height 17
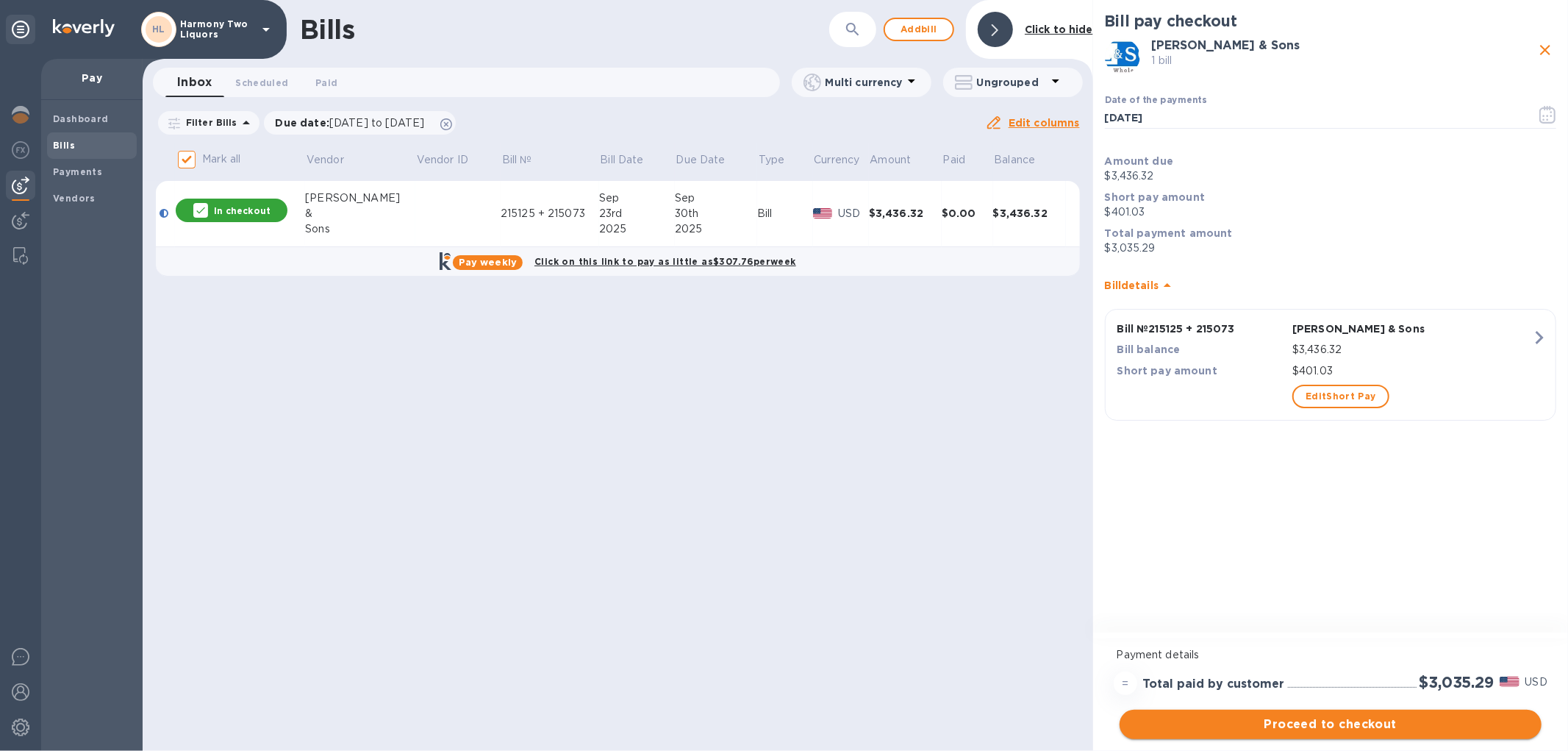
click at [1343, 728] on span "Proceed to checkout" at bounding box center [1330, 724] width 399 height 17
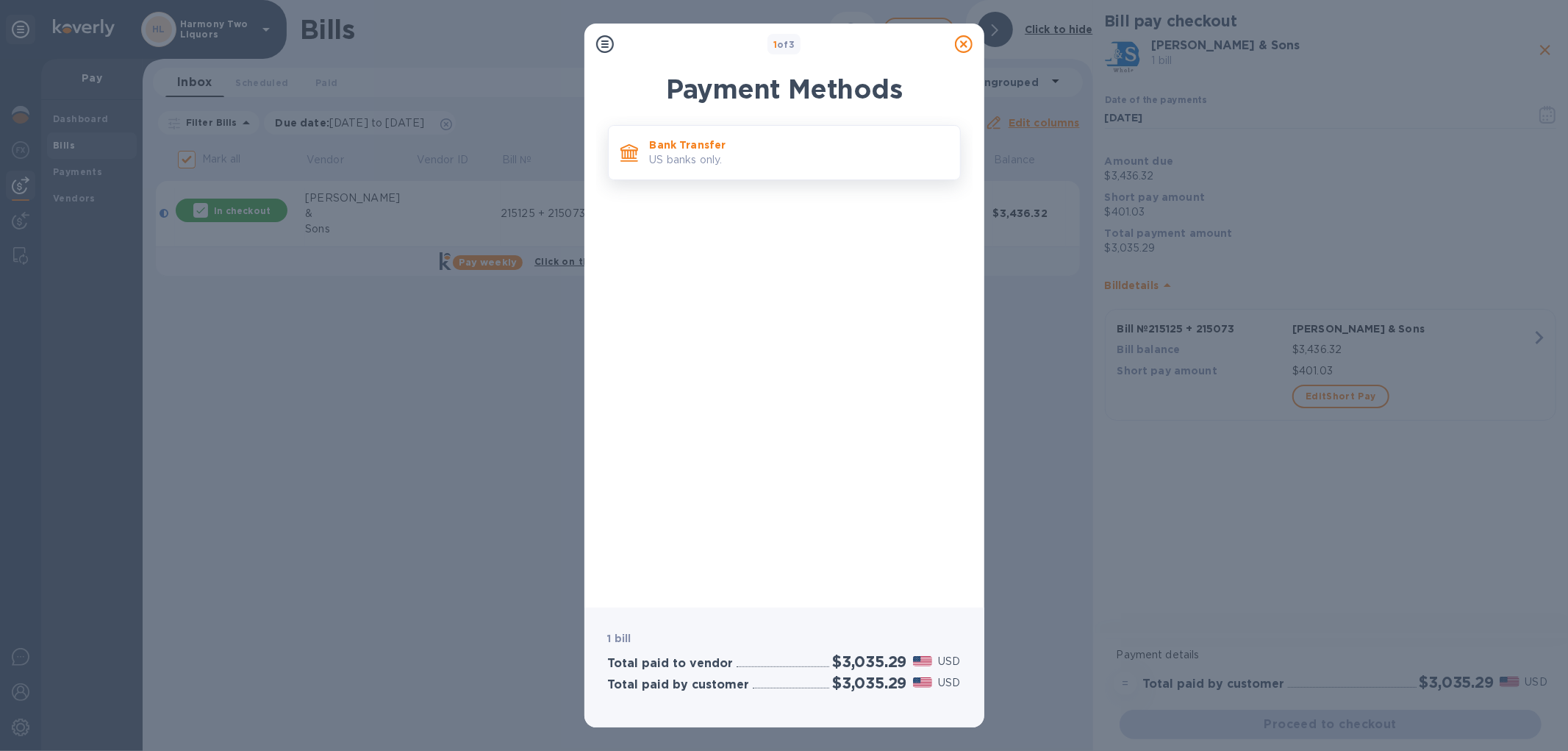
click at [798, 169] on div "Bank Transfer US banks only." at bounding box center [799, 153] width 310 height 42
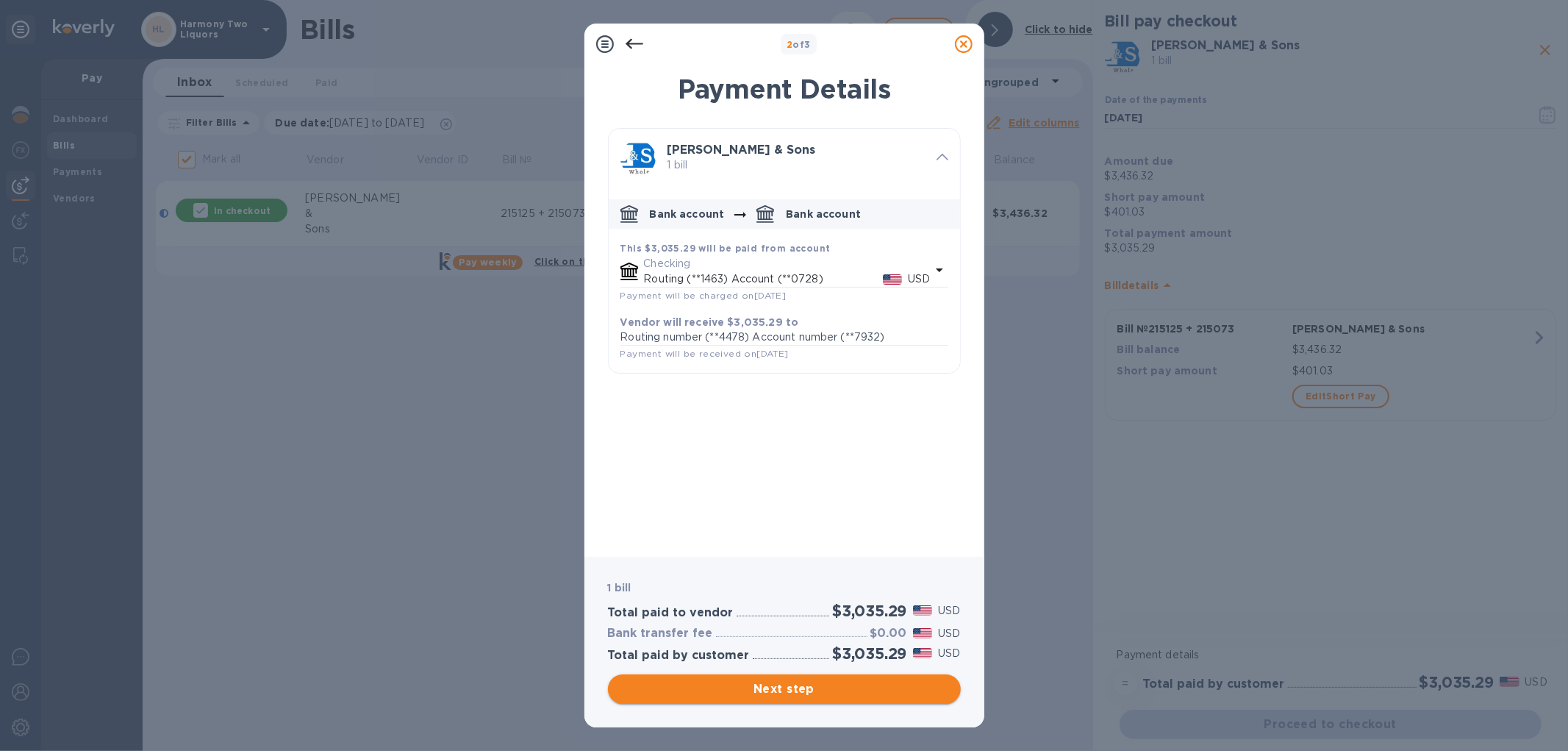
click at [765, 690] on span "Next step" at bounding box center [784, 689] width 329 height 17
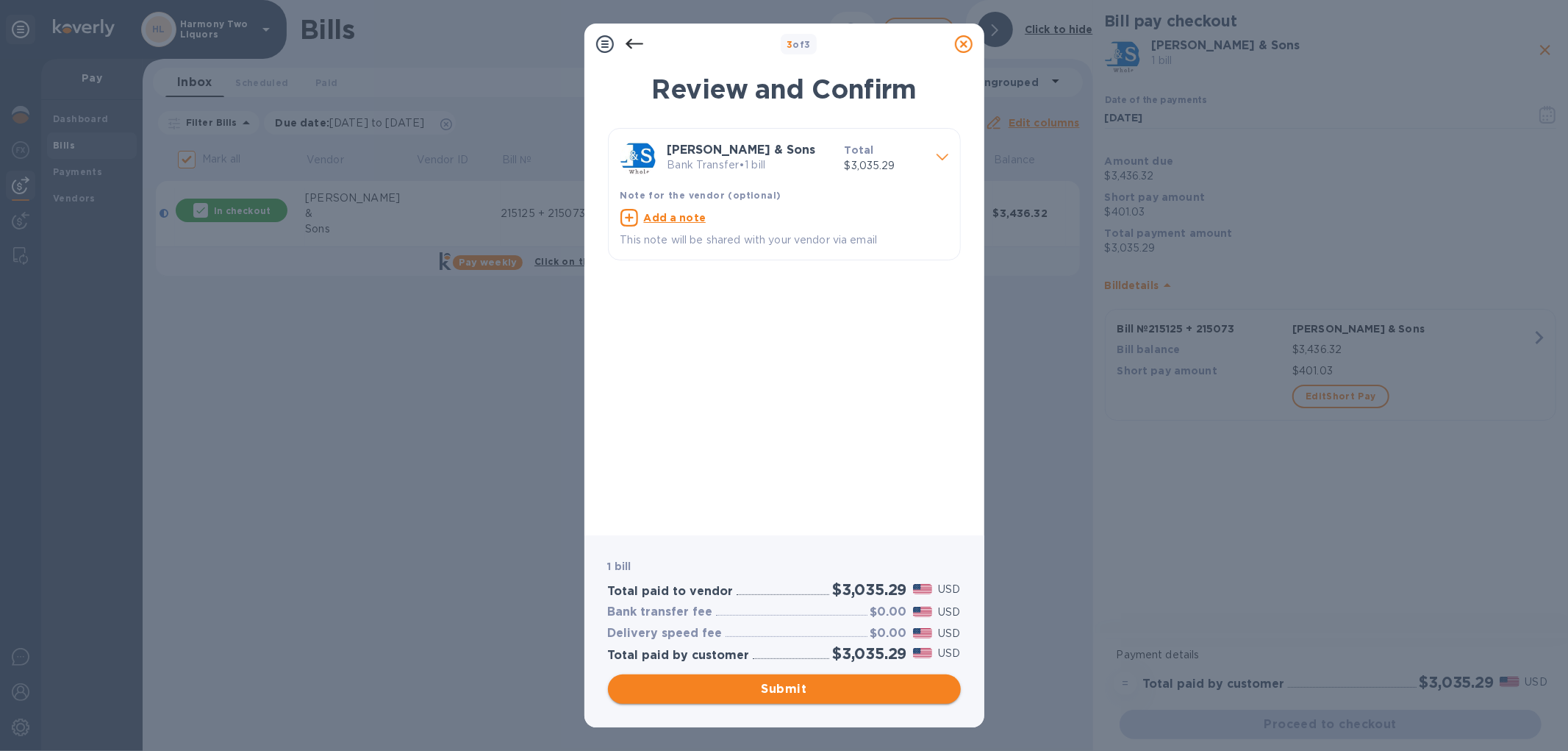
click at [768, 681] on span "Submit" at bounding box center [784, 689] width 329 height 17
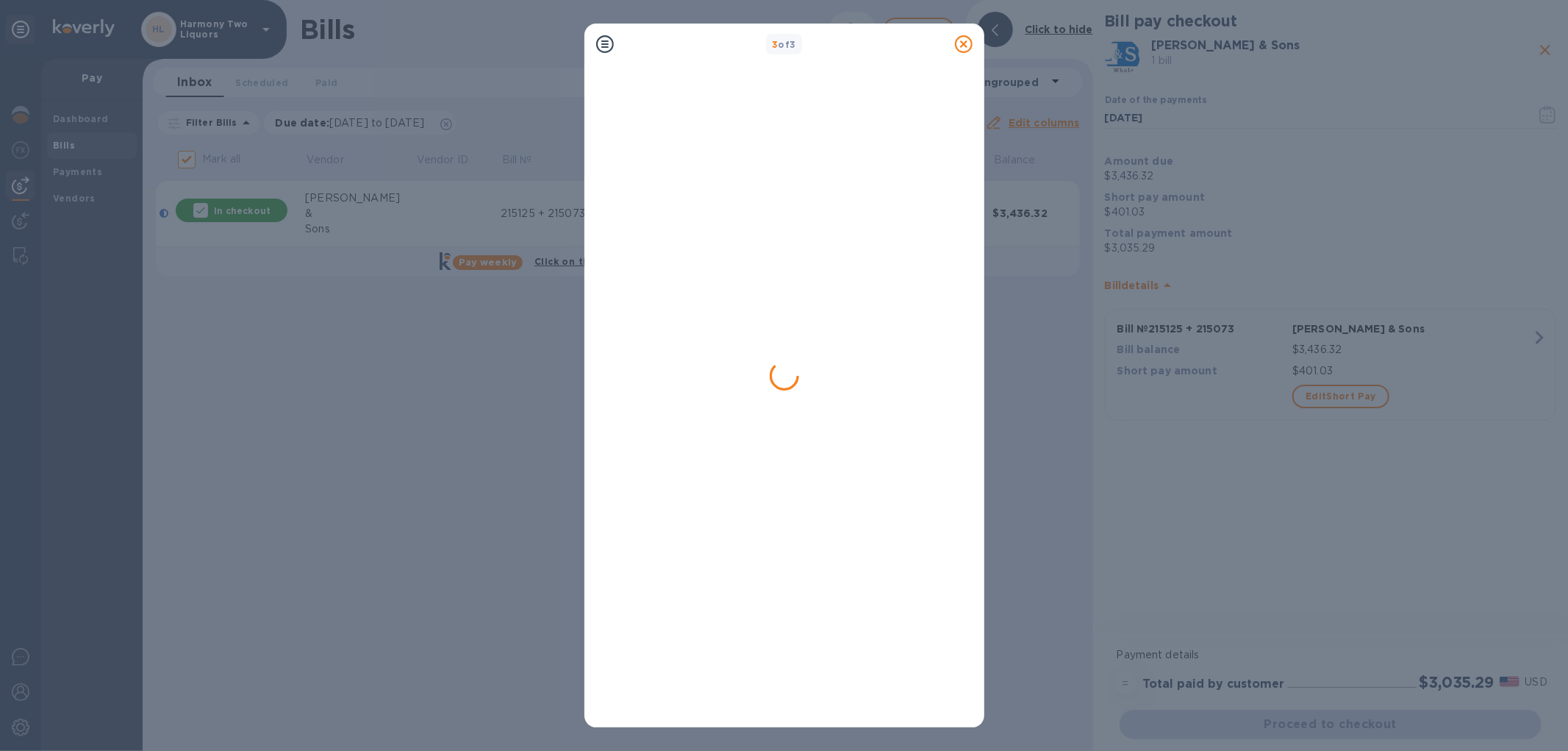
checkbox input "false"
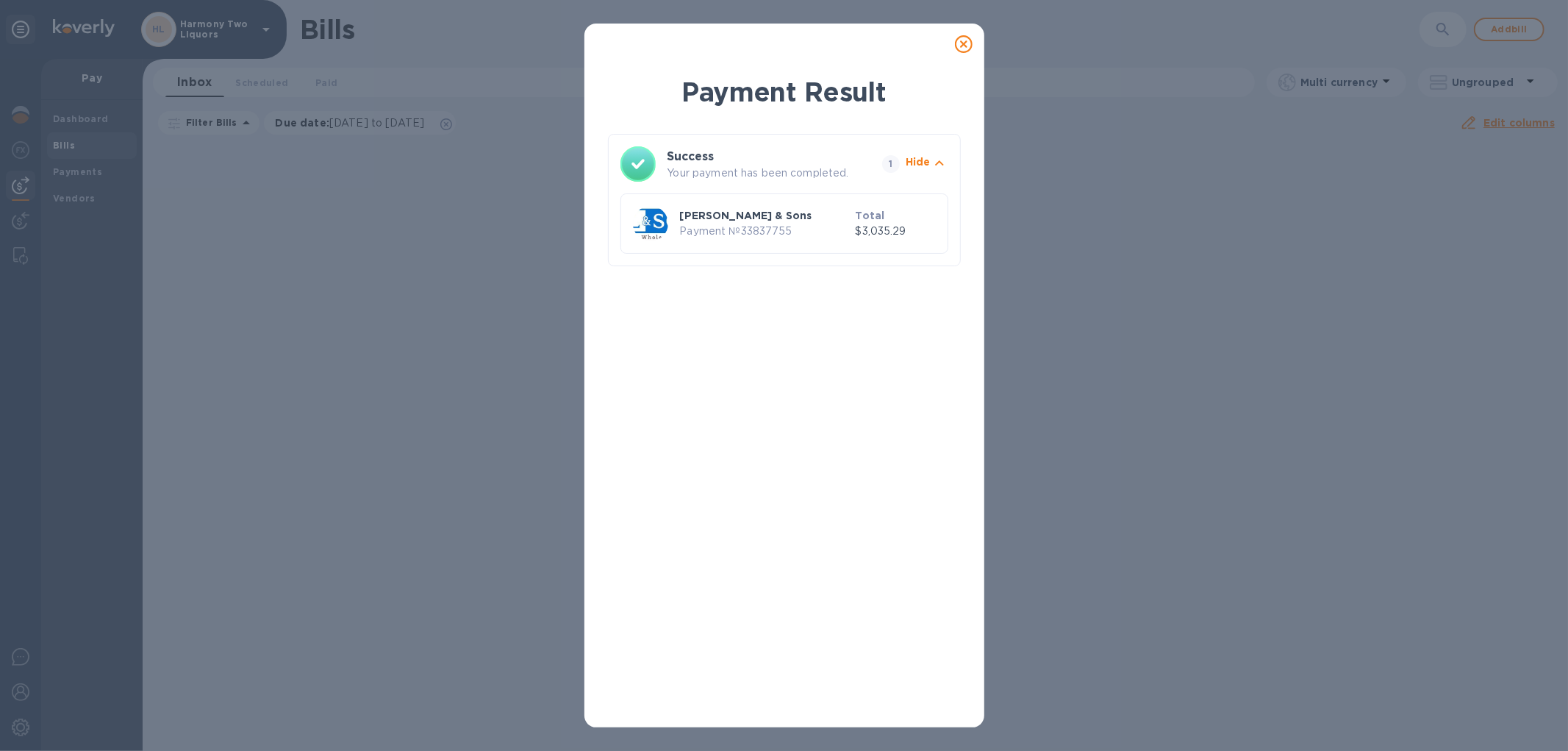
click at [944, 31] on div at bounding box center [964, 44] width 41 height 41
click at [965, 42] on icon at bounding box center [963, 44] width 17 height 17
